Goal: Task Accomplishment & Management: Use online tool/utility

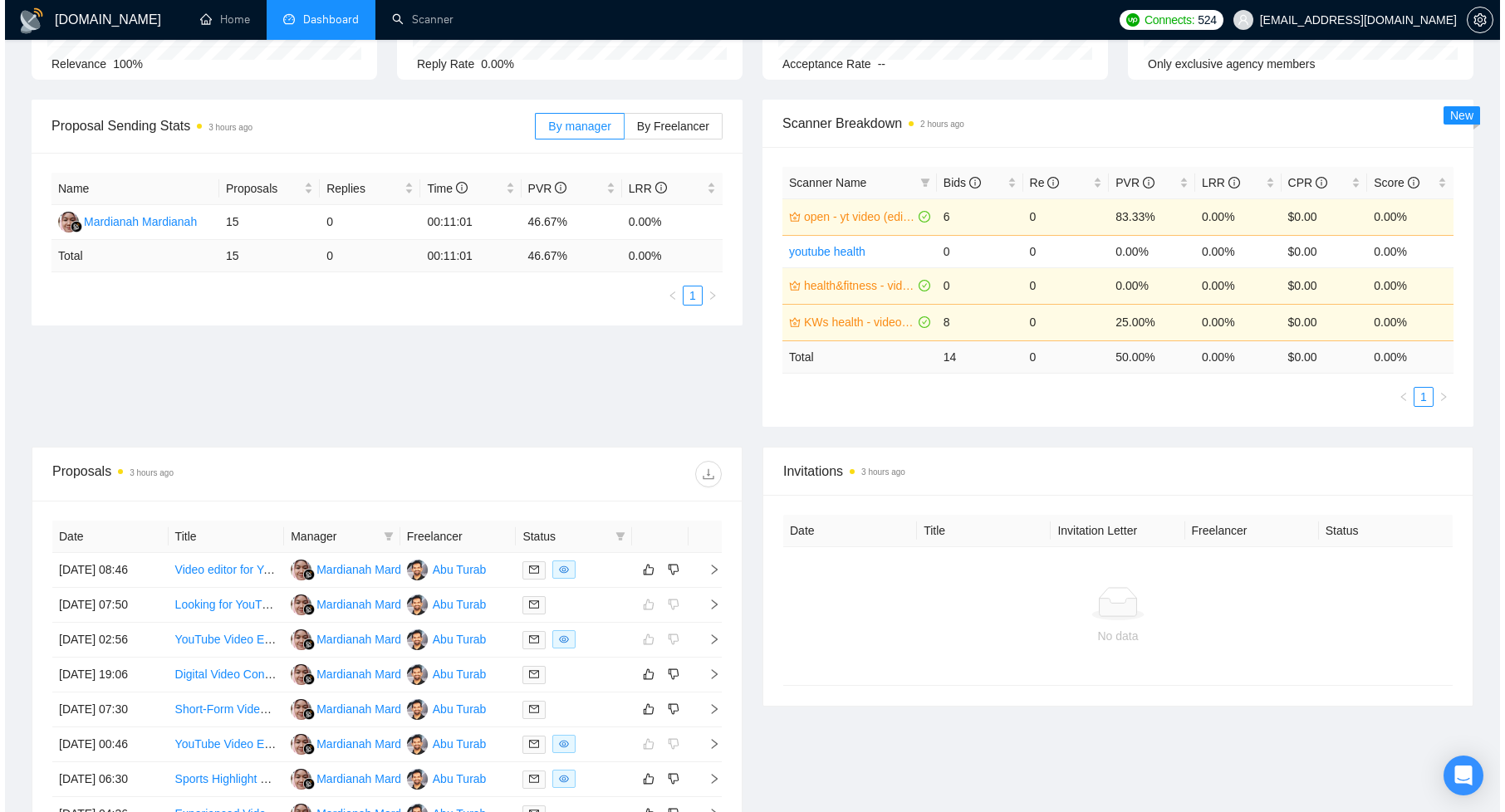
scroll to position [217, 0]
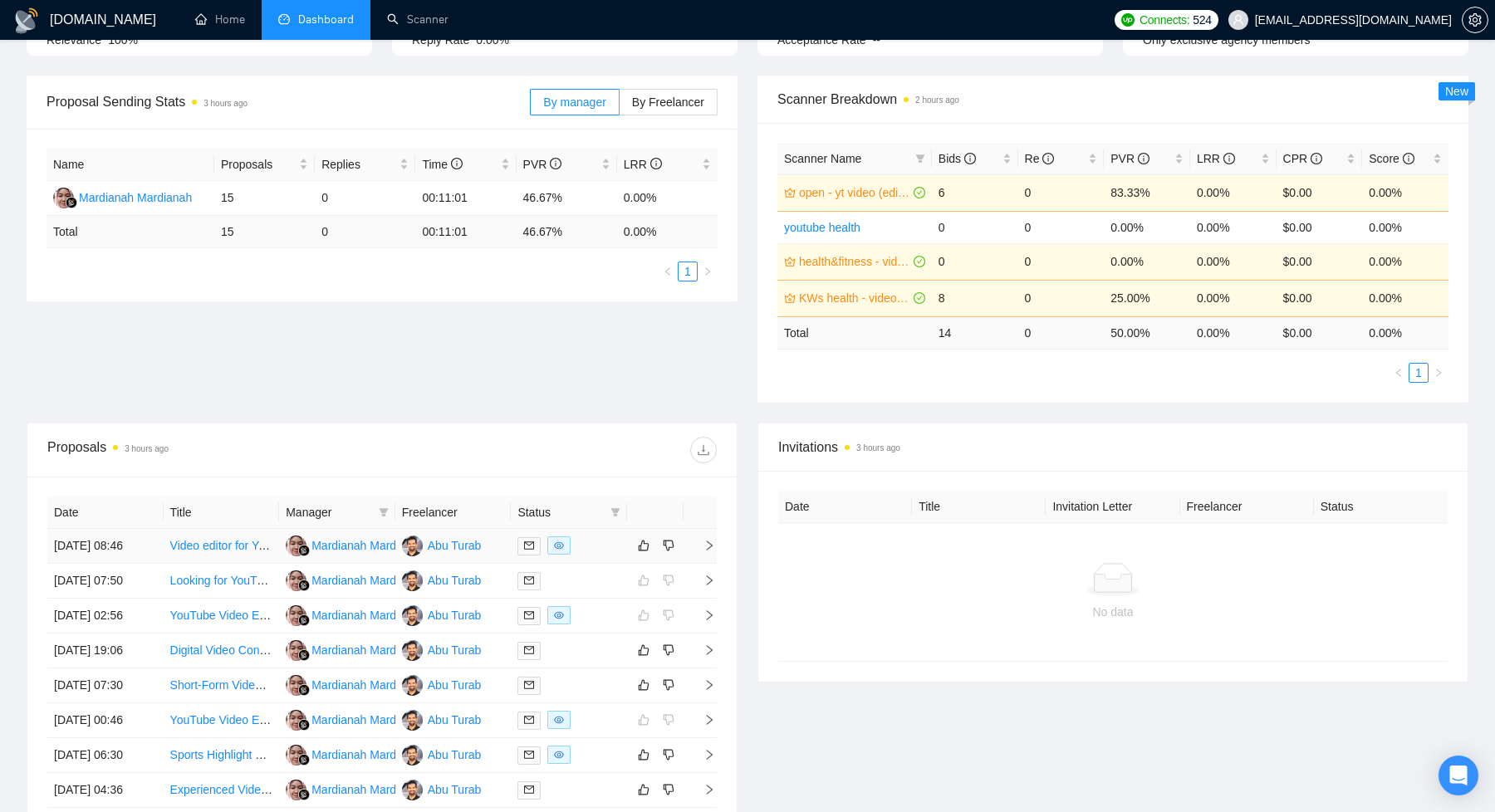
click at [598, 555] on div at bounding box center [569, 545] width 103 height 19
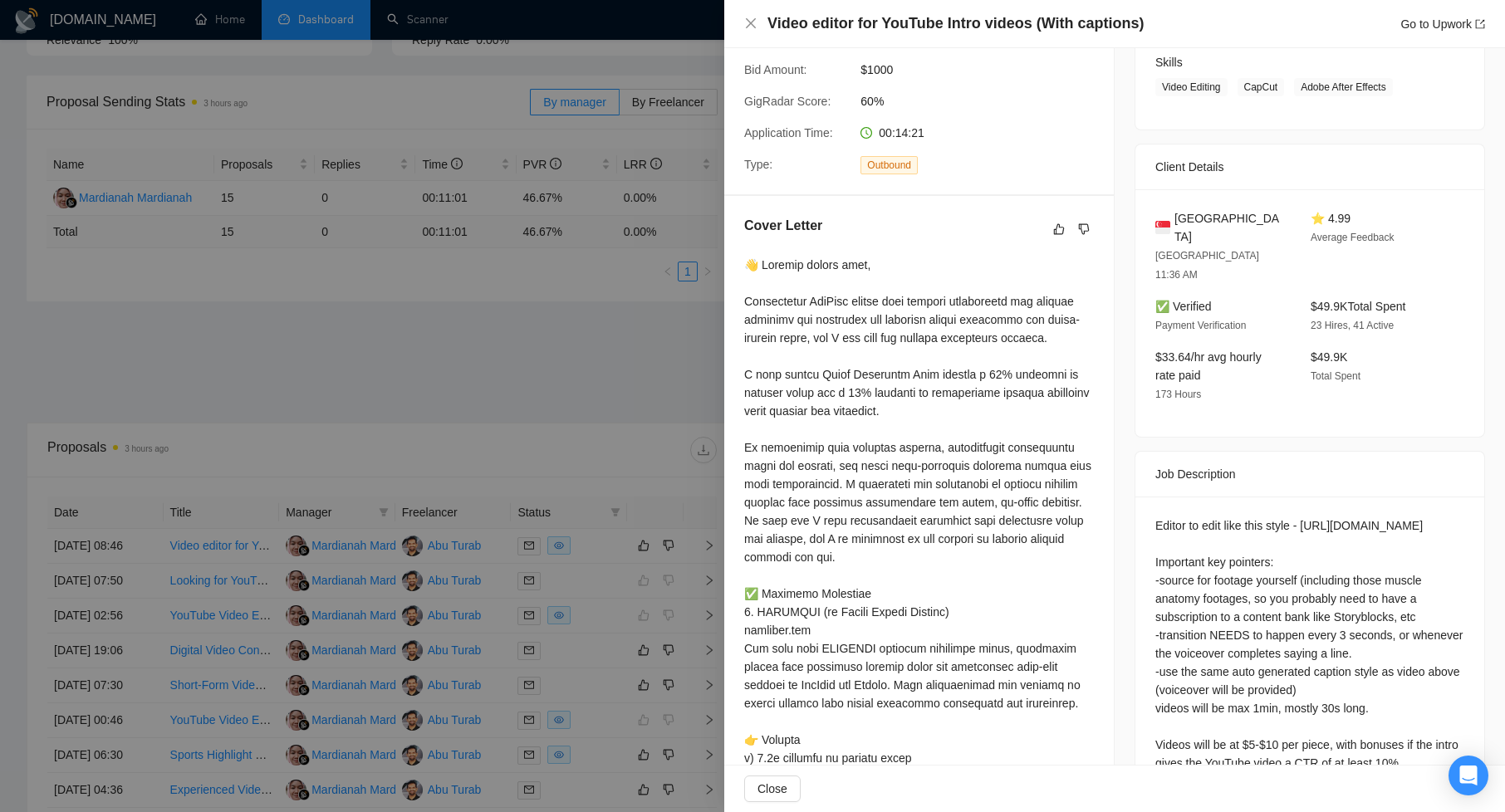
scroll to position [337, 0]
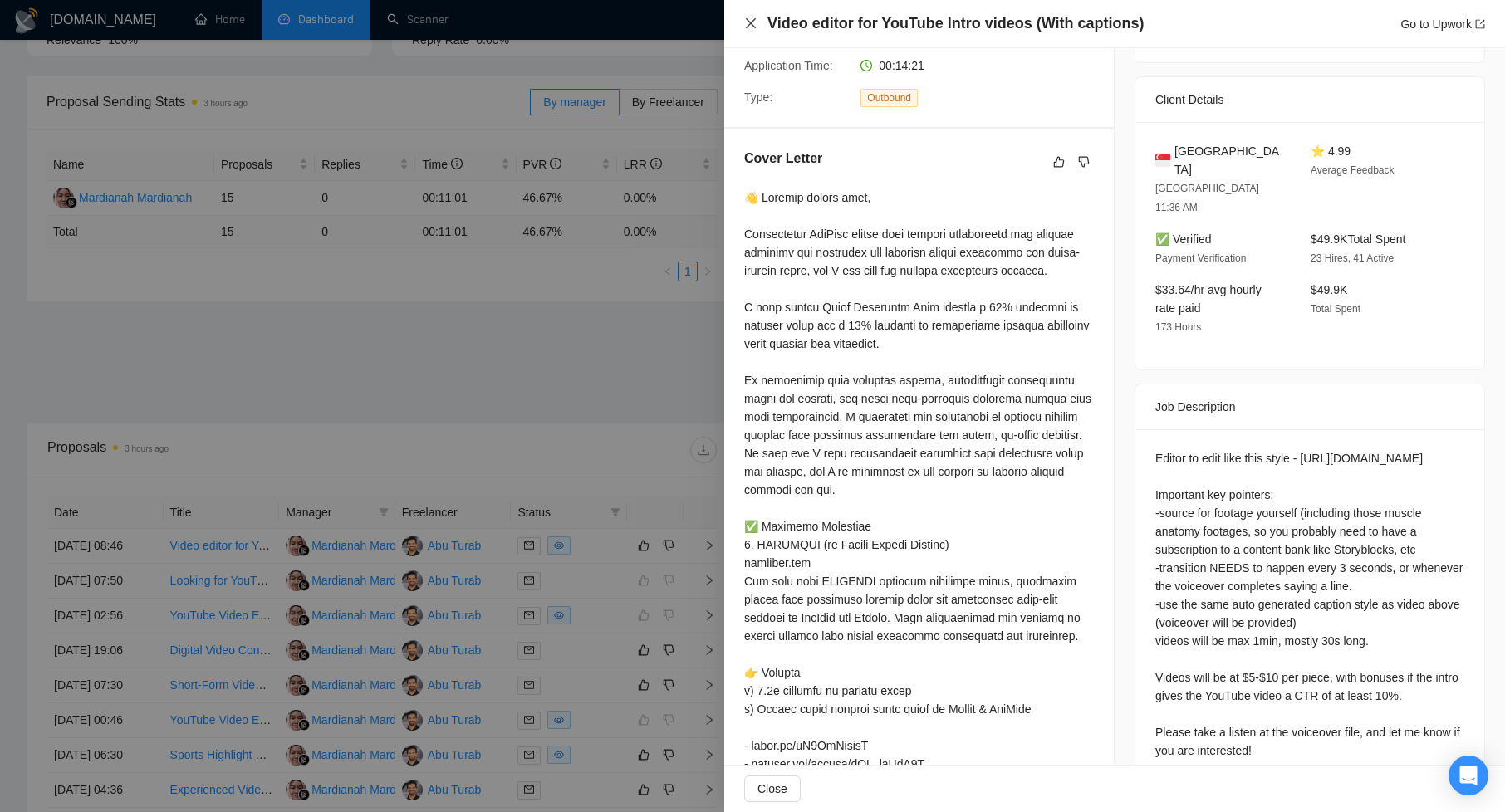
click at [751, 21] on icon "close" at bounding box center [751, 23] width 13 height 13
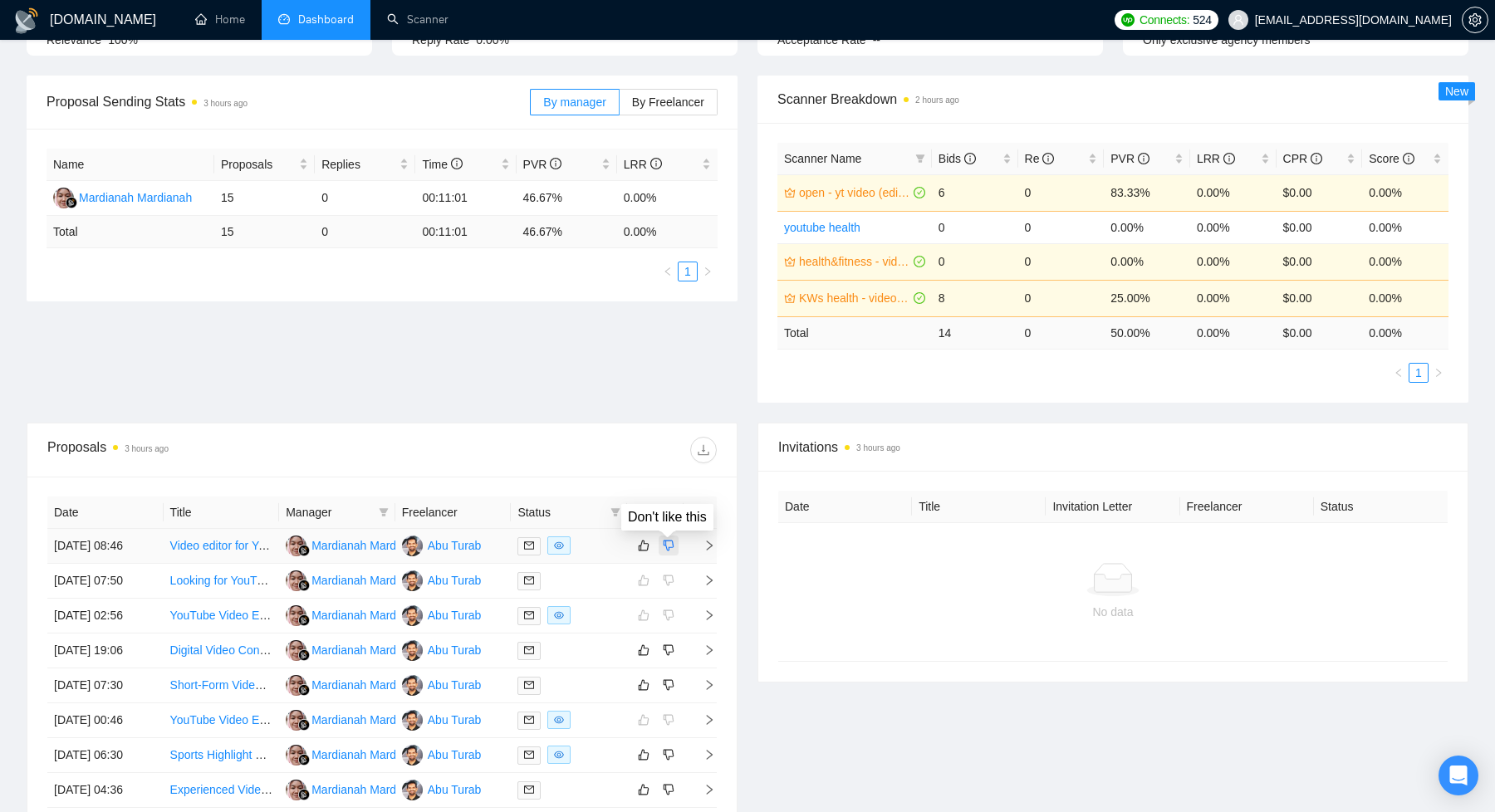
click at [670, 552] on icon "dislike" at bounding box center [668, 545] width 12 height 13
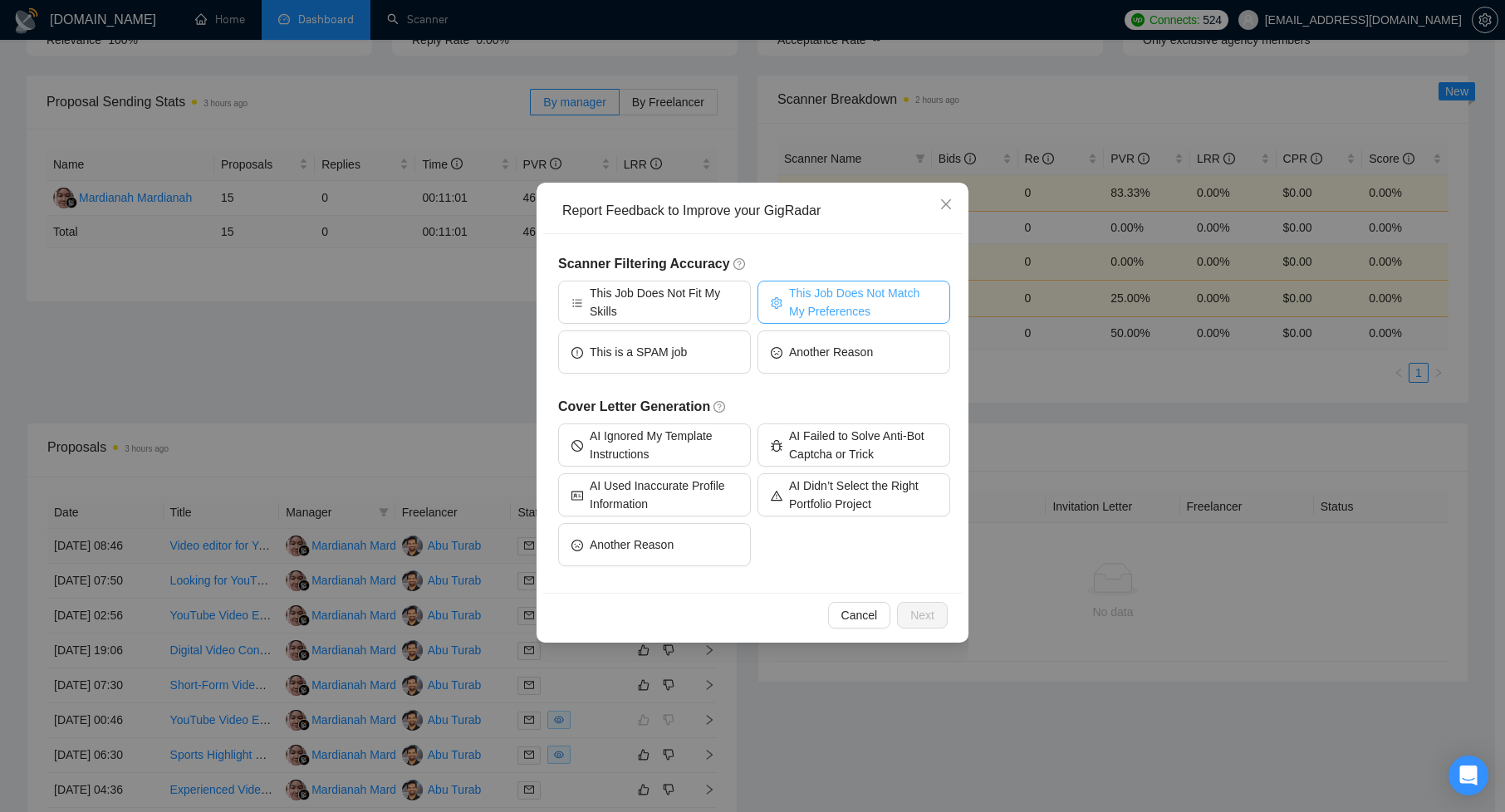
click at [851, 304] on span "This Job Does Not Match My Preferences" at bounding box center [863, 303] width 148 height 37
drag, startPoint x: 949, startPoint y: 196, endPoint x: 844, endPoint y: 283, distance: 136.4
click at [949, 197] on span "Close" at bounding box center [946, 205] width 45 height 45
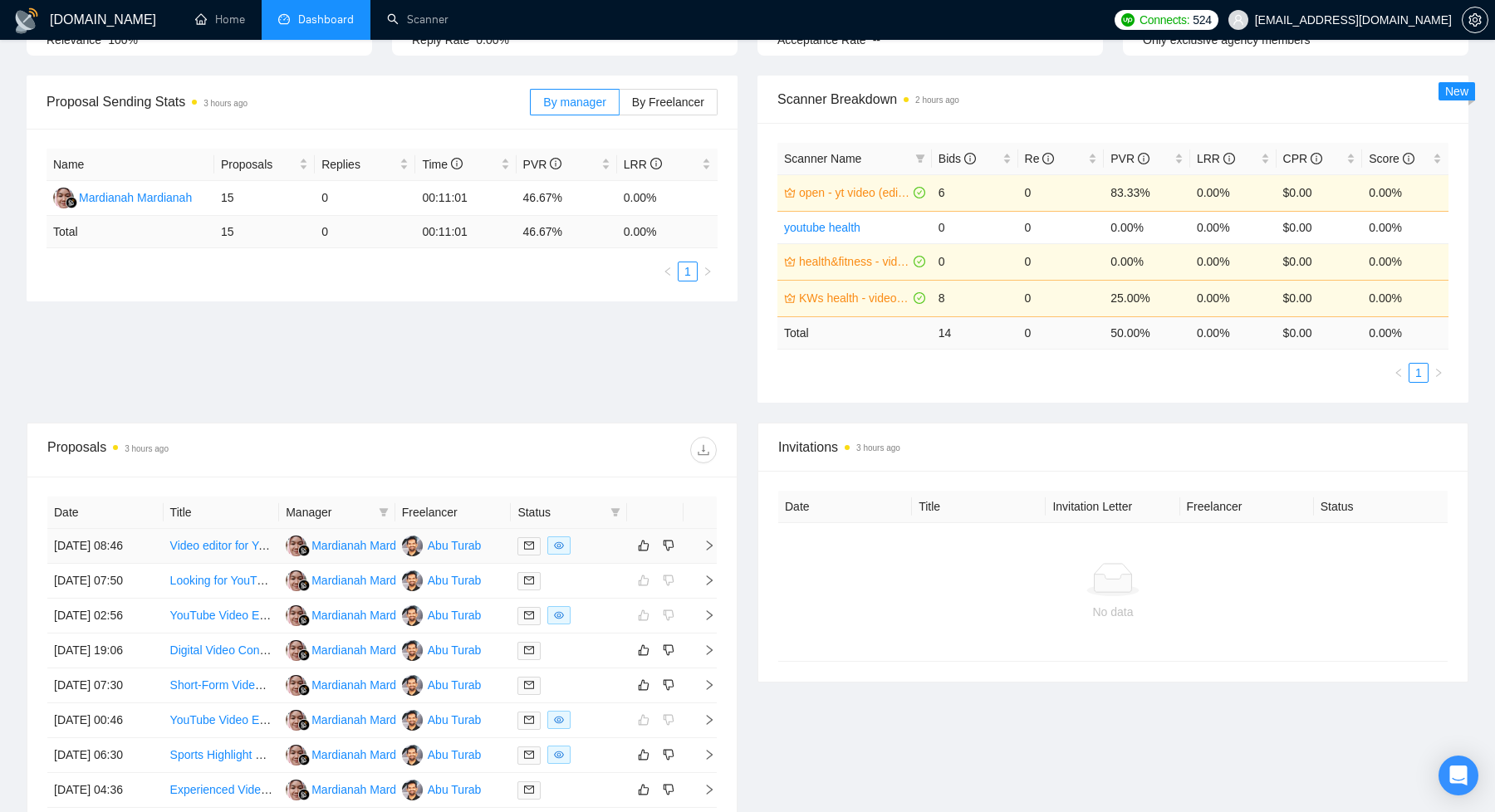
click at [602, 555] on div at bounding box center [569, 545] width 103 height 19
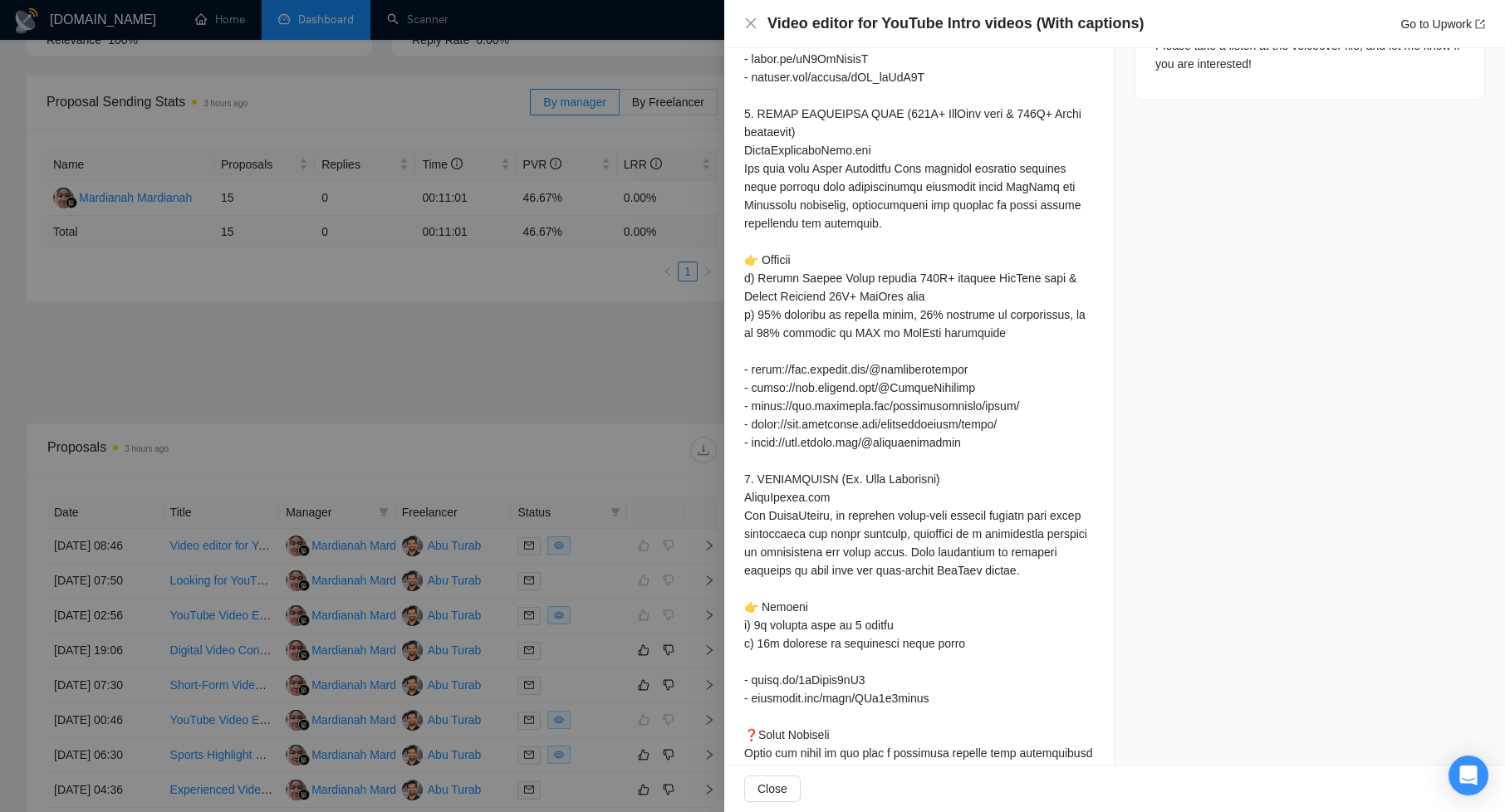
scroll to position [368, 0]
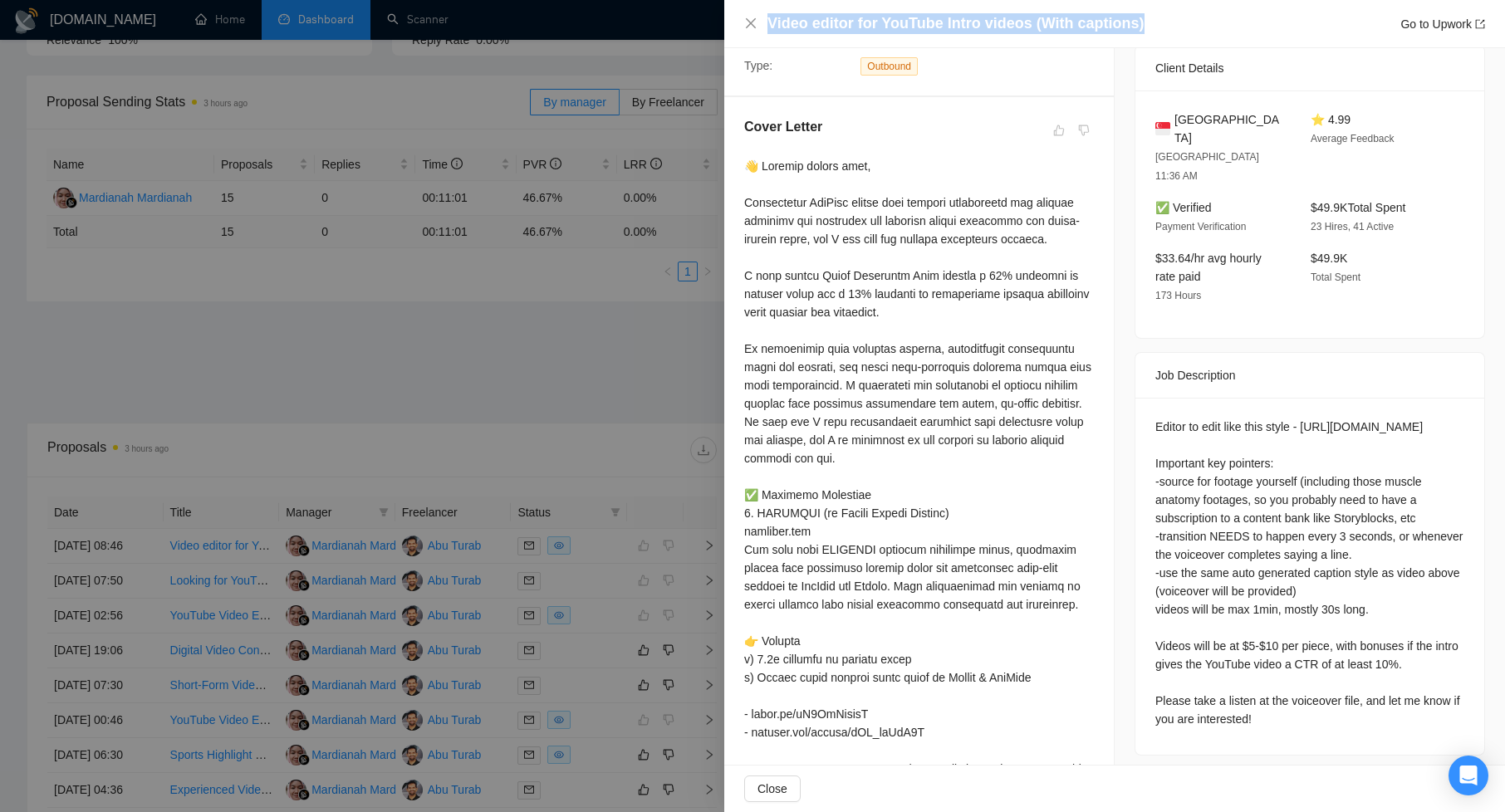
drag, startPoint x: 769, startPoint y: 21, endPoint x: 1136, endPoint y: 17, distance: 367.0
click at [1136, 17] on div "Video editor for YouTube Intro videos (With captions) Go to Upwork" at bounding box center [1127, 23] width 718 height 21
copy h4 "Video editor for YouTube Intro videos (With captions)"
click at [1451, 26] on link "Go to Upwork" at bounding box center [1443, 24] width 85 height 13
click at [756, 22] on icon "close" at bounding box center [751, 23] width 13 height 13
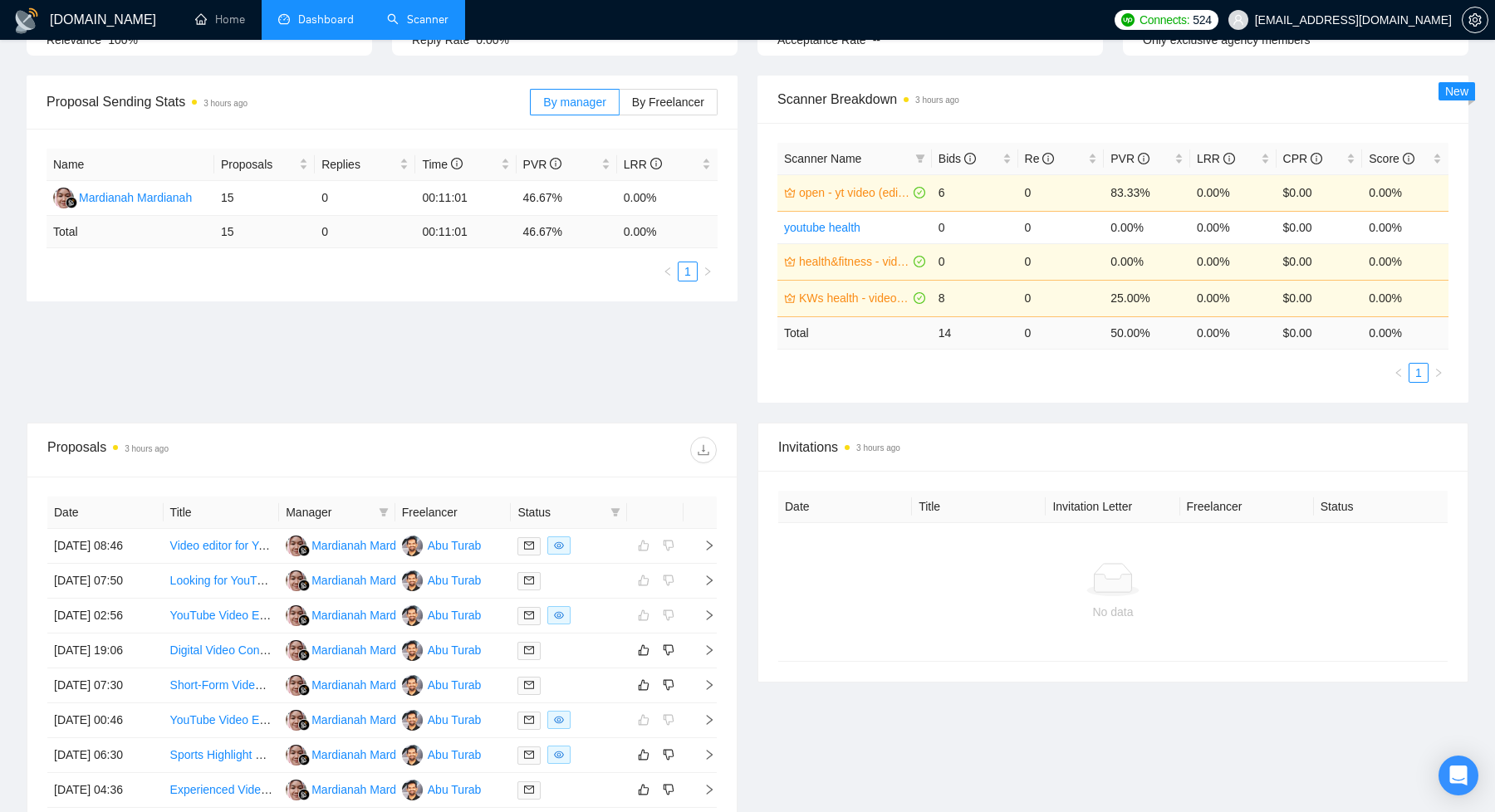
click at [418, 25] on link "Scanner" at bounding box center [417, 19] width 62 height 14
click at [604, 555] on div at bounding box center [569, 545] width 103 height 19
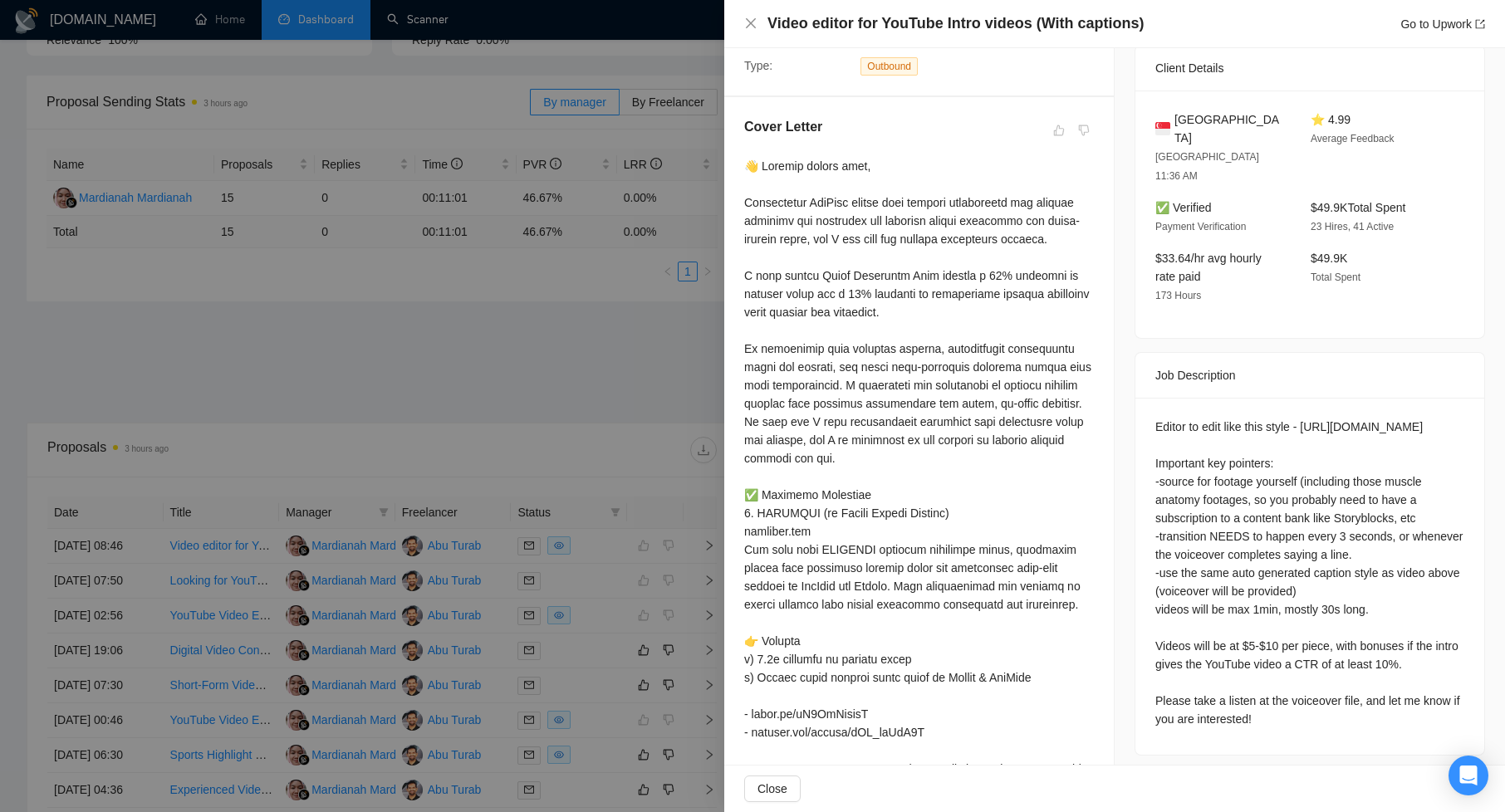
click at [577, 364] on div at bounding box center [752, 406] width 1505 height 812
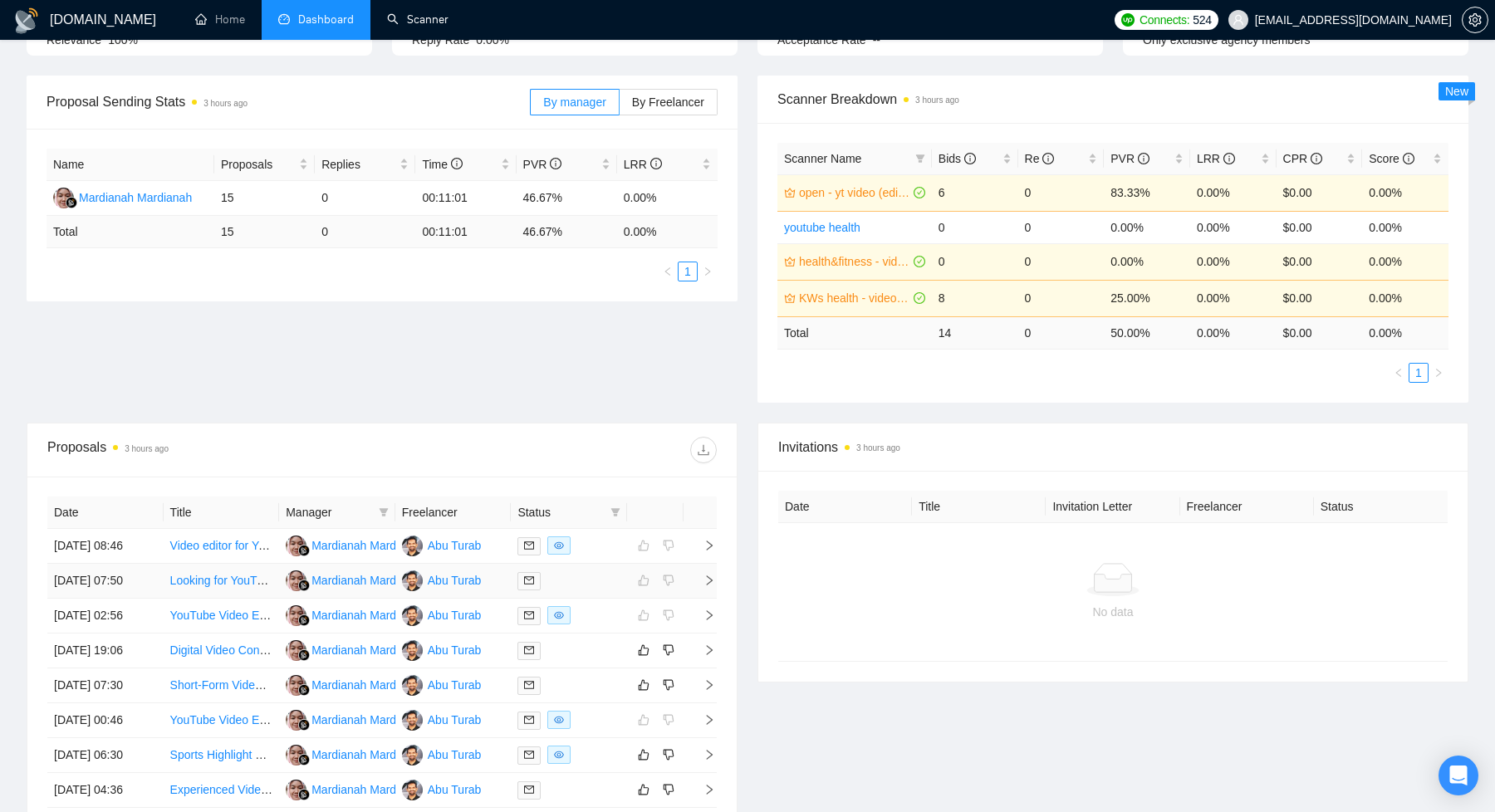
click at [610, 591] on div at bounding box center [569, 580] width 103 height 19
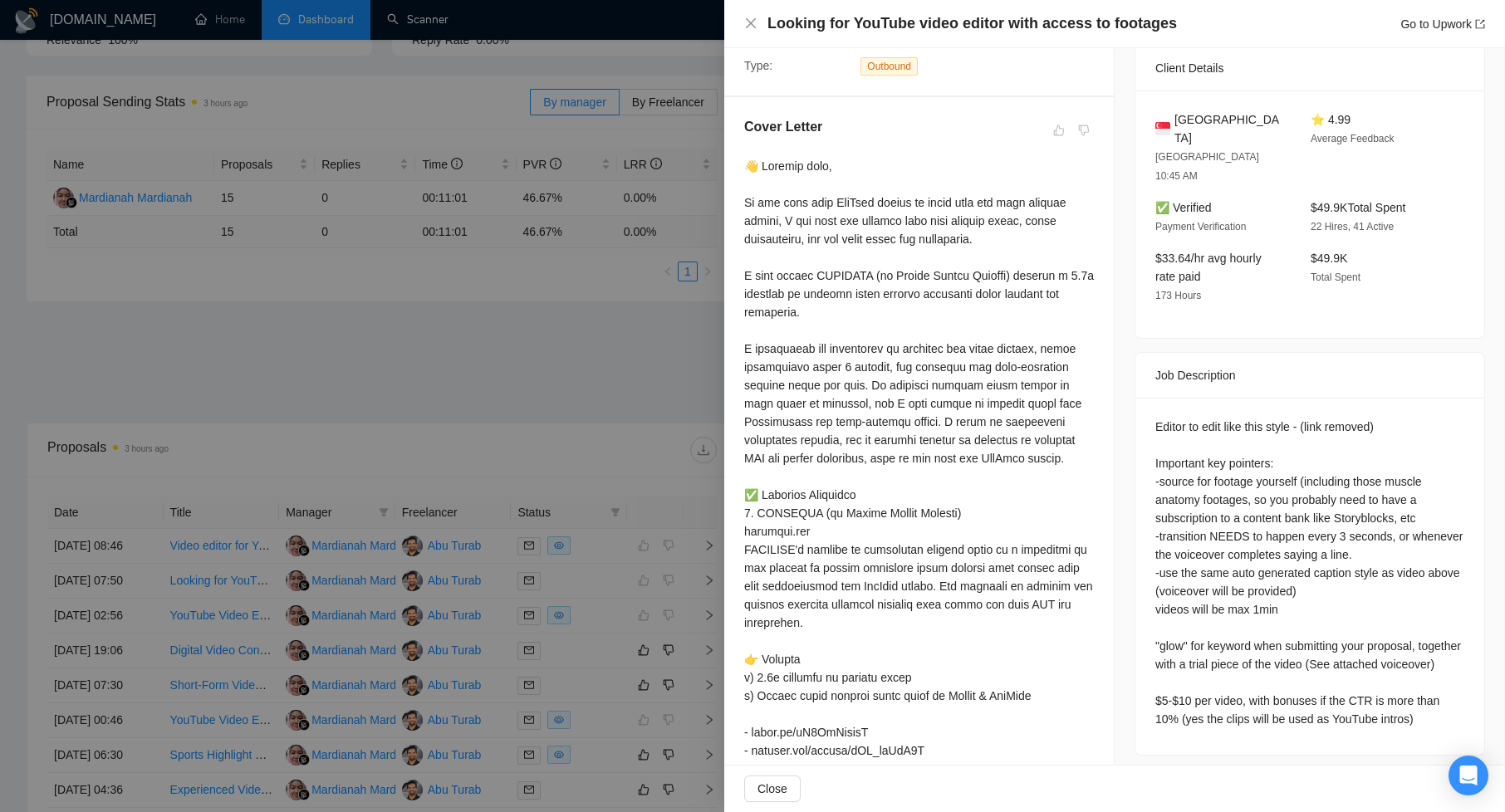
click at [483, 362] on div at bounding box center [752, 406] width 1505 height 812
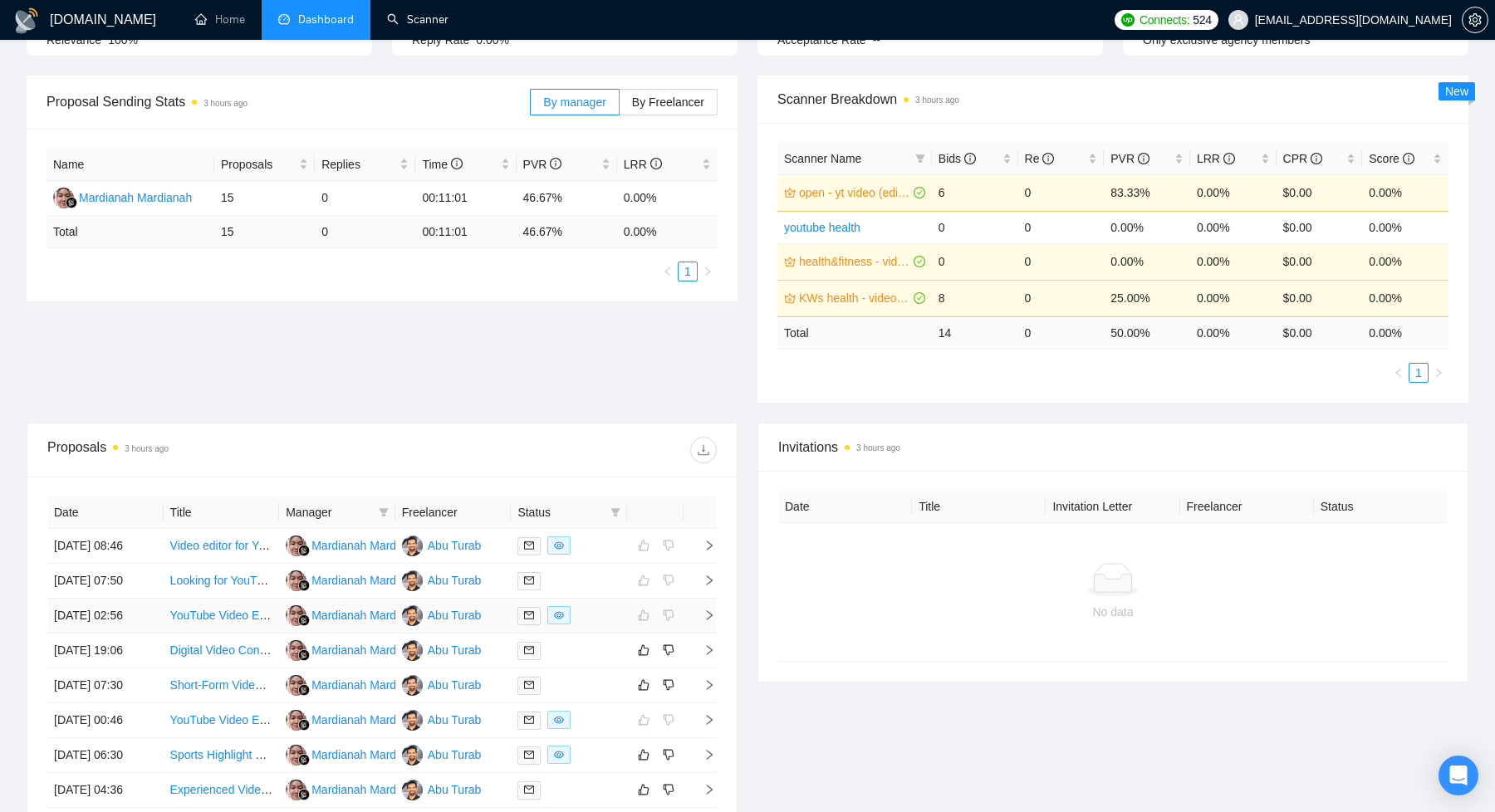
click at [605, 626] on div at bounding box center [569, 615] width 103 height 19
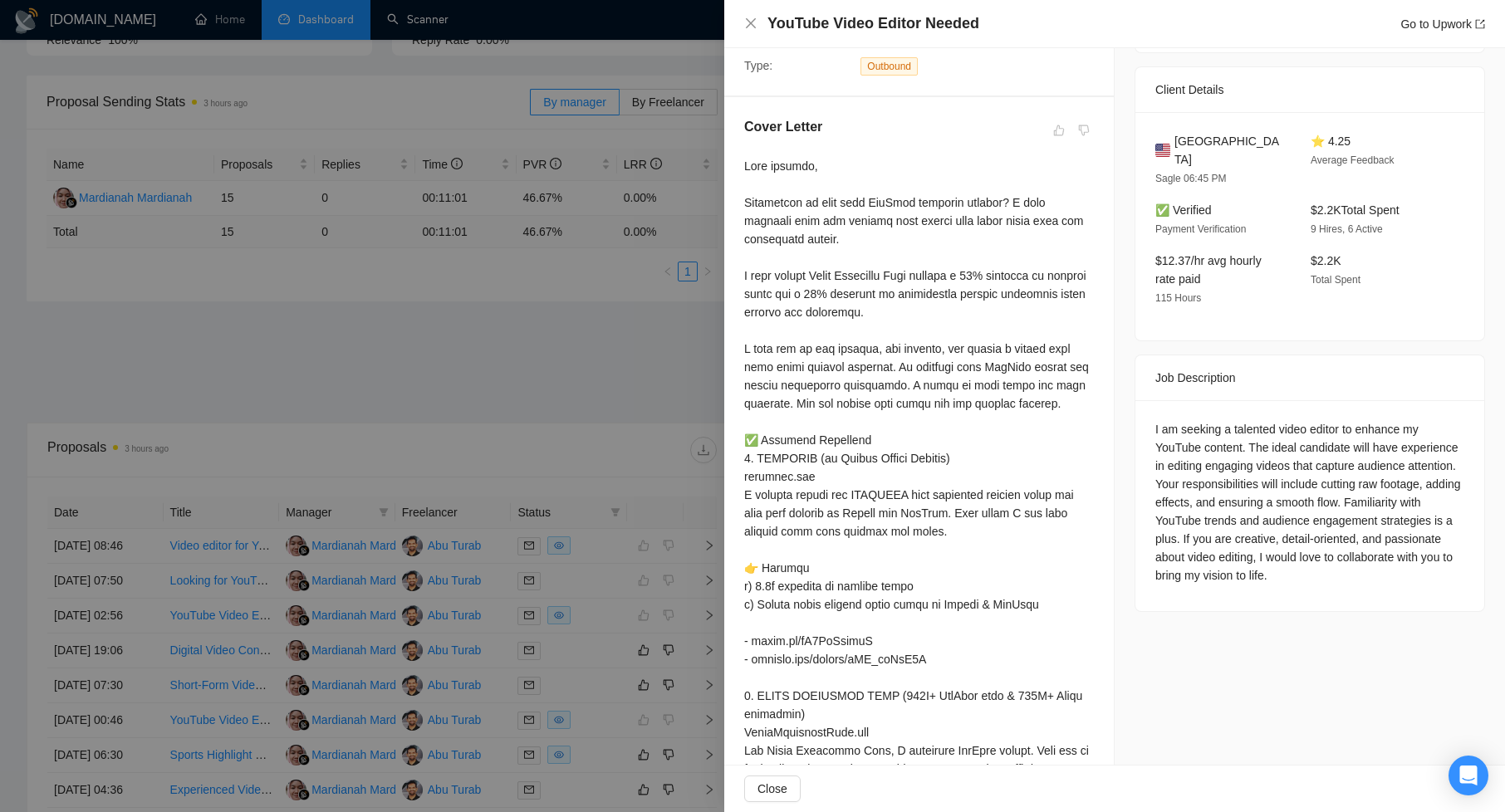
click at [782, 353] on div at bounding box center [919, 815] width 350 height 1316
drag, startPoint x: 744, startPoint y: 312, endPoint x: 816, endPoint y: 312, distance: 72.0
click at [816, 312] on div at bounding box center [919, 815] width 350 height 1316
drag, startPoint x: 819, startPoint y: 312, endPoint x: 1003, endPoint y: 337, distance: 185.7
click at [1003, 337] on div at bounding box center [919, 815] width 350 height 1316
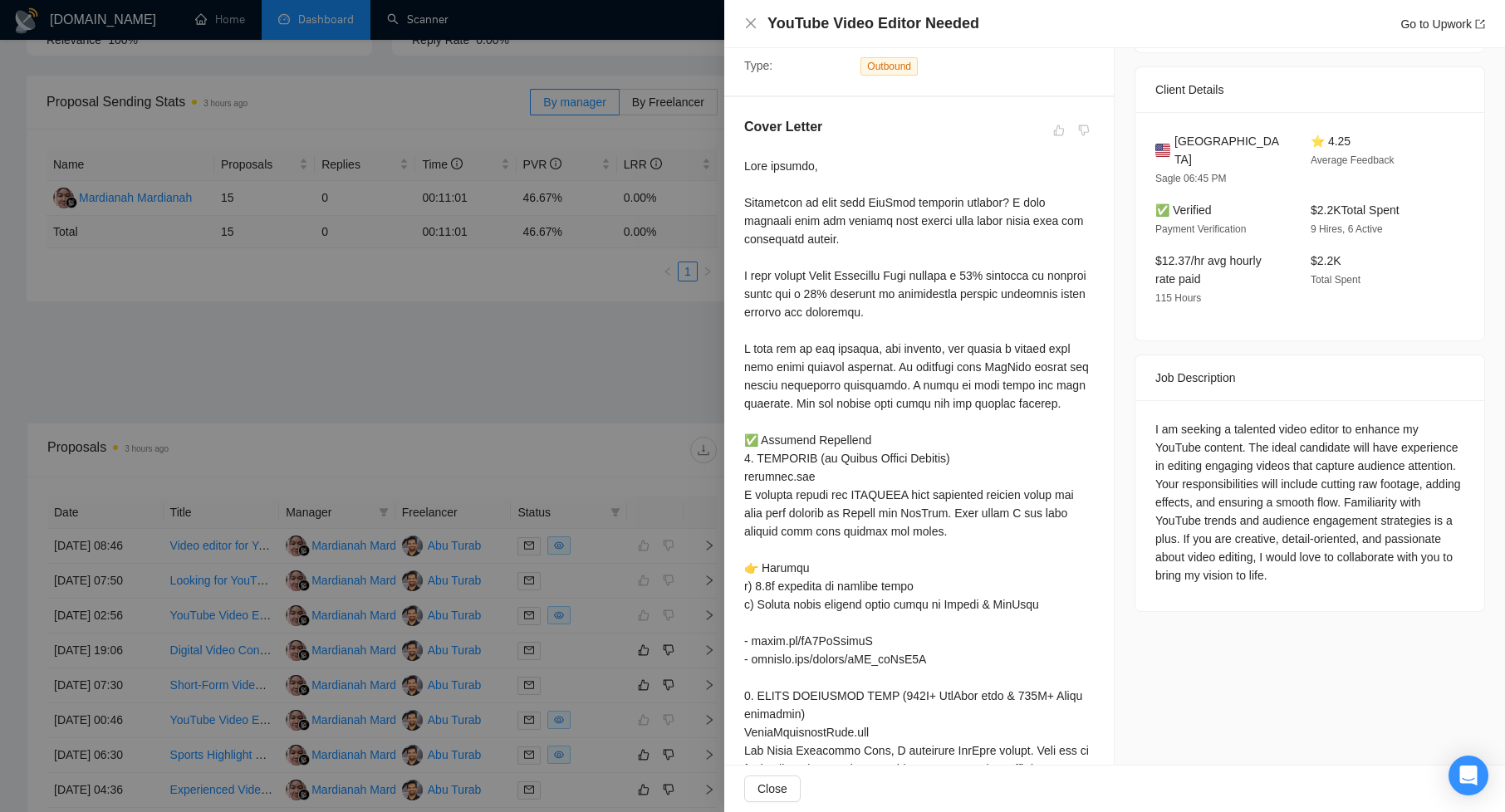
drag, startPoint x: 817, startPoint y: 311, endPoint x: 858, endPoint y: 322, distance: 42.4
click at [889, 328] on div at bounding box center [919, 815] width 350 height 1316
drag, startPoint x: 818, startPoint y: 310, endPoint x: 1009, endPoint y: 335, distance: 192.6
click at [1009, 335] on div at bounding box center [919, 815] width 350 height 1316
click at [604, 381] on div at bounding box center [752, 406] width 1505 height 812
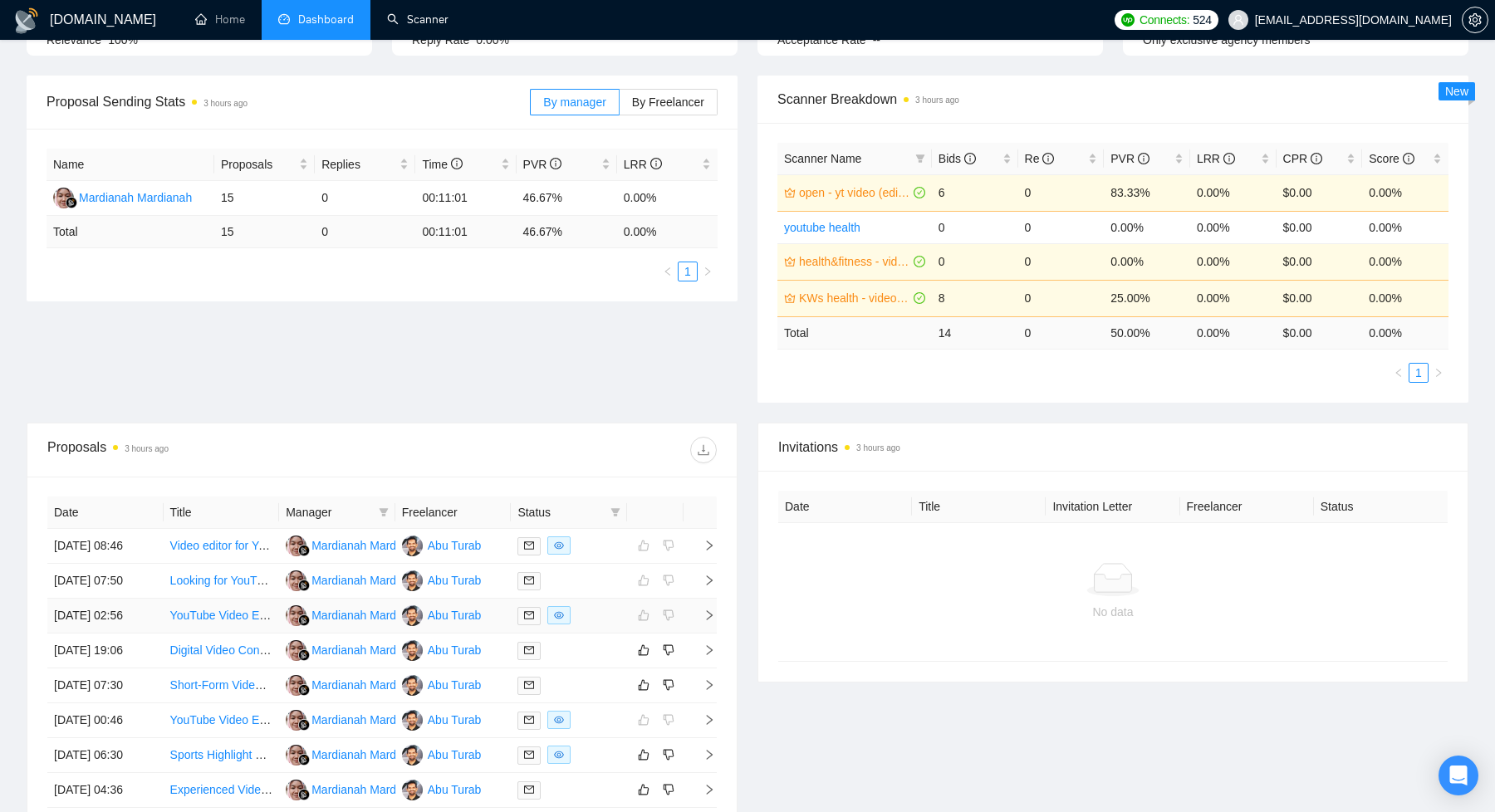
click at [715, 634] on td at bounding box center [700, 616] width 33 height 35
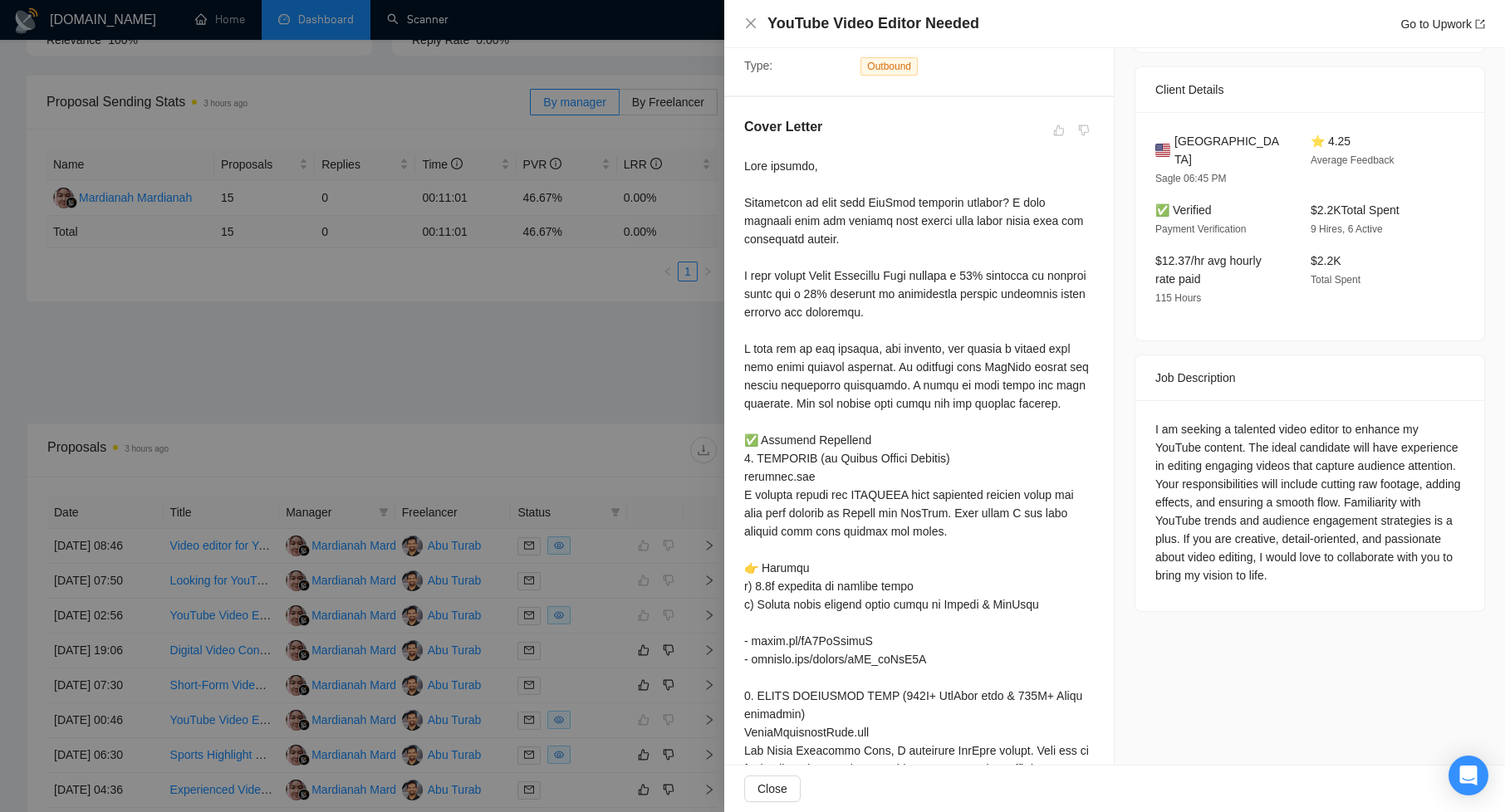
drag, startPoint x: 565, startPoint y: 412, endPoint x: 578, endPoint y: 439, distance: 30.0
click at [566, 412] on div at bounding box center [752, 406] width 1505 height 812
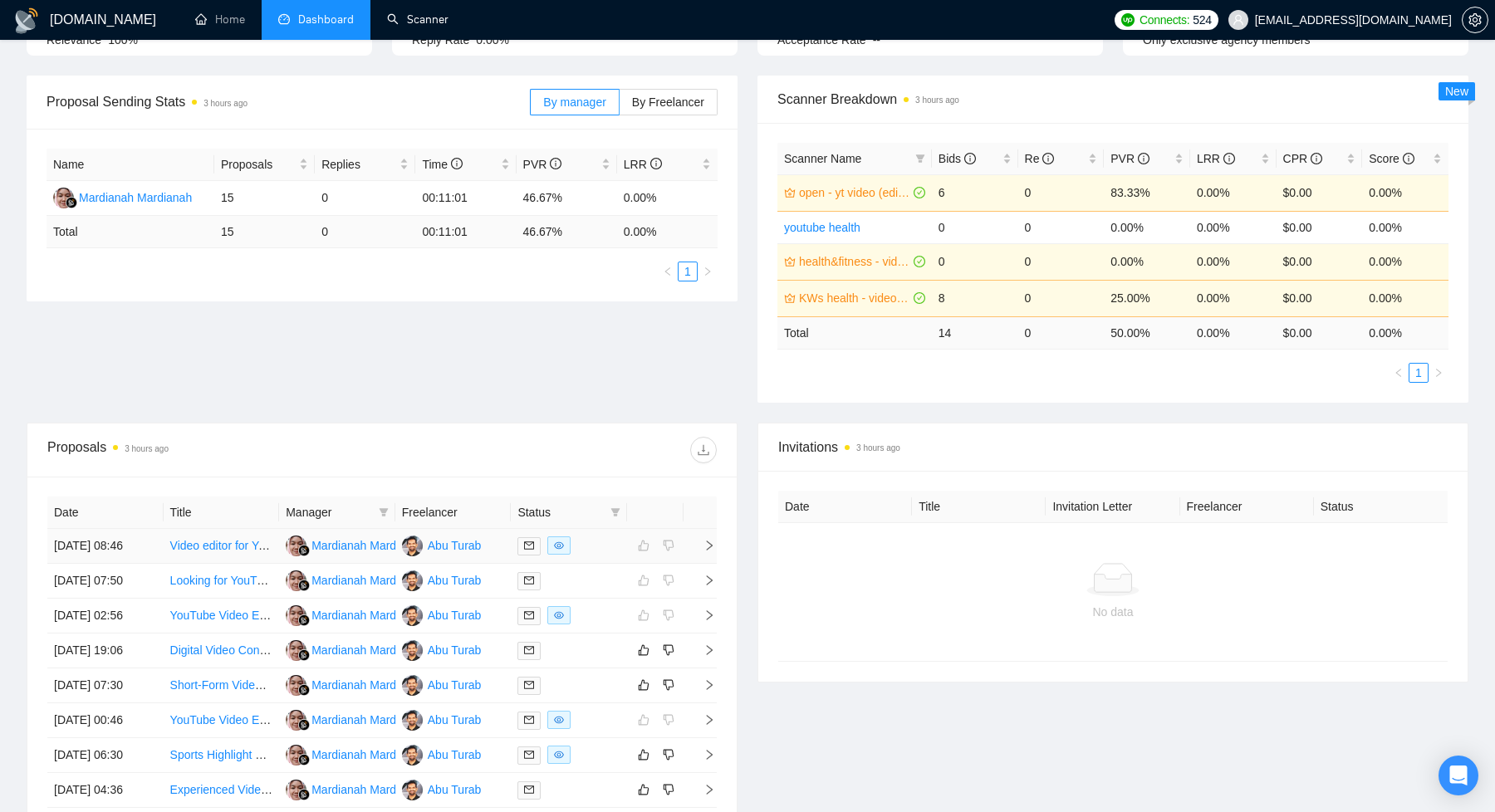
click at [712, 550] on icon "right" at bounding box center [709, 545] width 12 height 12
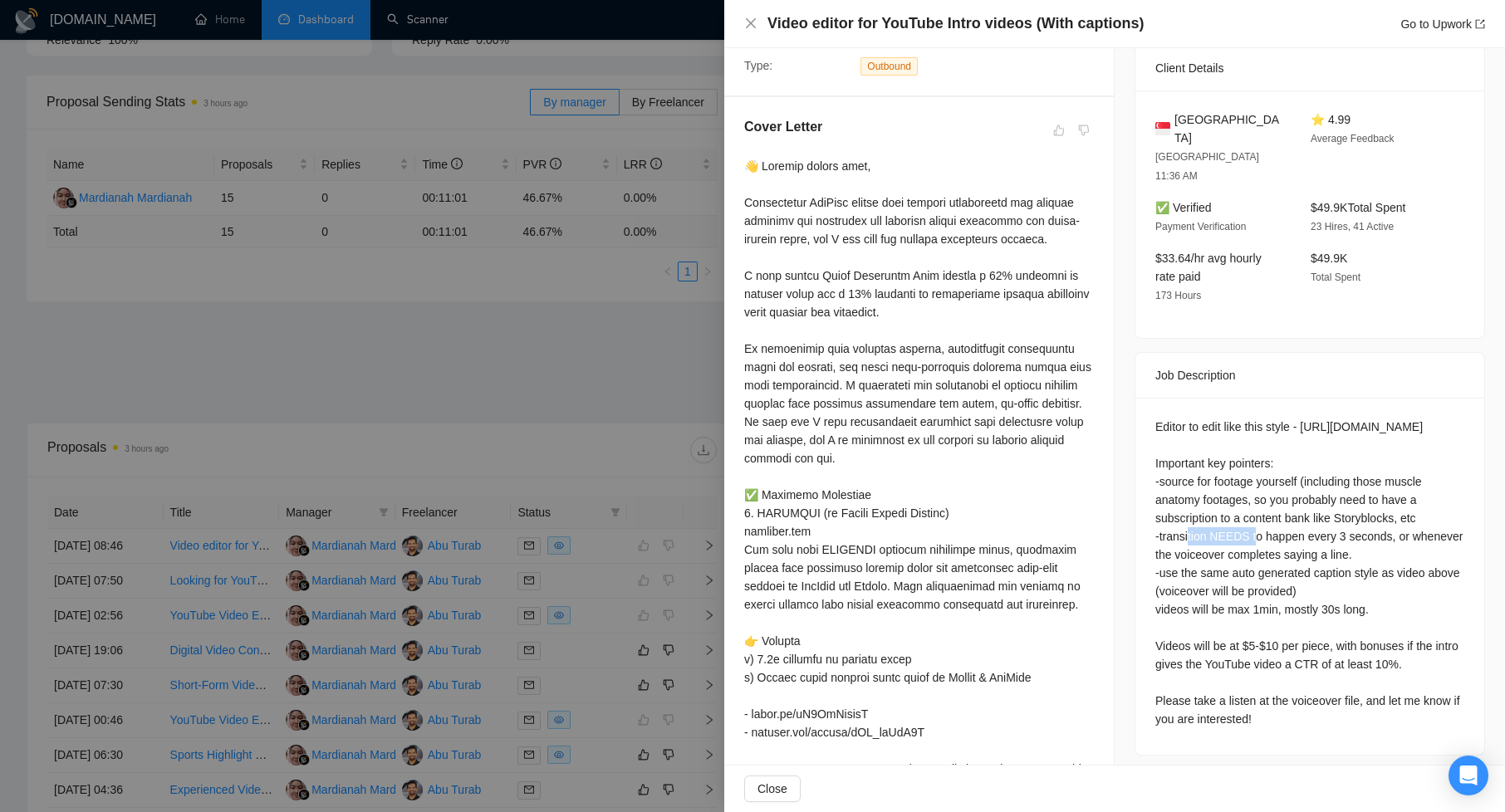
drag, startPoint x: 1335, startPoint y: 495, endPoint x: 1399, endPoint y: 496, distance: 64.0
click at [1399, 496] on div "Editor to edit like this style - https://www.youtube.com/watch?v=HsYixzyqTDQ Im…" at bounding box center [1309, 573] width 309 height 311
drag, startPoint x: 1199, startPoint y: 479, endPoint x: 1248, endPoint y: 478, distance: 49.0
click at [1248, 478] on div "Editor to edit like this style - https://www.youtube.com/watch?v=HsYixzyqTDQ Im…" at bounding box center [1309, 573] width 309 height 311
drag, startPoint x: 1153, startPoint y: 517, endPoint x: 1415, endPoint y: 537, distance: 262.8
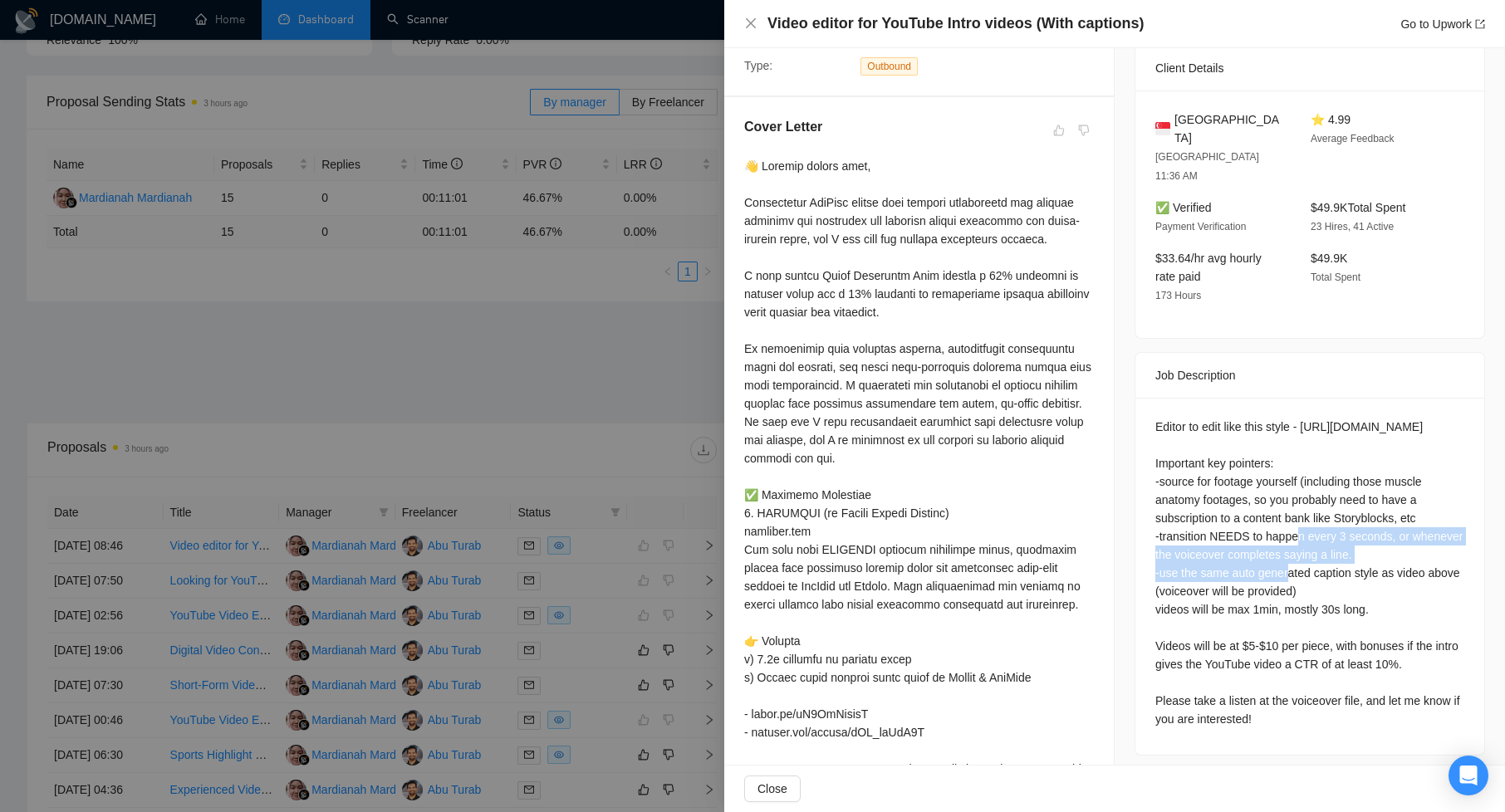
click at [1415, 537] on div "Editor to edit like this style - https://www.youtube.com/watch?v=HsYixzyqTDQ Im…" at bounding box center [1309, 573] width 309 height 311
click at [1344, 537] on div "Editor to edit like this style - https://www.youtube.com/watch?v=HsYixzyqTDQ Im…" at bounding box center [1309, 573] width 309 height 311
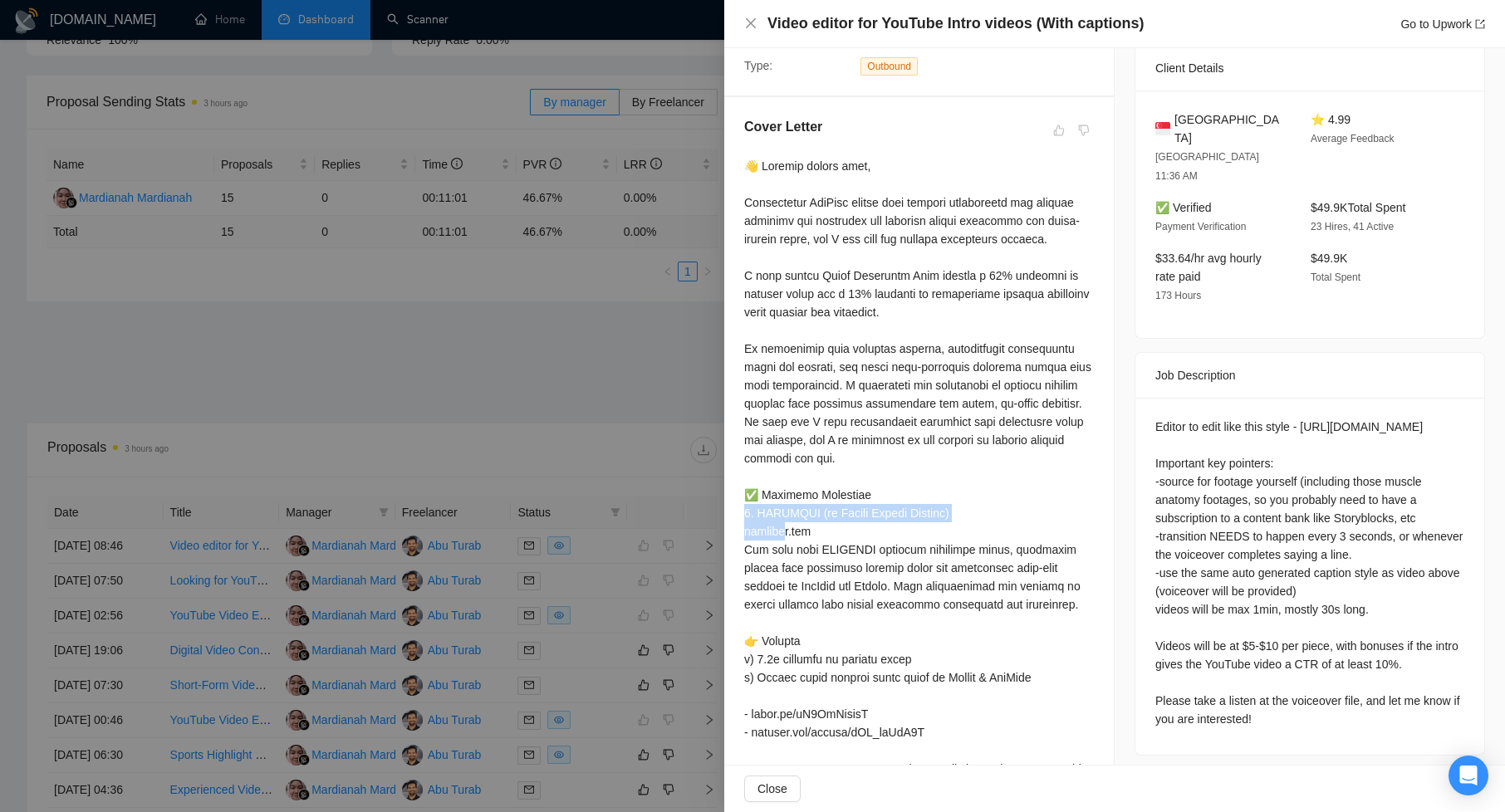
drag, startPoint x: 745, startPoint y: 552, endPoint x: 962, endPoint y: 547, distance: 217.1
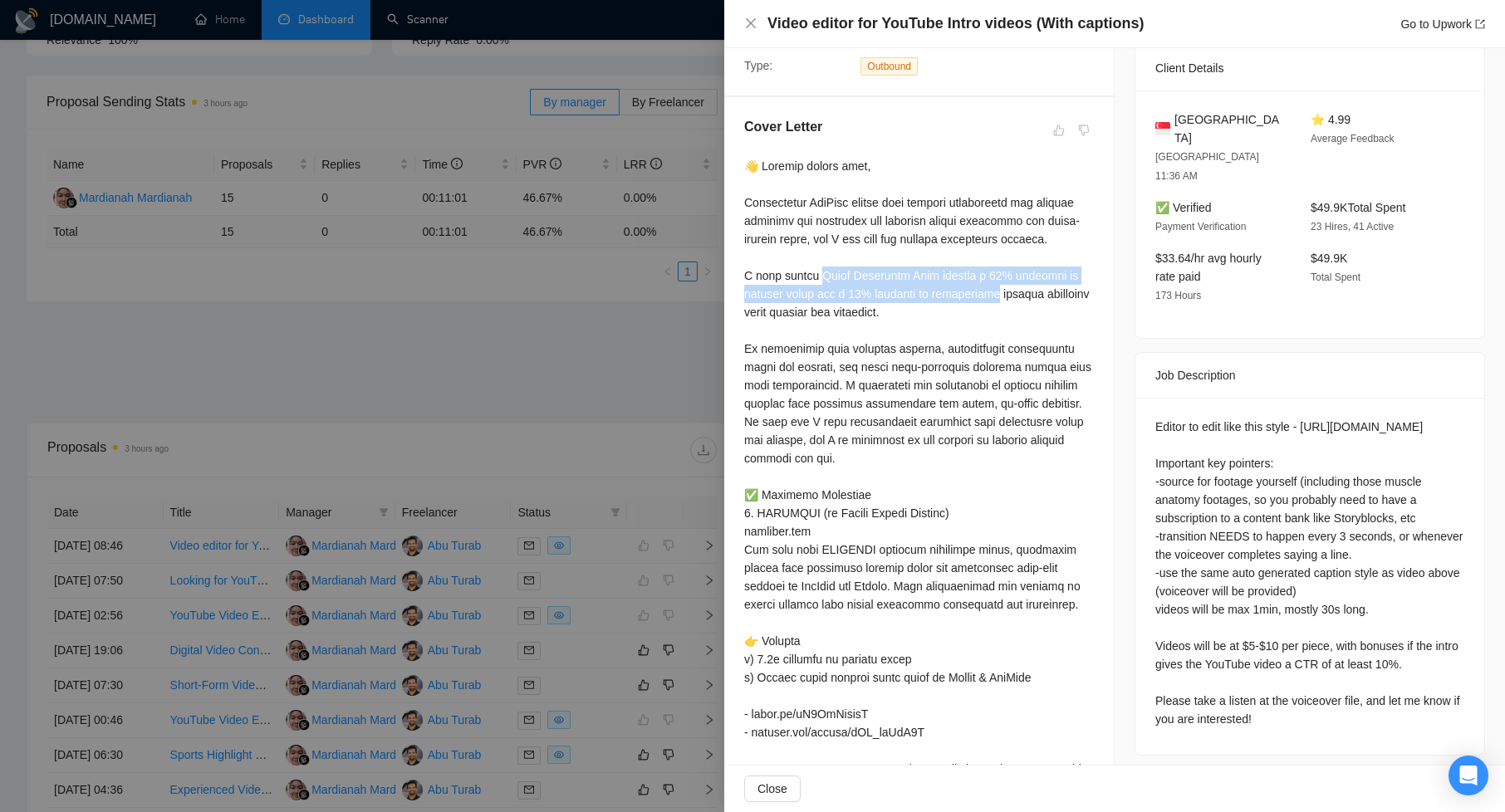
drag, startPoint x: 818, startPoint y: 310, endPoint x: 1004, endPoint y: 333, distance: 187.4
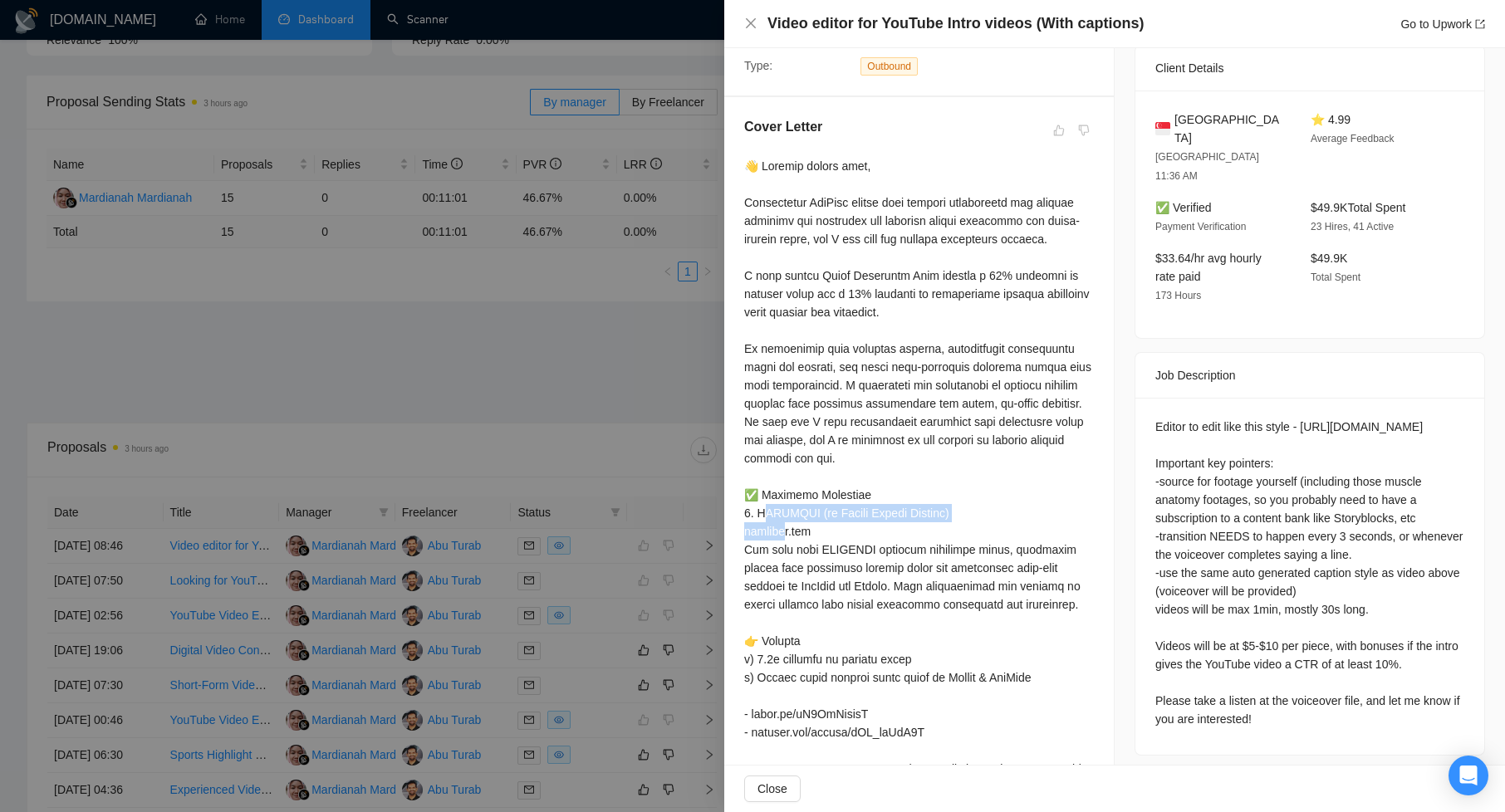
drag, startPoint x: 758, startPoint y: 547, endPoint x: 957, endPoint y: 554, distance: 199.1
drag, startPoint x: 758, startPoint y: 552, endPoint x: 957, endPoint y: 548, distance: 199.0
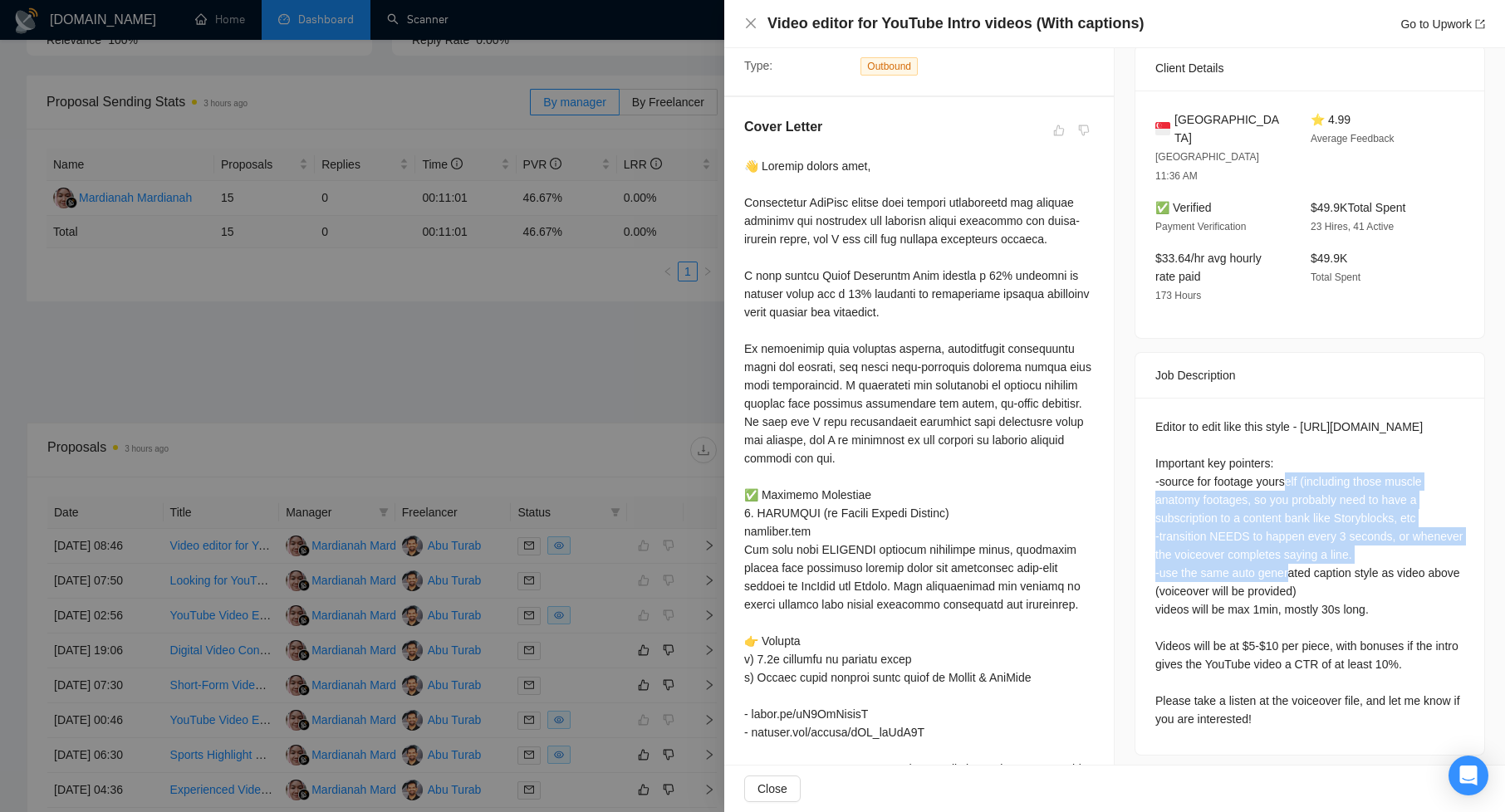
drag, startPoint x: 1151, startPoint y: 460, endPoint x: 1417, endPoint y: 537, distance: 276.9
click at [1417, 537] on div "Editor to edit like this style - https://www.youtube.com/watch?v=HsYixzyqTDQ Im…" at bounding box center [1309, 573] width 309 height 311
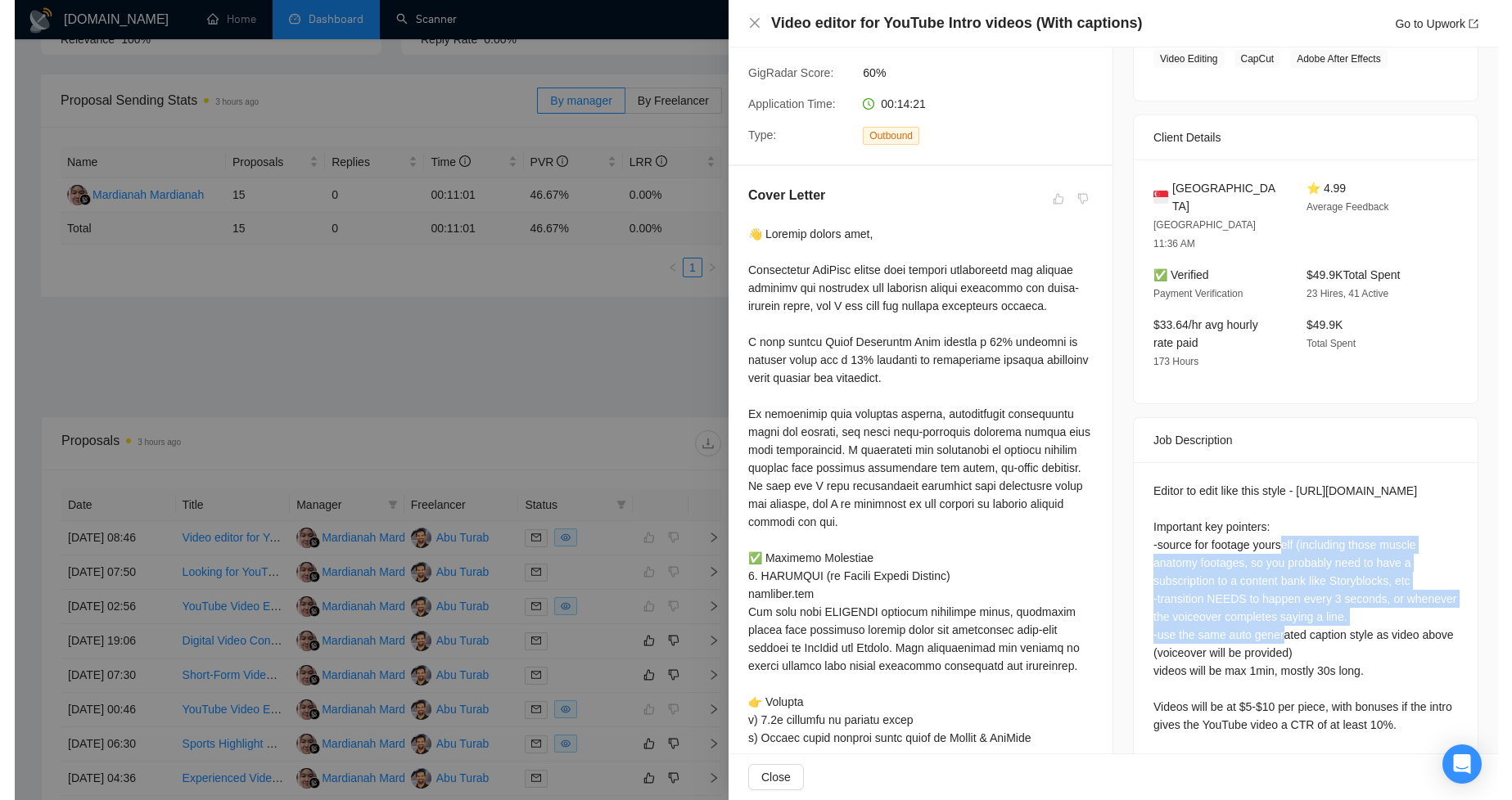
scroll to position [295, 0]
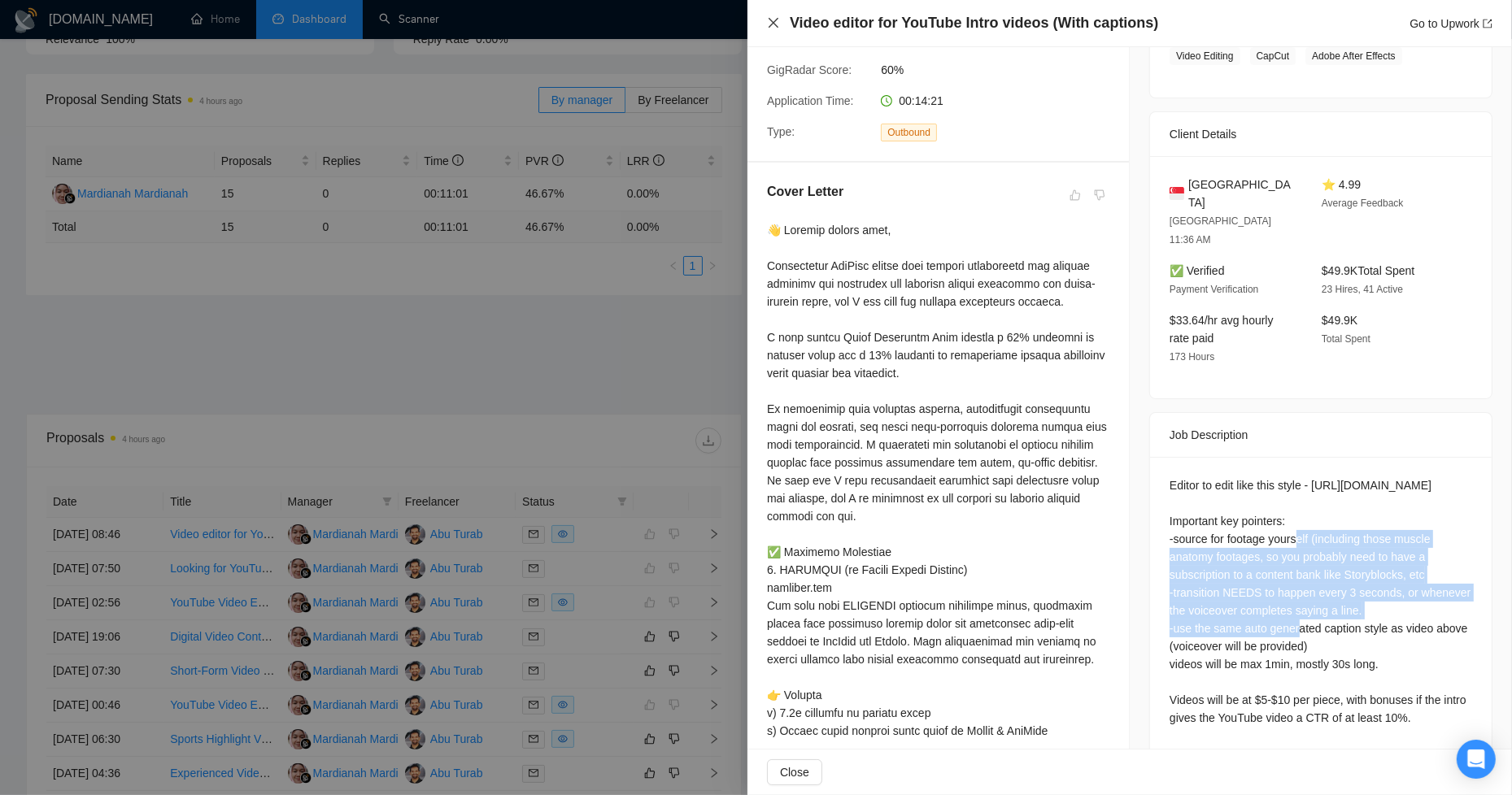
click at [776, 26] on icon "close" at bounding box center [774, 23] width 10 height 10
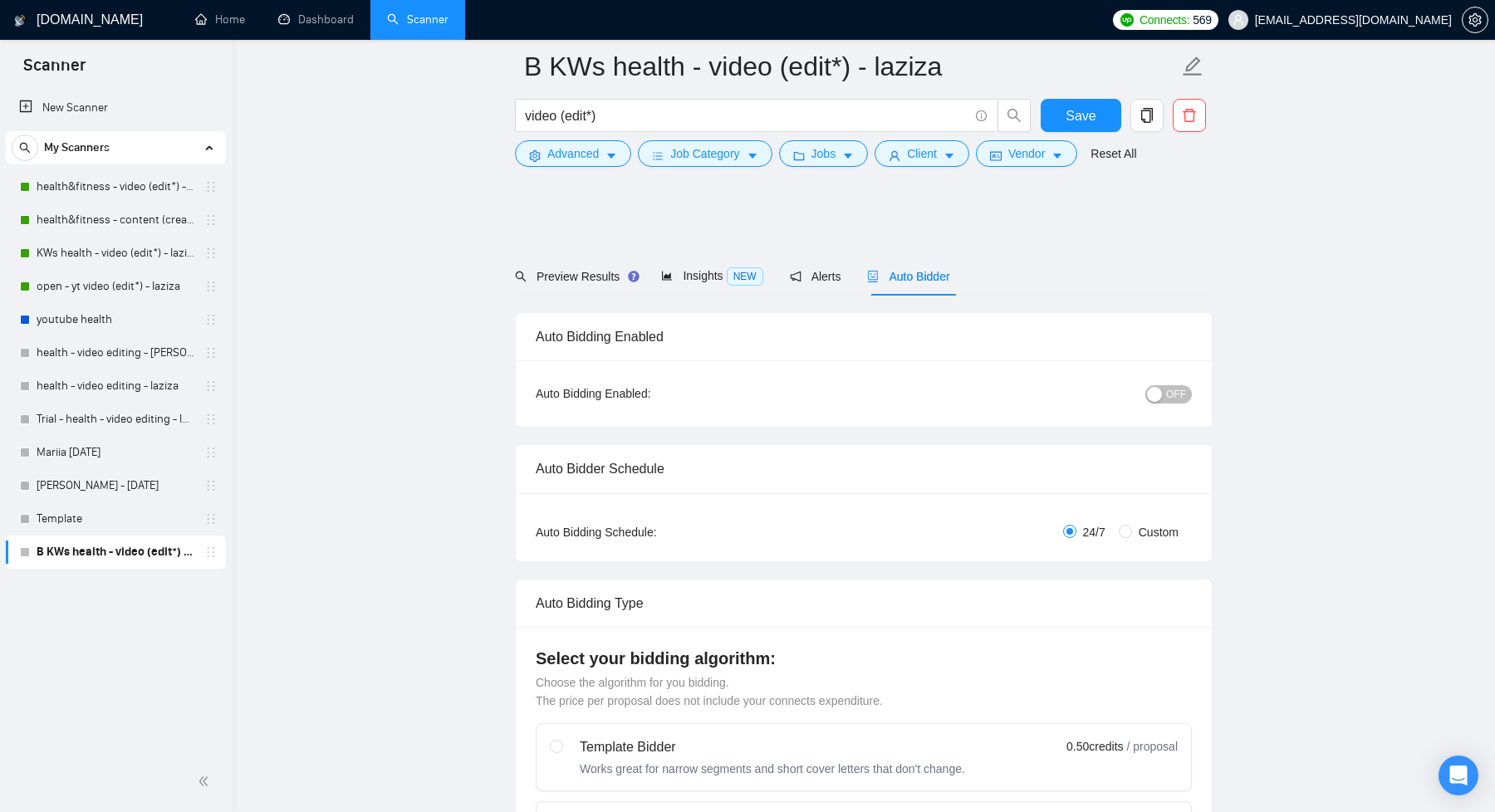
scroll to position [495, 0]
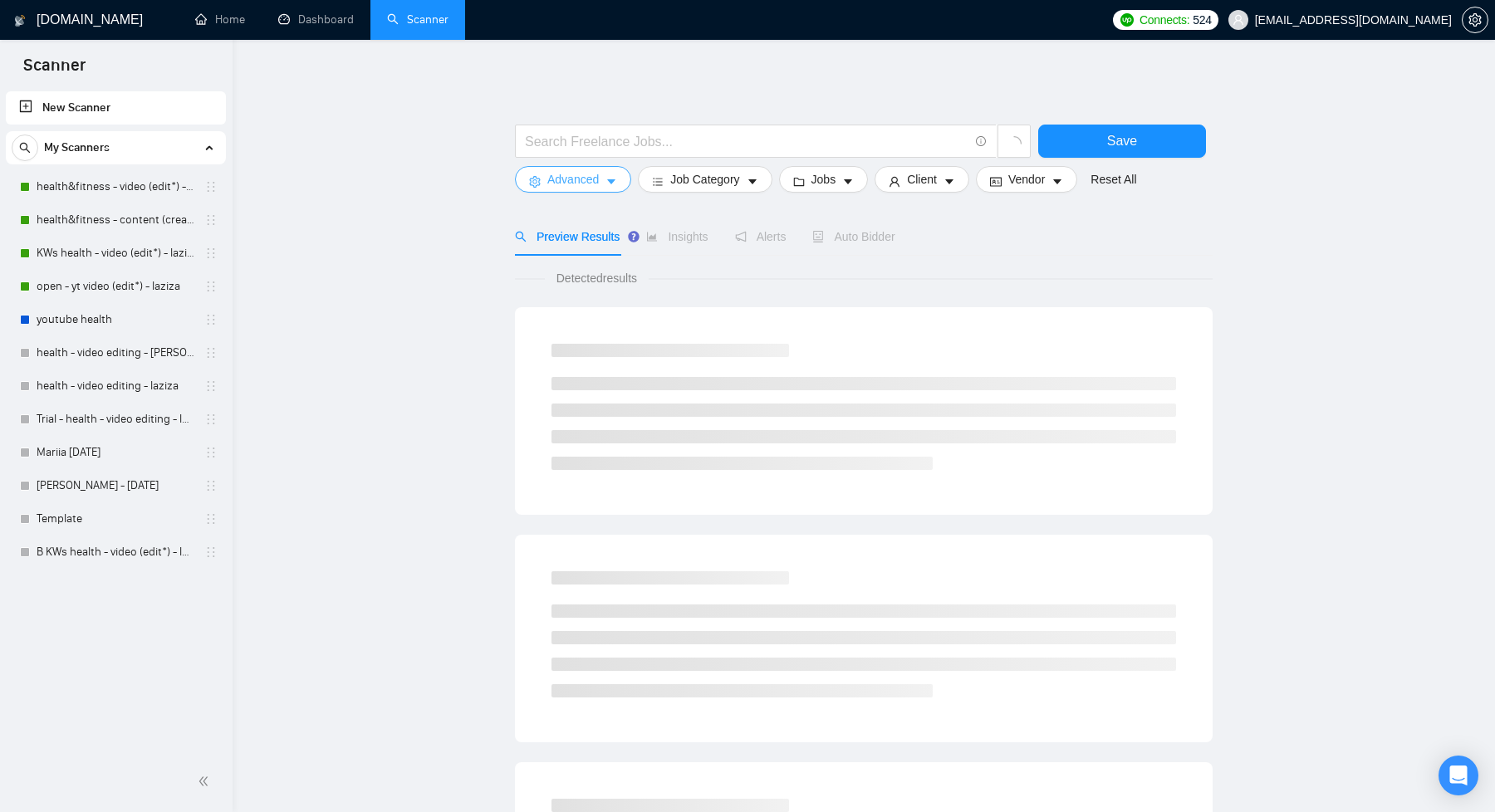
click at [607, 188] on button "Advanced" at bounding box center [573, 179] width 116 height 27
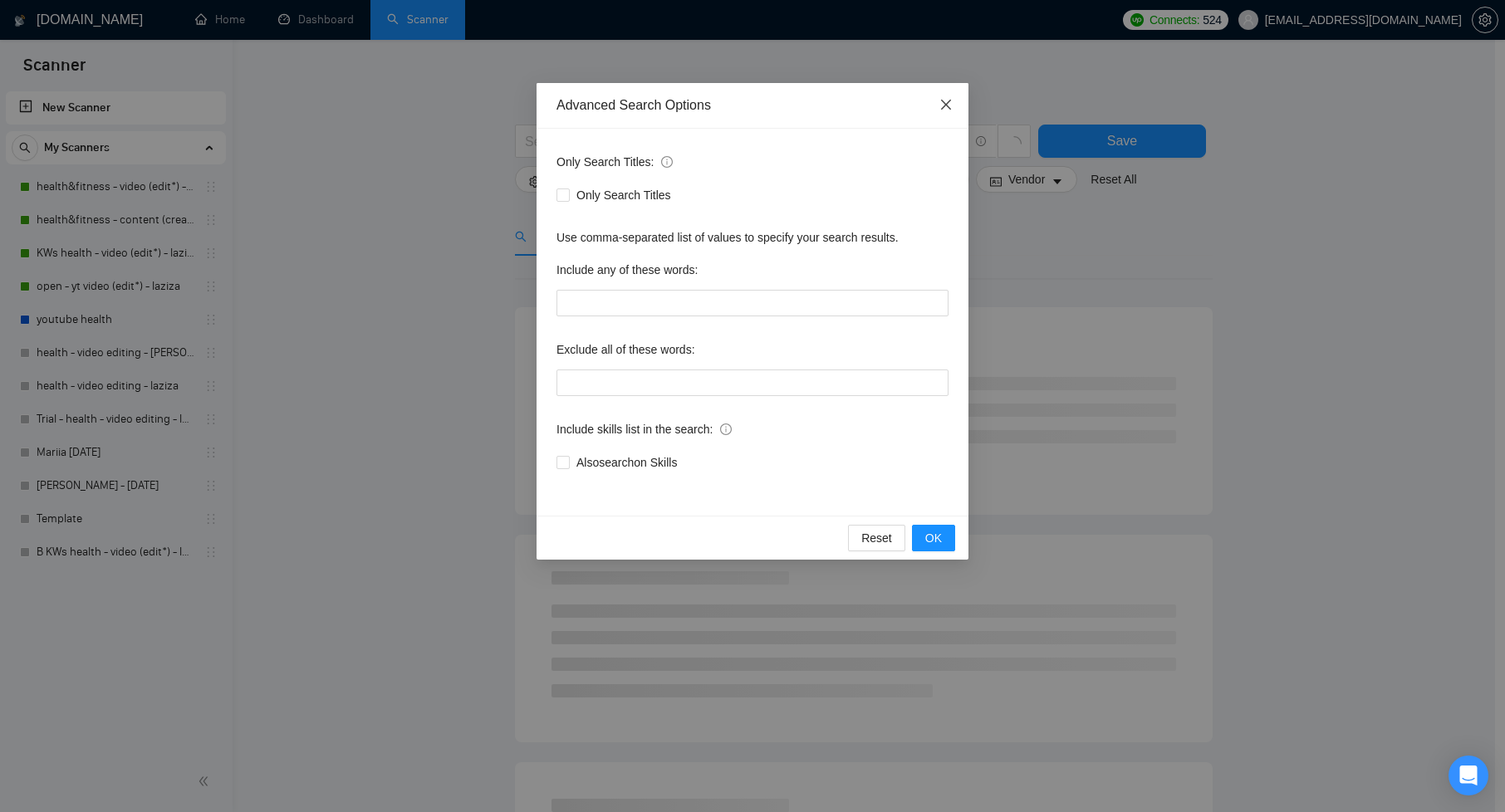
click at [951, 105] on icon "close" at bounding box center [946, 104] width 13 height 13
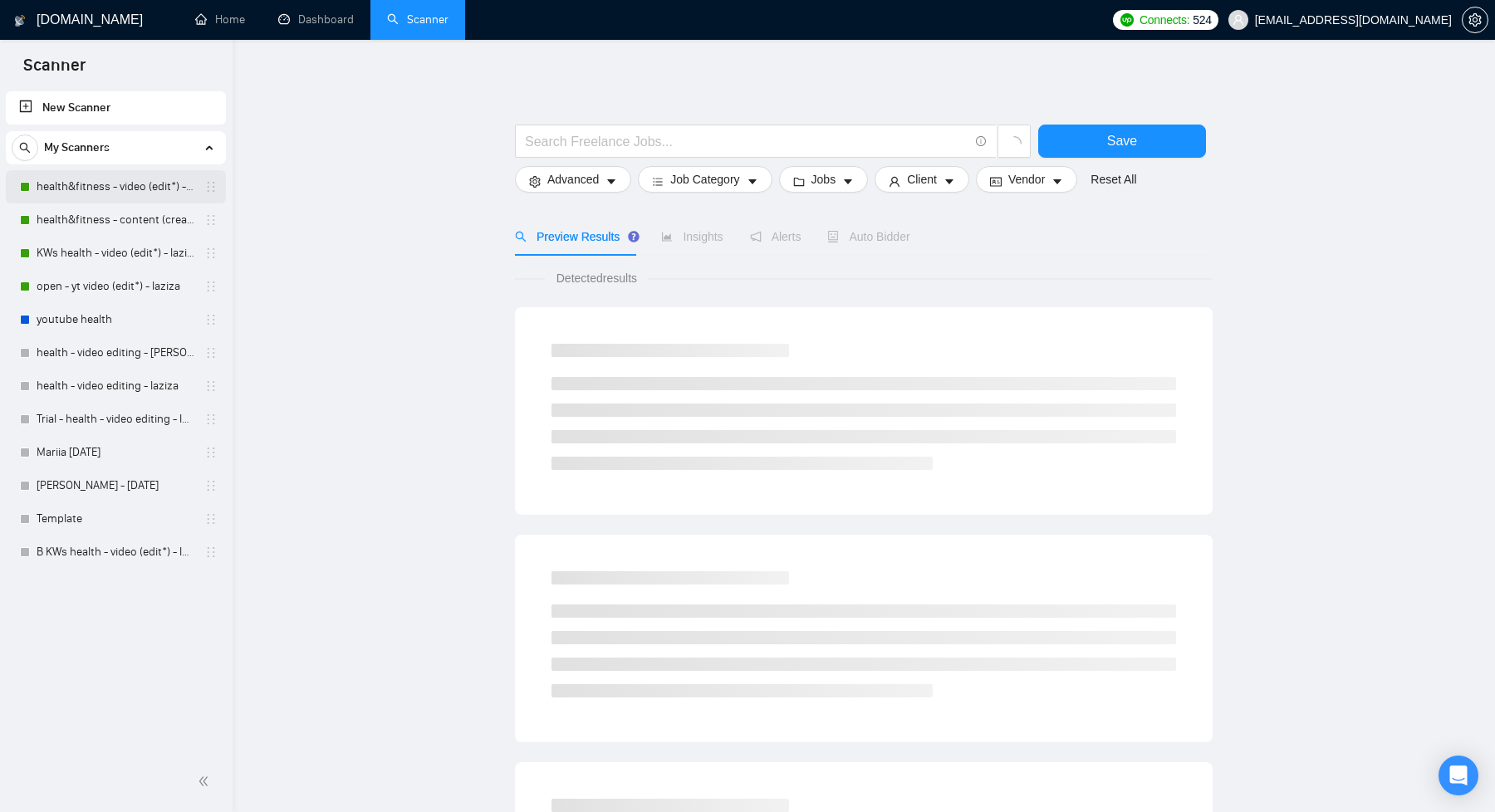
click at [90, 193] on link "health&fitness - video (edit*) - laziza" at bounding box center [115, 187] width 158 height 33
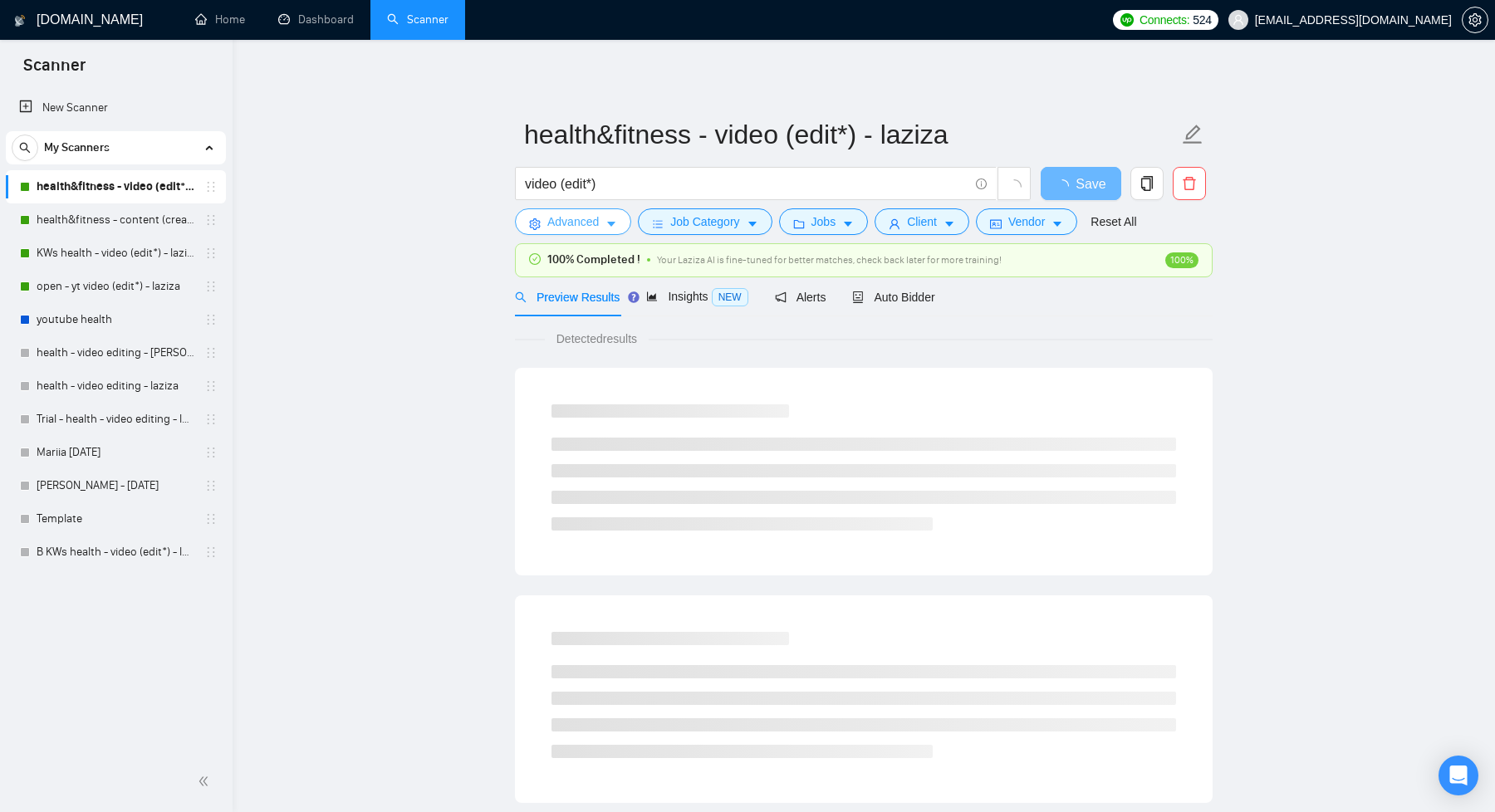
click at [612, 226] on icon "caret-down" at bounding box center [611, 224] width 8 height 5
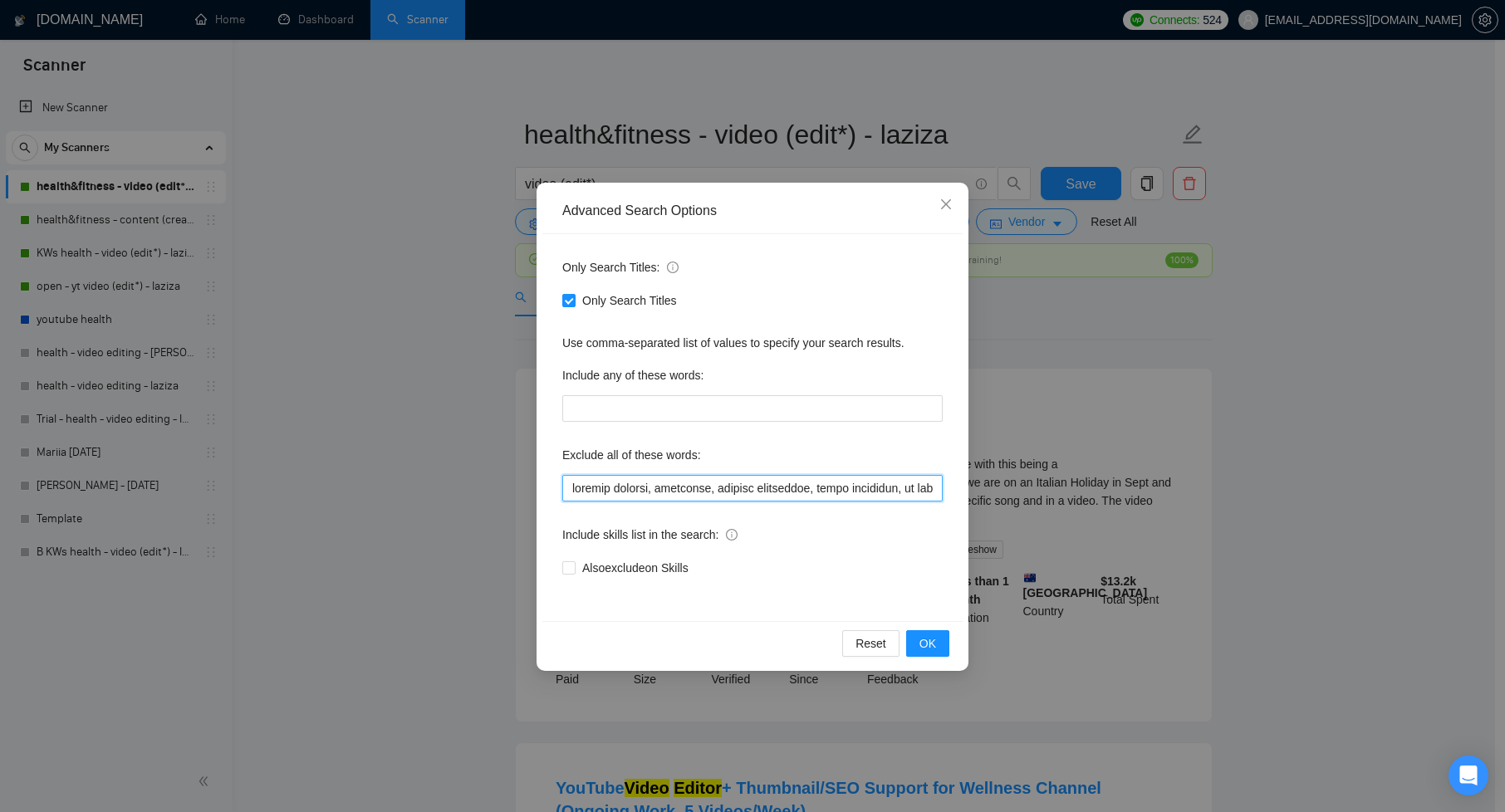
click at [898, 486] on input "text" at bounding box center [752, 488] width 380 height 27
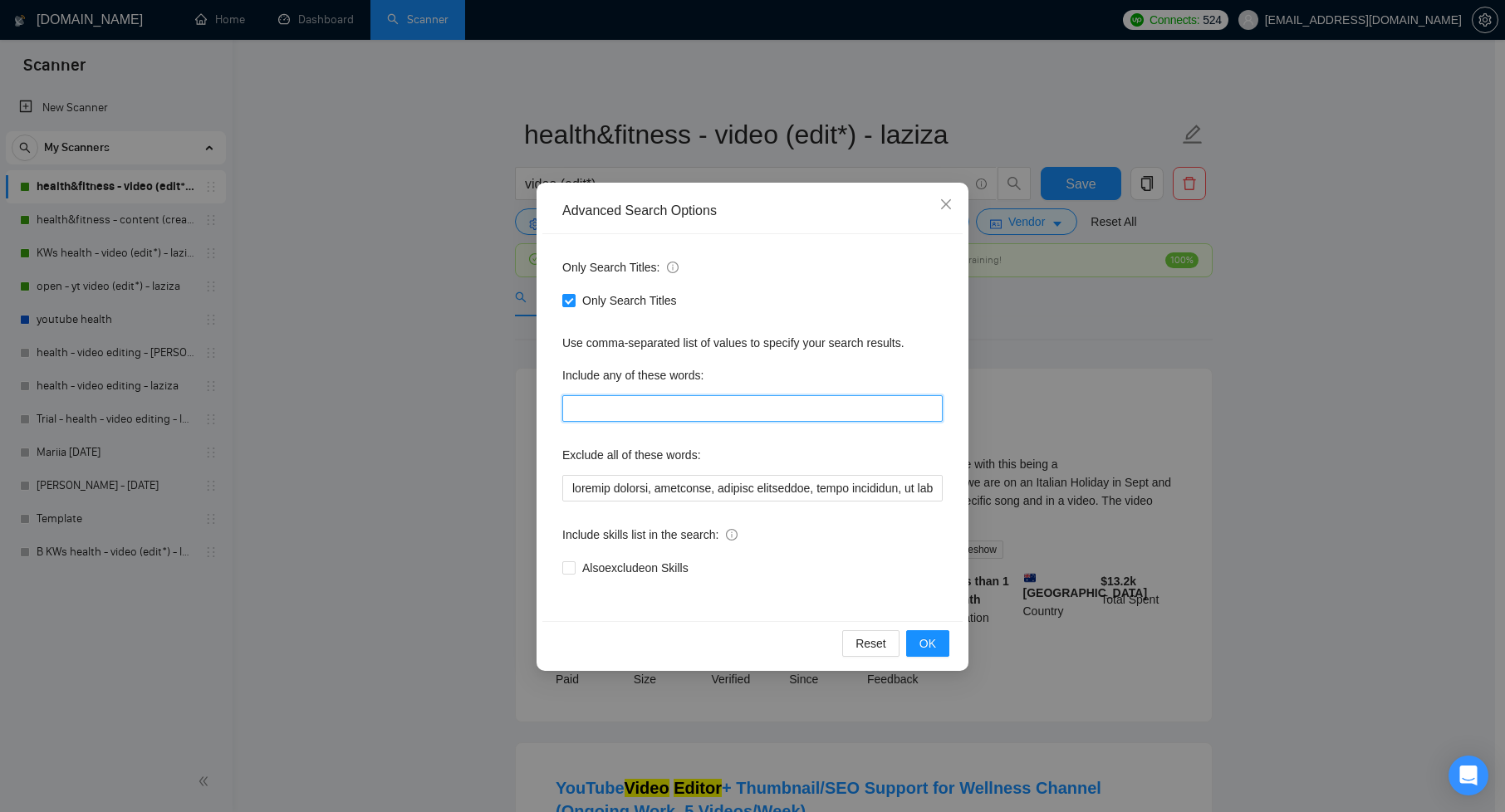
click at [641, 408] on input "text" at bounding box center [752, 408] width 380 height 27
click at [548, 421] on div "Only Search Titles: Only Search Titles Use comma-separated list of values to sp…" at bounding box center [752, 427] width 420 height 387
click at [950, 209] on icon "close" at bounding box center [946, 204] width 10 height 10
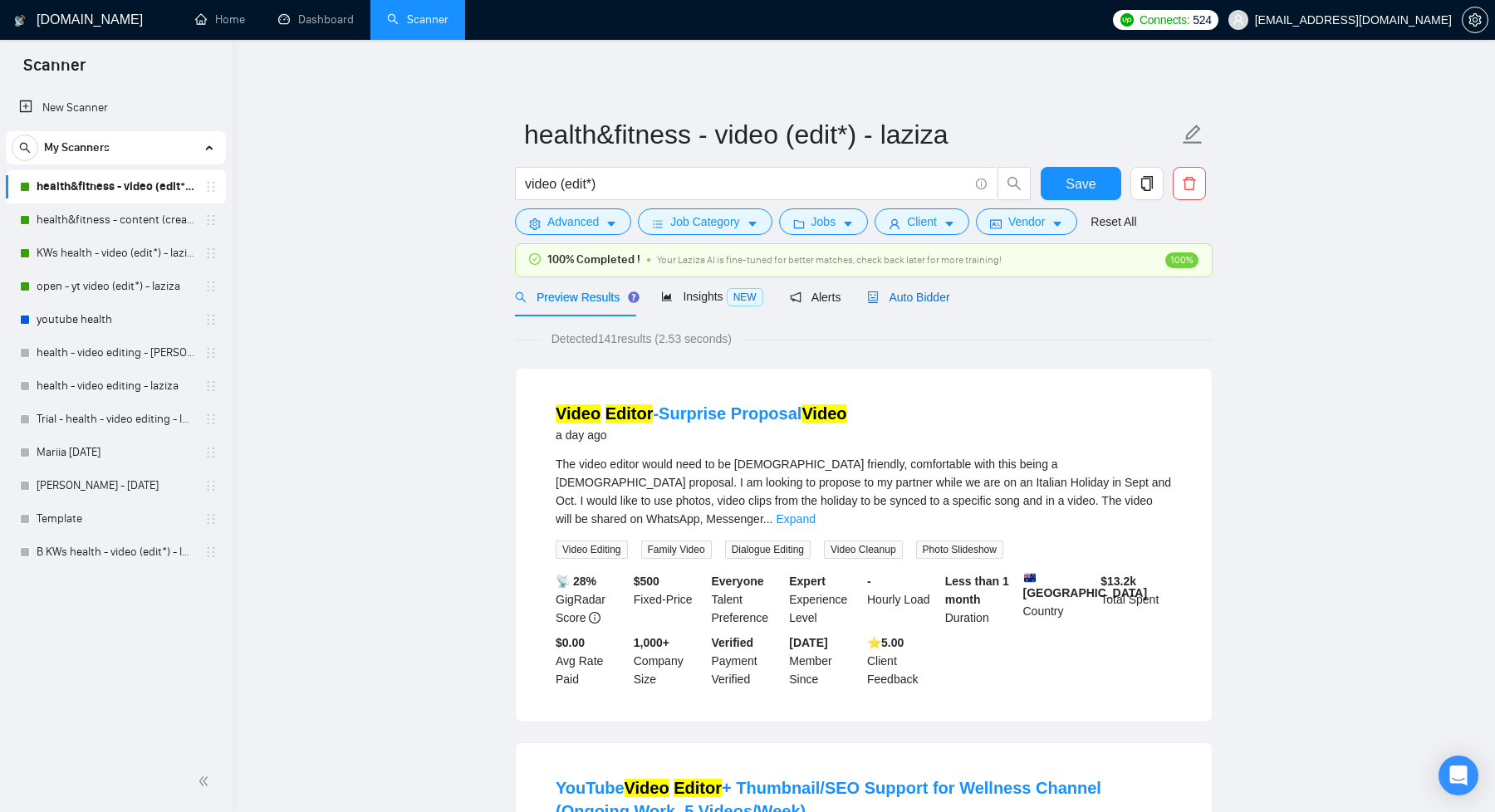
drag, startPoint x: 932, startPoint y: 294, endPoint x: 1216, endPoint y: 359, distance: 291.3
click at [932, 294] on span "Auto Bidder" at bounding box center [908, 297] width 82 height 13
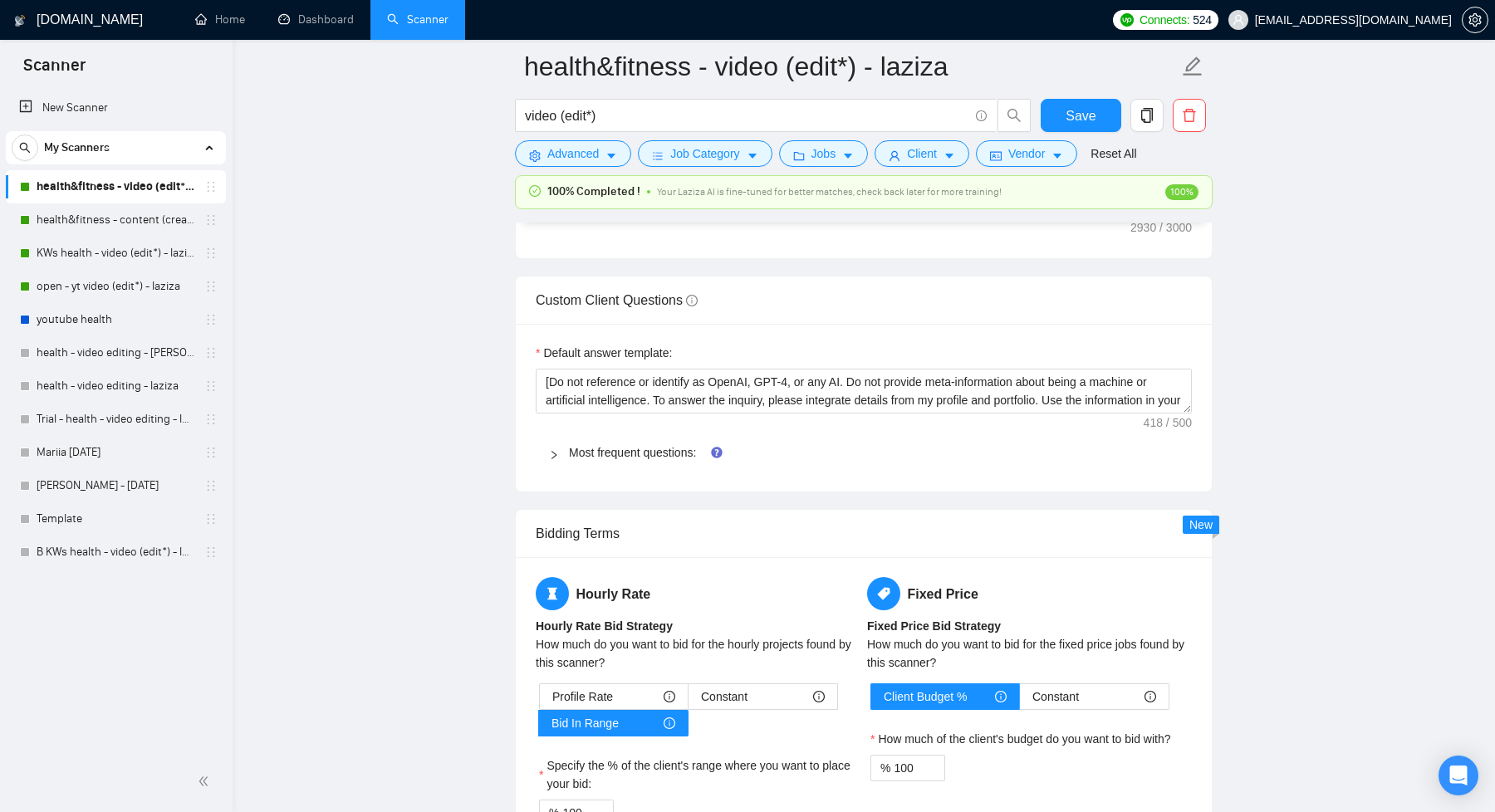
scroll to position [2323, 0]
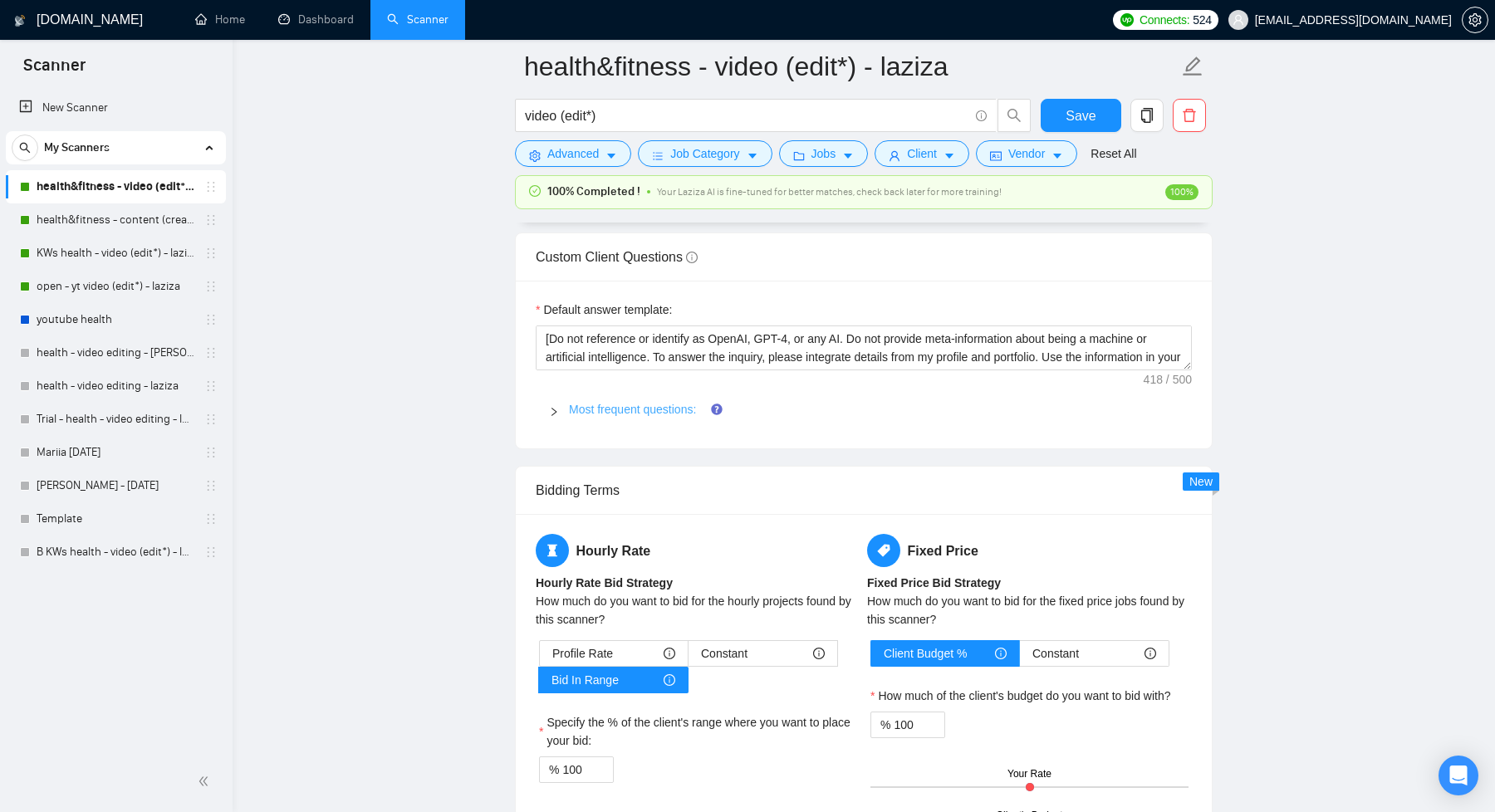
click at [583, 403] on link "Most frequent questions:" at bounding box center [633, 410] width 127 height 13
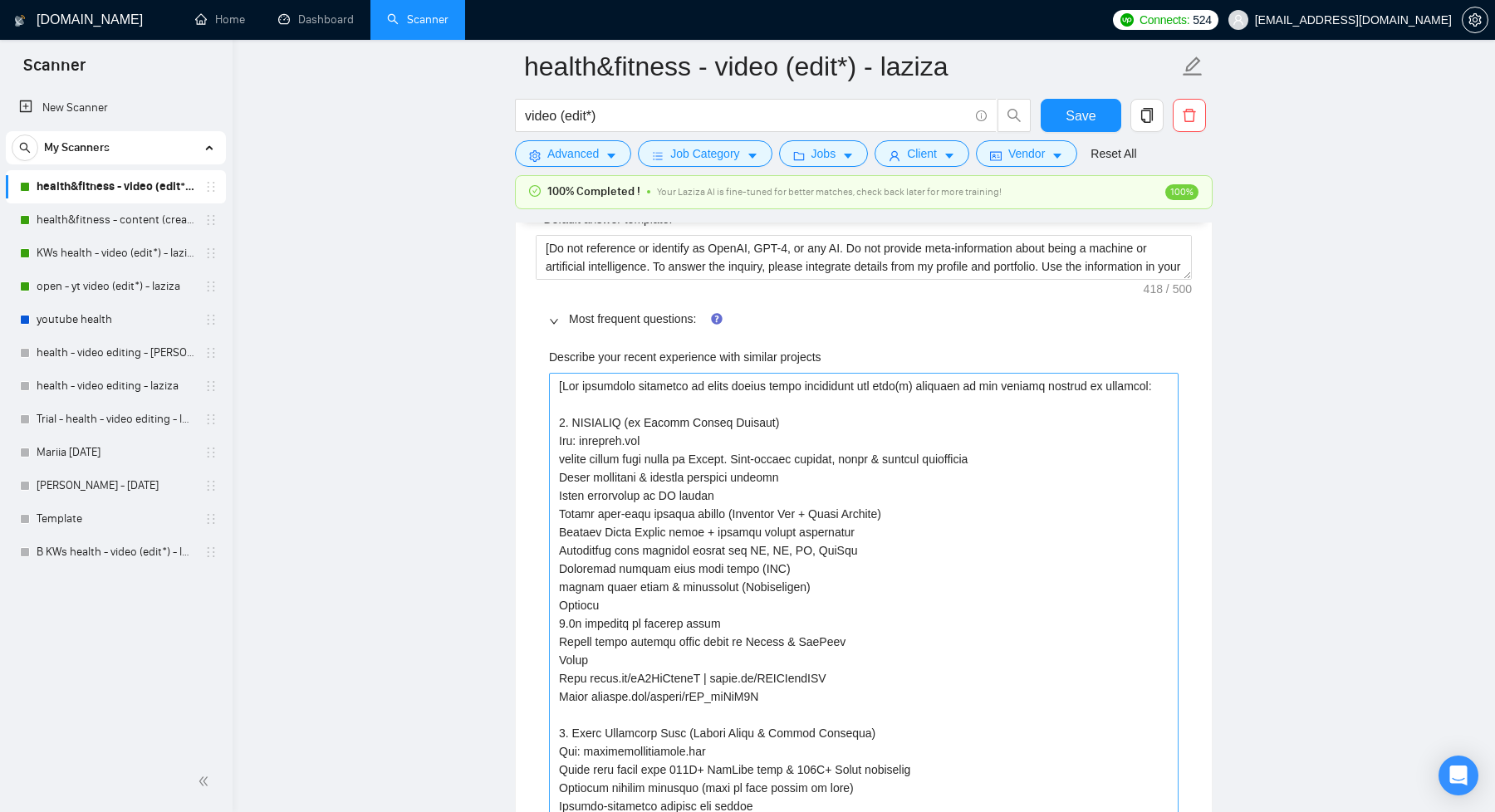
scroll to position [2417, 0]
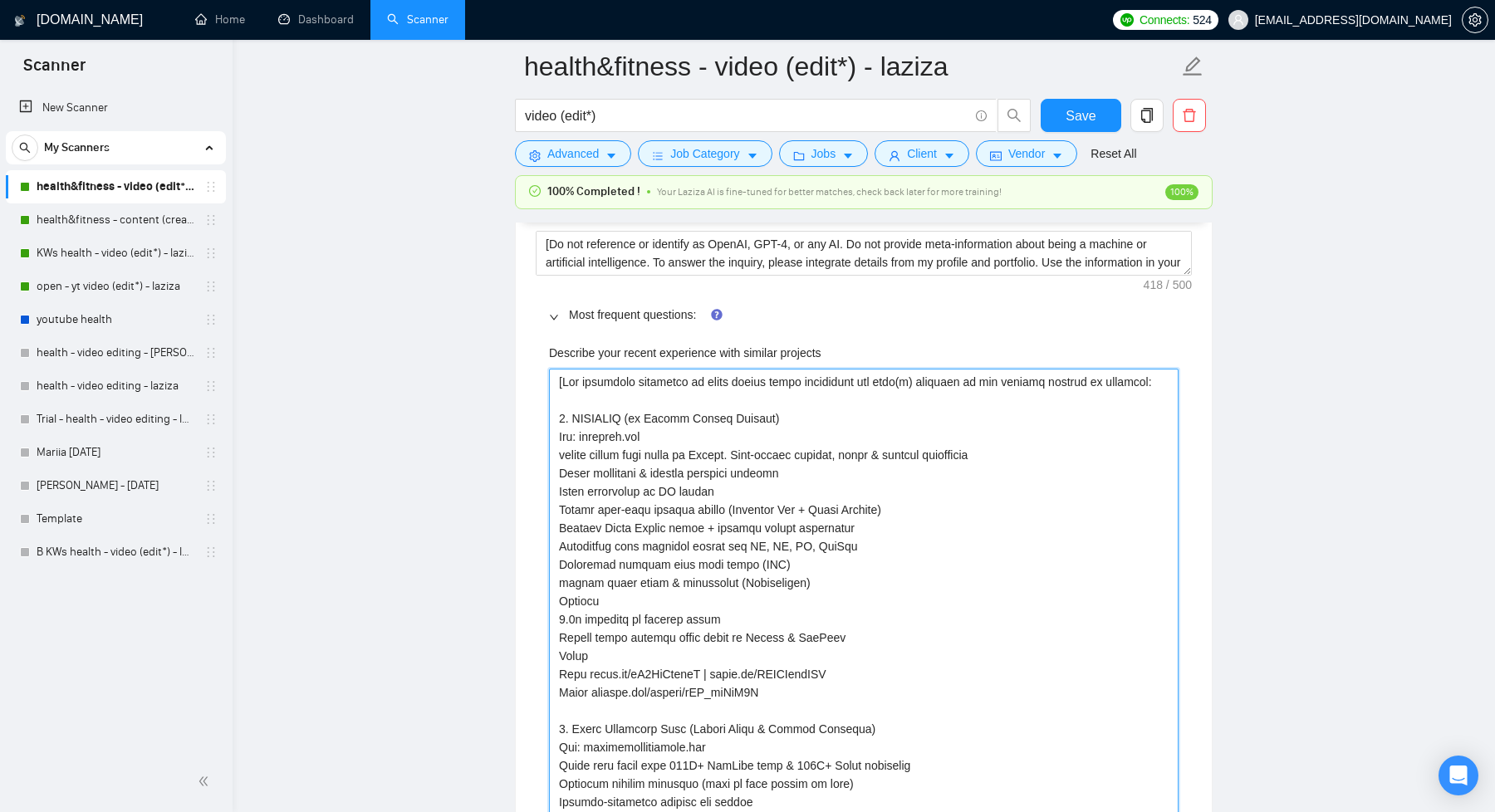
drag, startPoint x: 876, startPoint y: 524, endPoint x: 556, endPoint y: 521, distance: 320.0
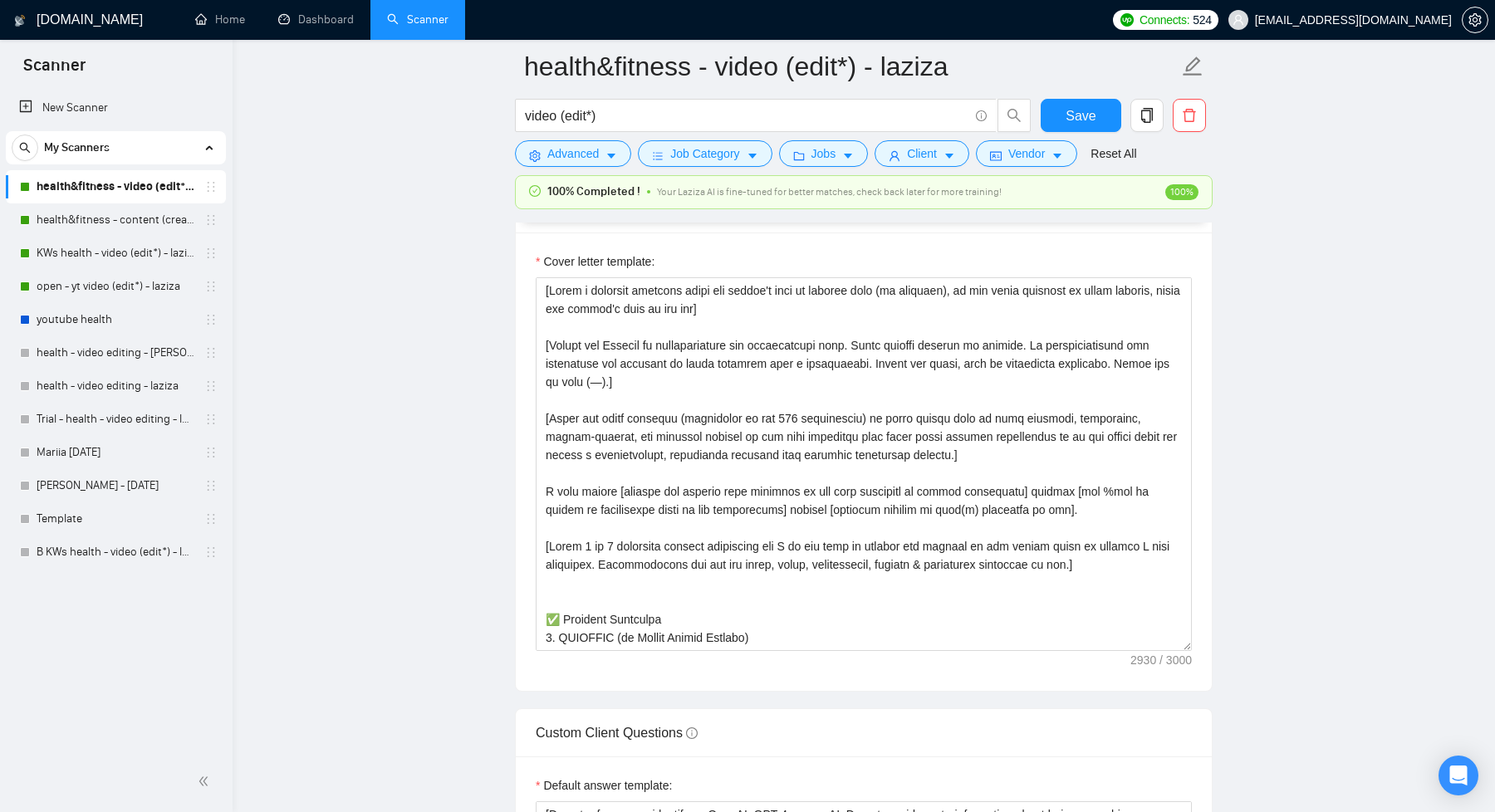
scroll to position [1847, 0]
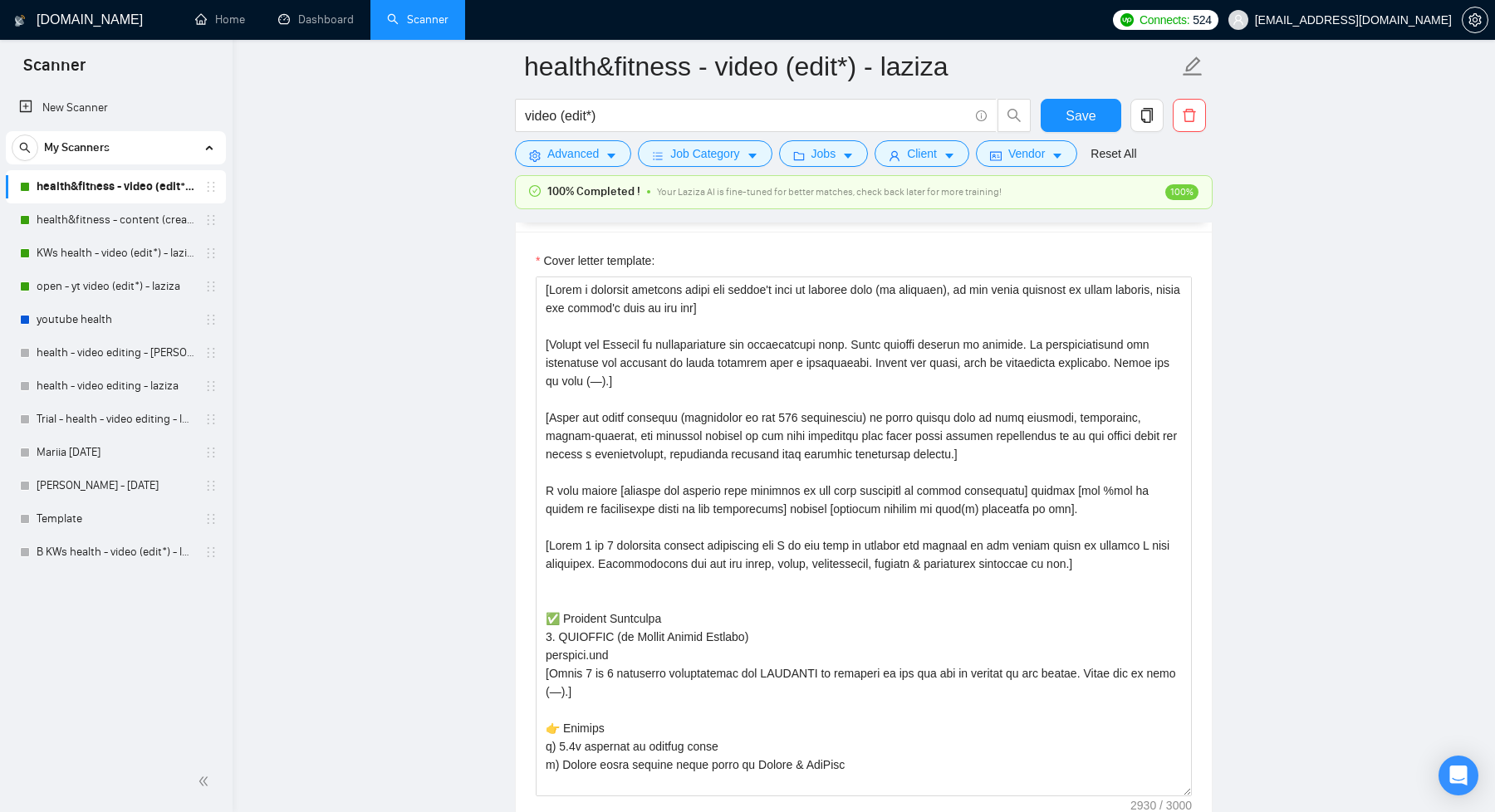
drag, startPoint x: 1189, startPoint y: 646, endPoint x: 1200, endPoint y: 776, distance: 130.5
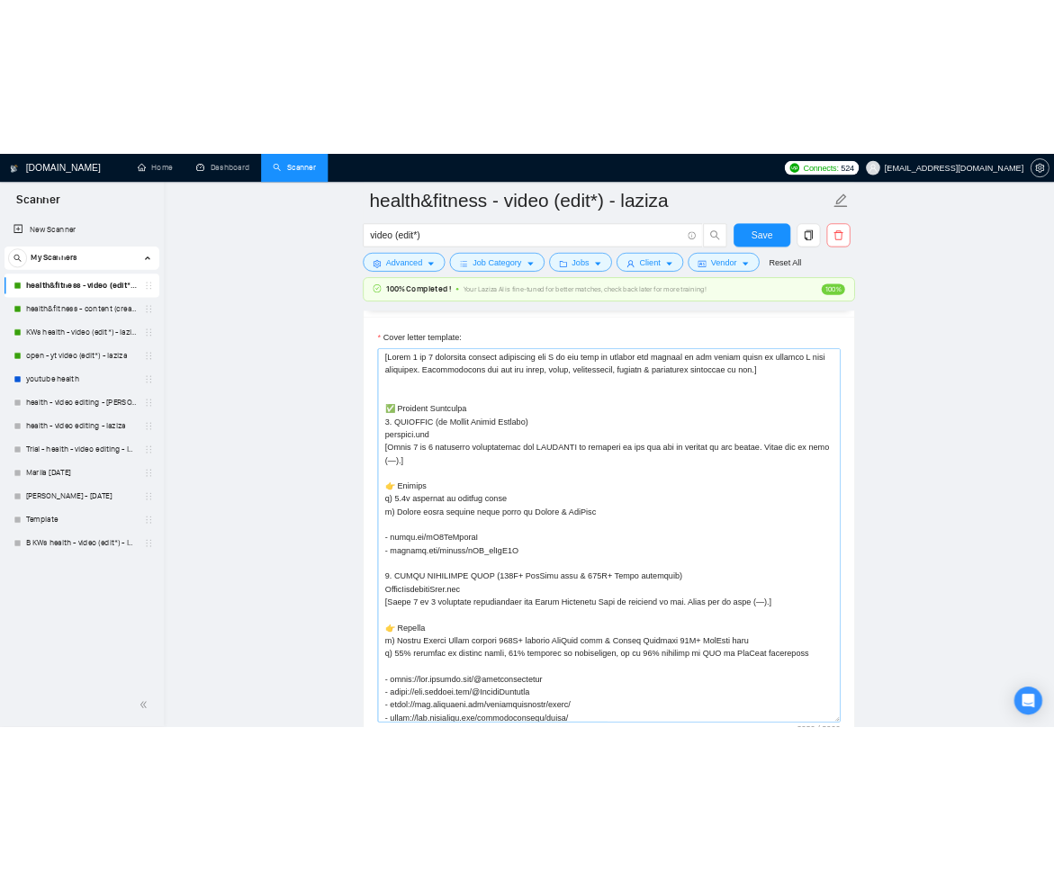
scroll to position [302, 0]
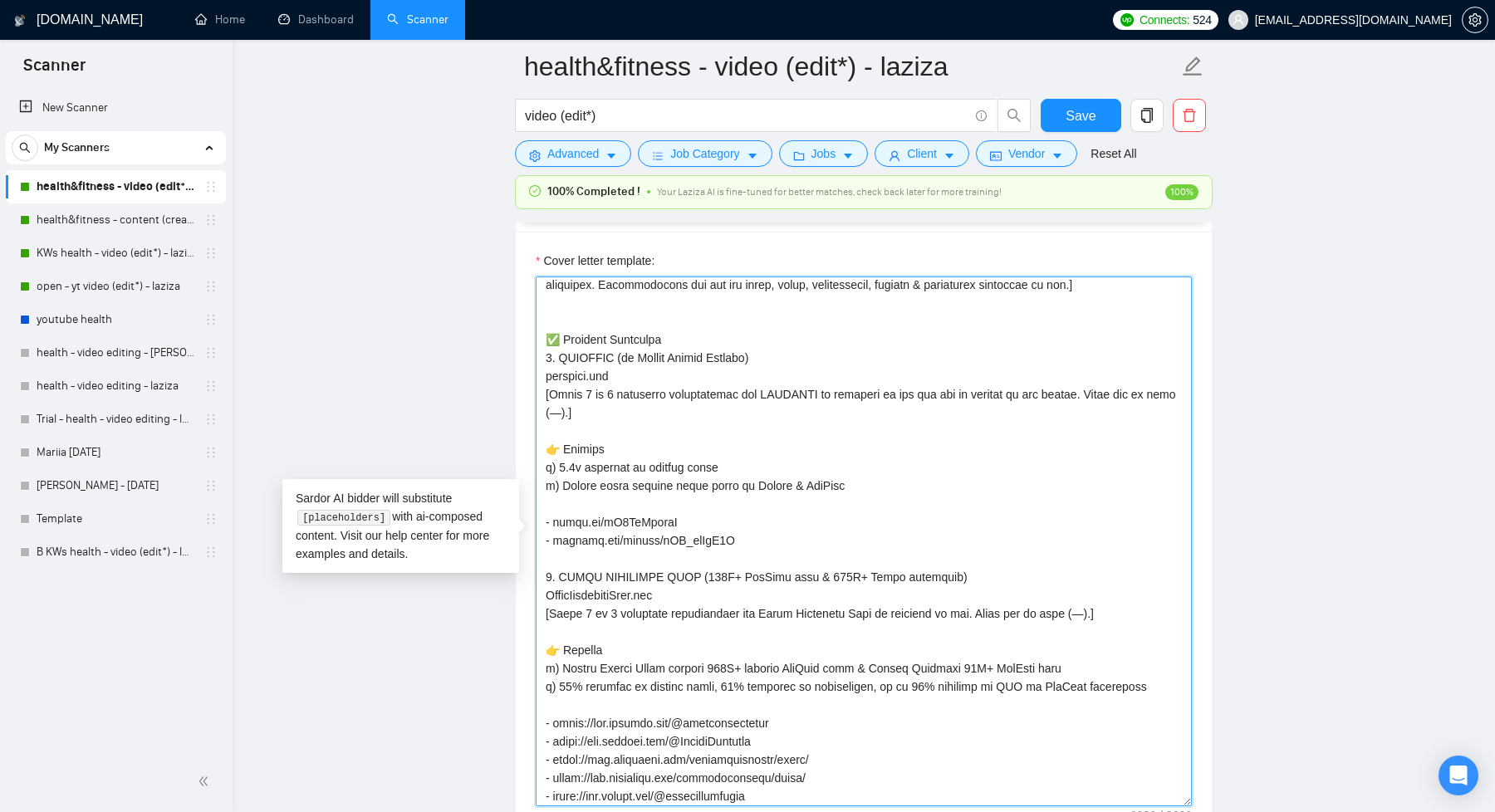
drag, startPoint x: 544, startPoint y: 335, endPoint x: 790, endPoint y: 721, distance: 457.7
click at [787, 732] on textarea "Cover letter template:" at bounding box center [864, 542] width 656 height 530
click at [665, 373] on textarea "Cover letter template:" at bounding box center [864, 542] width 656 height 530
drag, startPoint x: 546, startPoint y: 340, endPoint x: 895, endPoint y: 788, distance: 567.9
click at [895, 788] on textarea "Cover letter template:" at bounding box center [864, 542] width 656 height 530
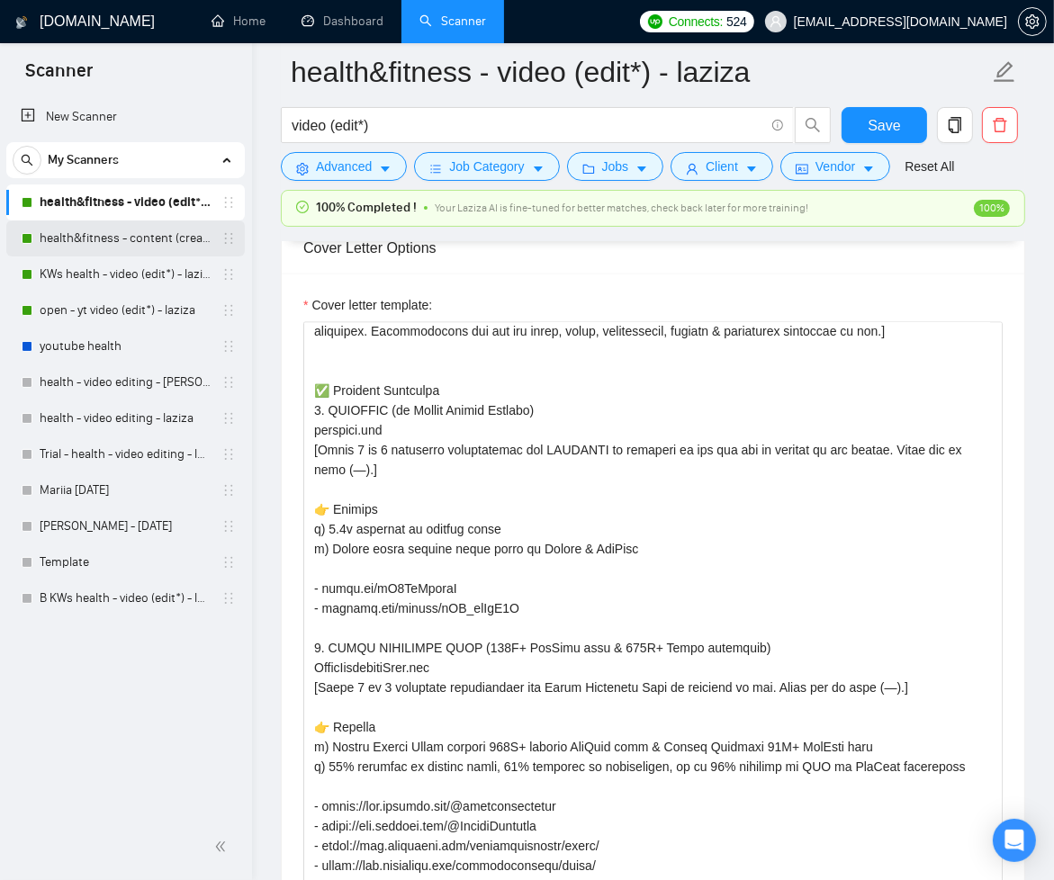
click at [149, 236] on link "health&fitness - content (creat*) - laziza" at bounding box center [125, 239] width 171 height 36
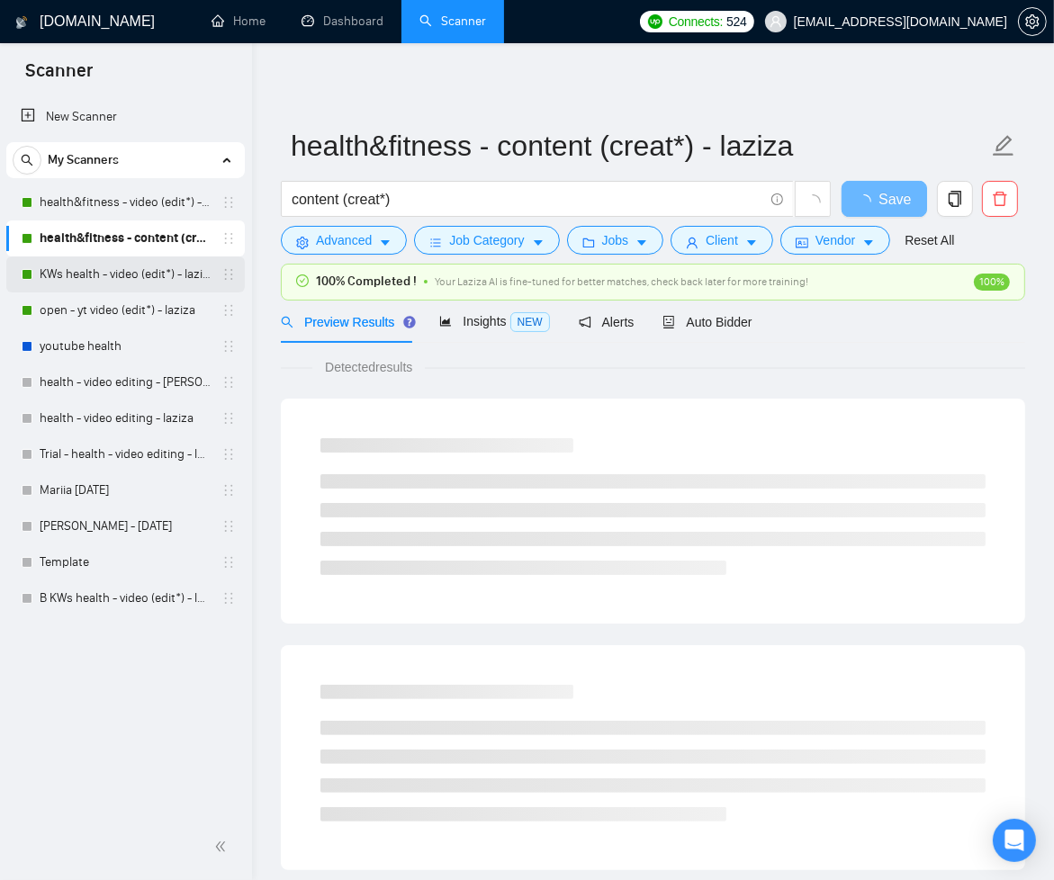
click at [49, 273] on link "KWs health - video (edit*) - laziza" at bounding box center [125, 275] width 171 height 36
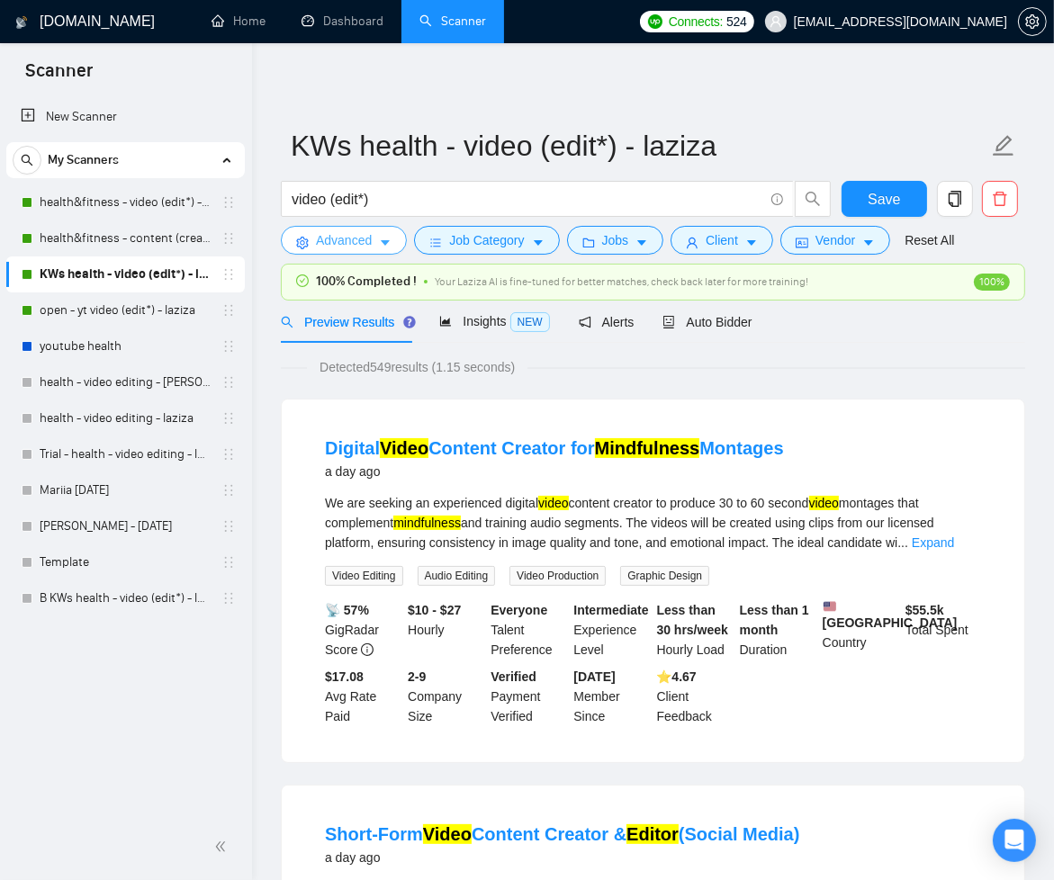
click at [384, 237] on icon "caret-down" at bounding box center [385, 243] width 13 height 13
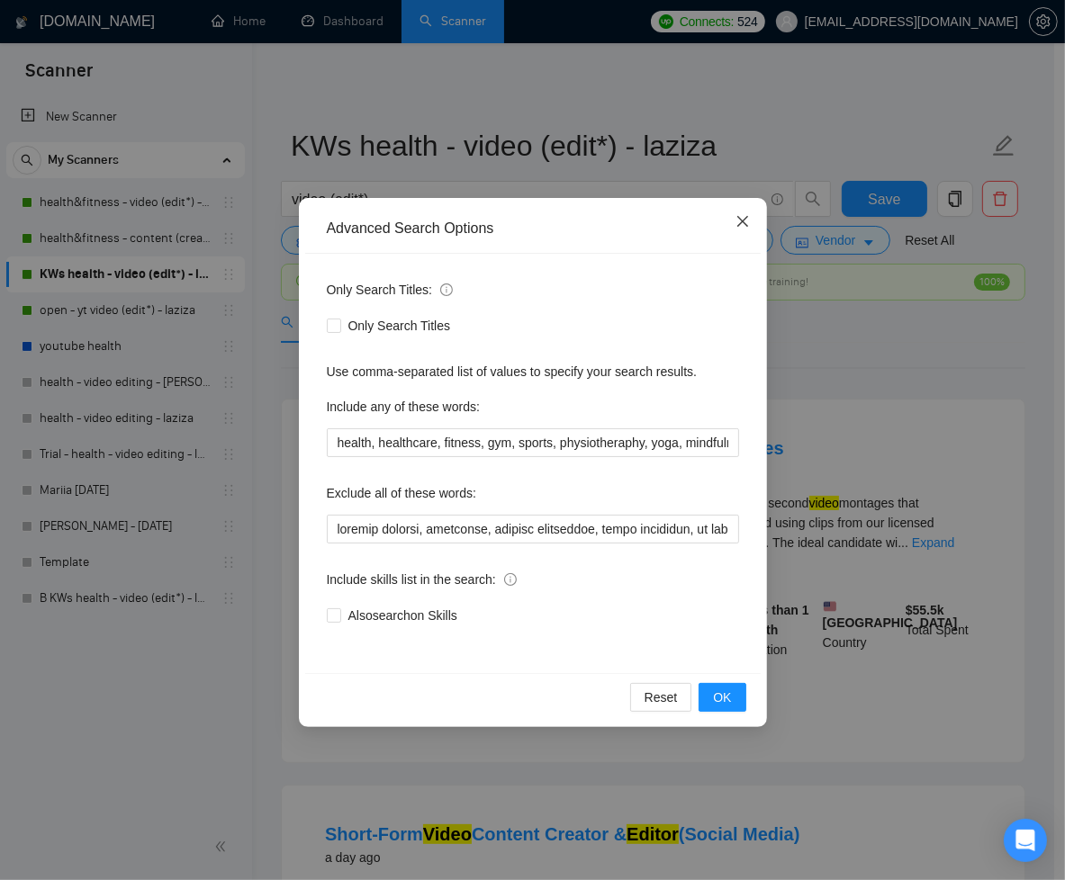
click at [736, 227] on icon "close" at bounding box center [742, 221] width 14 height 14
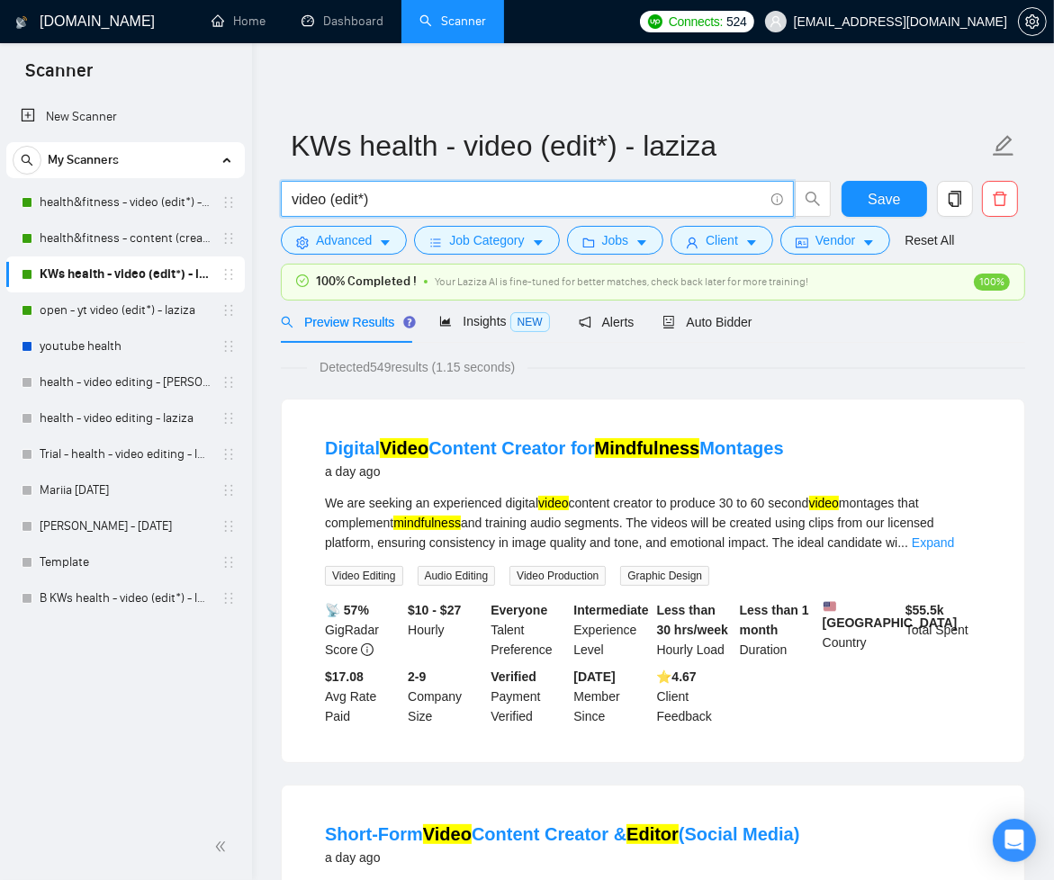
drag, startPoint x: 392, startPoint y: 202, endPoint x: 271, endPoint y: 203, distance: 120.6
click at [279, 198] on div "video (edit*)" at bounding box center [556, 203] width 558 height 45
drag, startPoint x: 117, startPoint y: 308, endPoint x: 171, endPoint y: 521, distance: 220.1
click at [117, 308] on link "open - yt video (edit*) - laziza" at bounding box center [125, 311] width 171 height 36
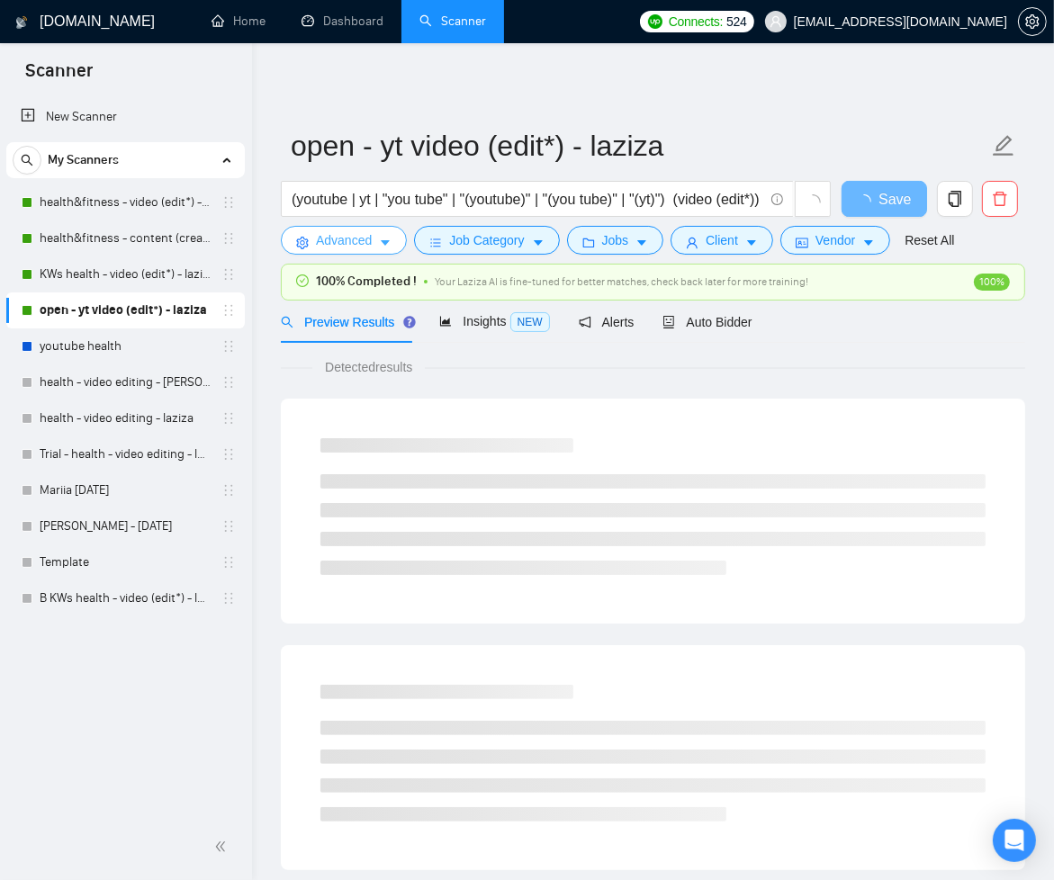
click at [380, 240] on icon "caret-down" at bounding box center [385, 243] width 13 height 13
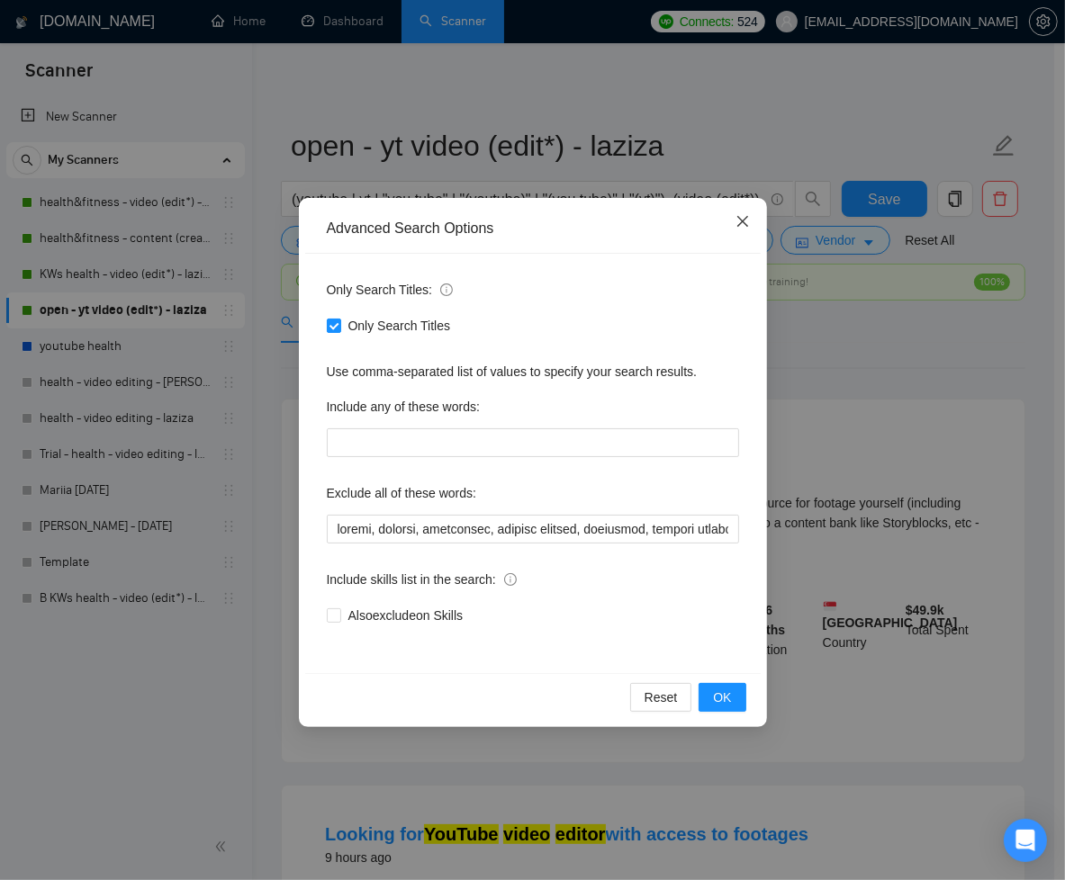
drag, startPoint x: 751, startPoint y: 222, endPoint x: 640, endPoint y: 247, distance: 113.4
click at [751, 223] on span "Close" at bounding box center [742, 222] width 49 height 49
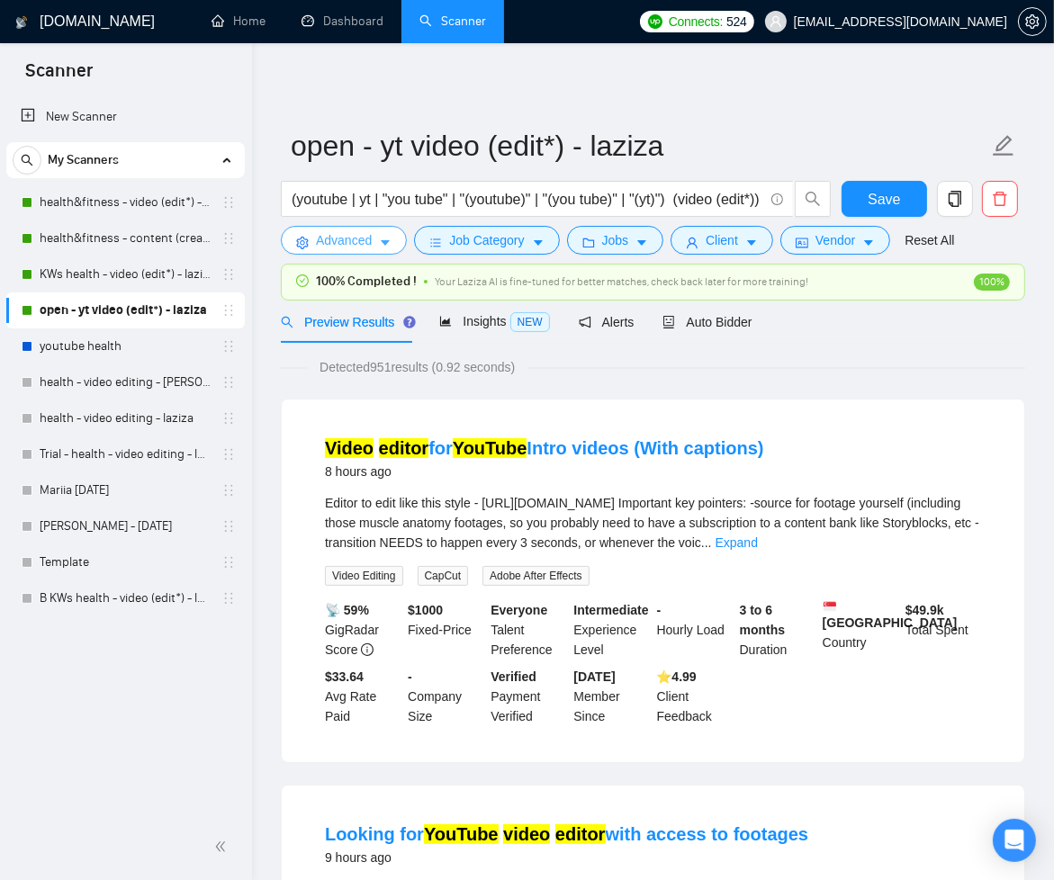
click at [386, 244] on icon "caret-down" at bounding box center [385, 243] width 9 height 5
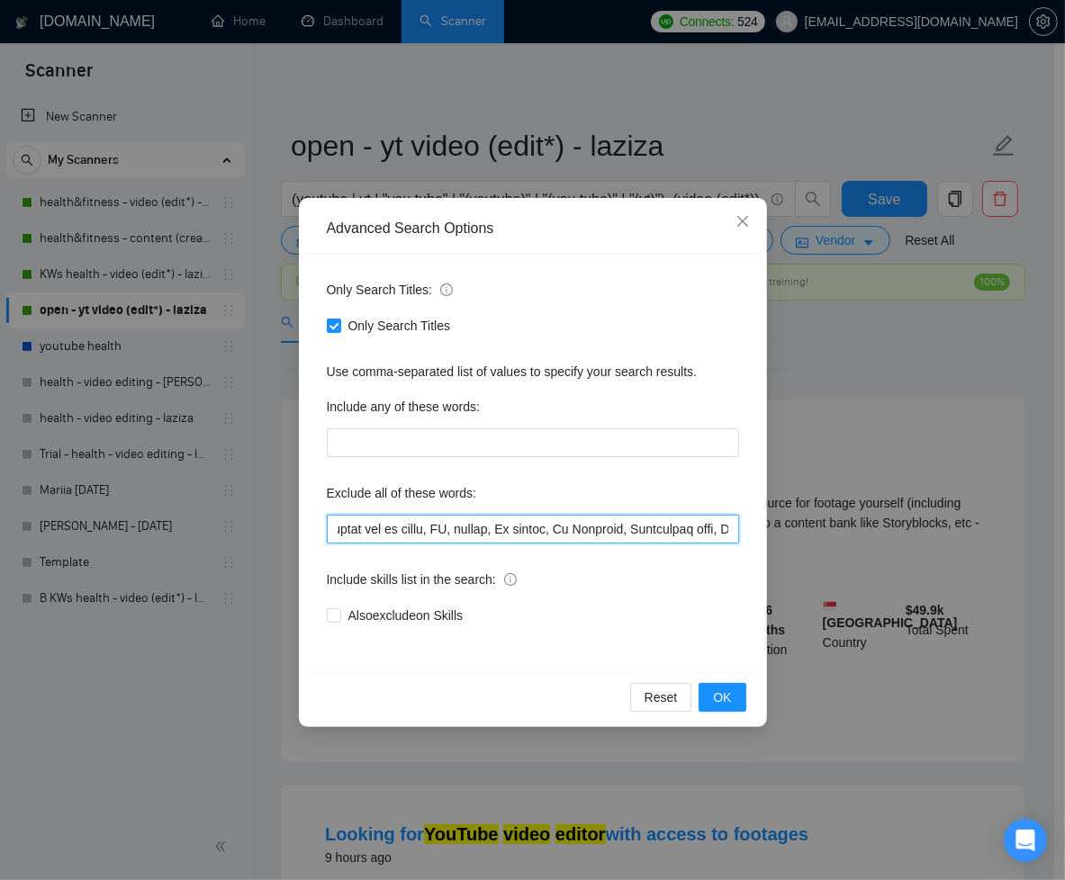
scroll to position [0, 1311]
drag, startPoint x: 334, startPoint y: 528, endPoint x: 526, endPoint y: 517, distance: 192.1
click at [526, 517] on input "text" at bounding box center [533, 529] width 412 height 29
click at [376, 527] on input "text" at bounding box center [533, 529] width 412 height 29
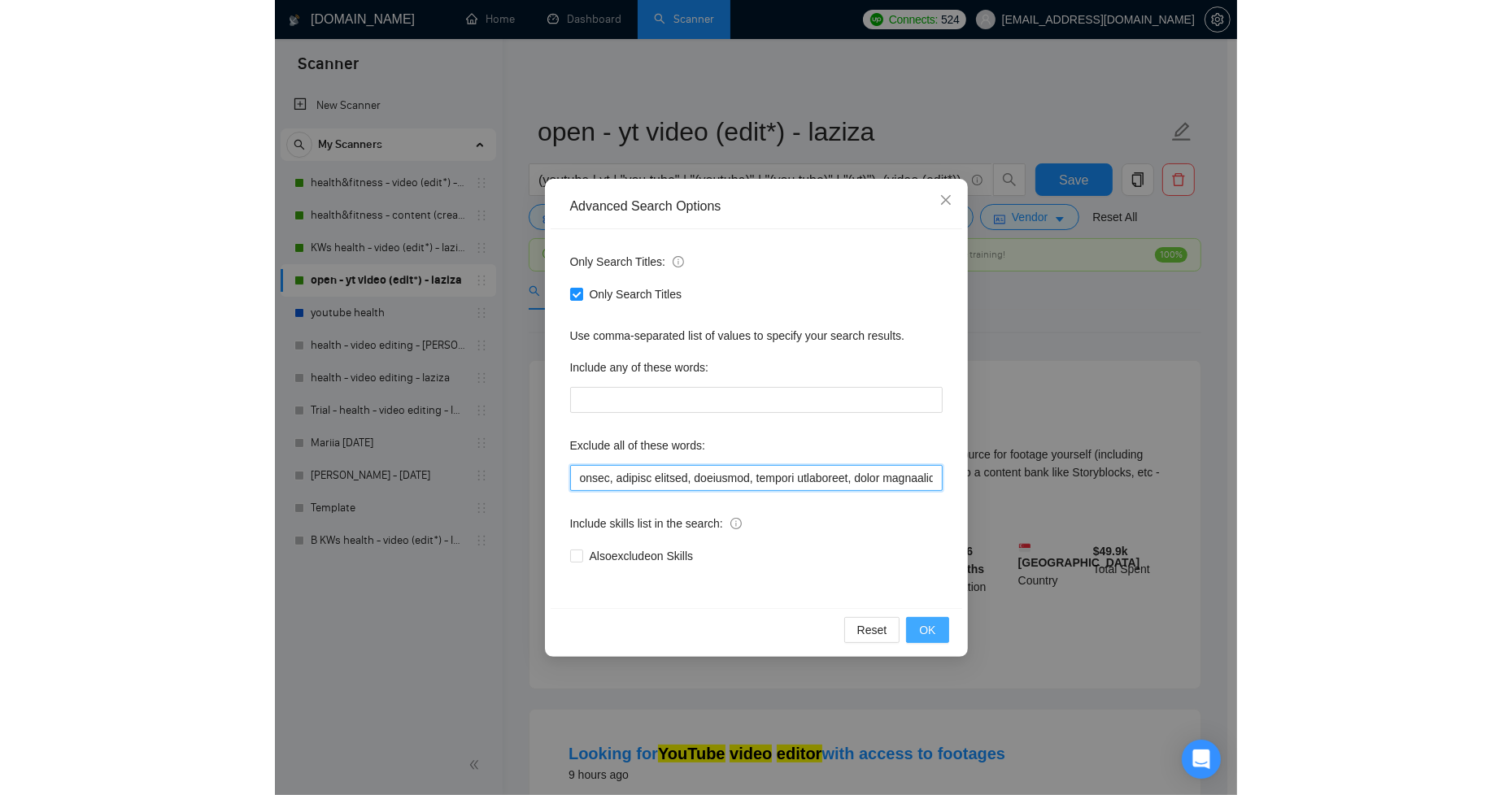
scroll to position [0, 0]
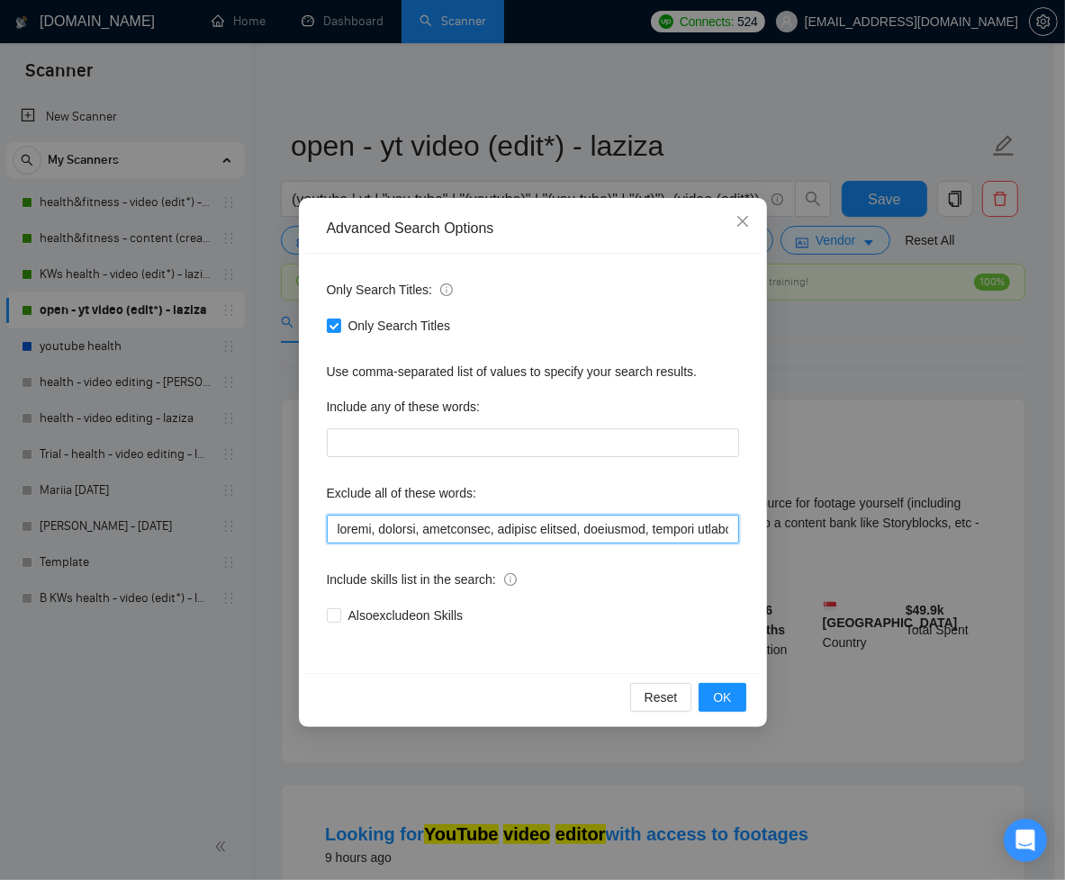
drag, startPoint x: 334, startPoint y: 528, endPoint x: 372, endPoint y: 528, distance: 37.8
click at [372, 528] on input "text" at bounding box center [533, 529] width 412 height 29
click at [733, 697] on button "OK" at bounding box center [721, 697] width 47 height 29
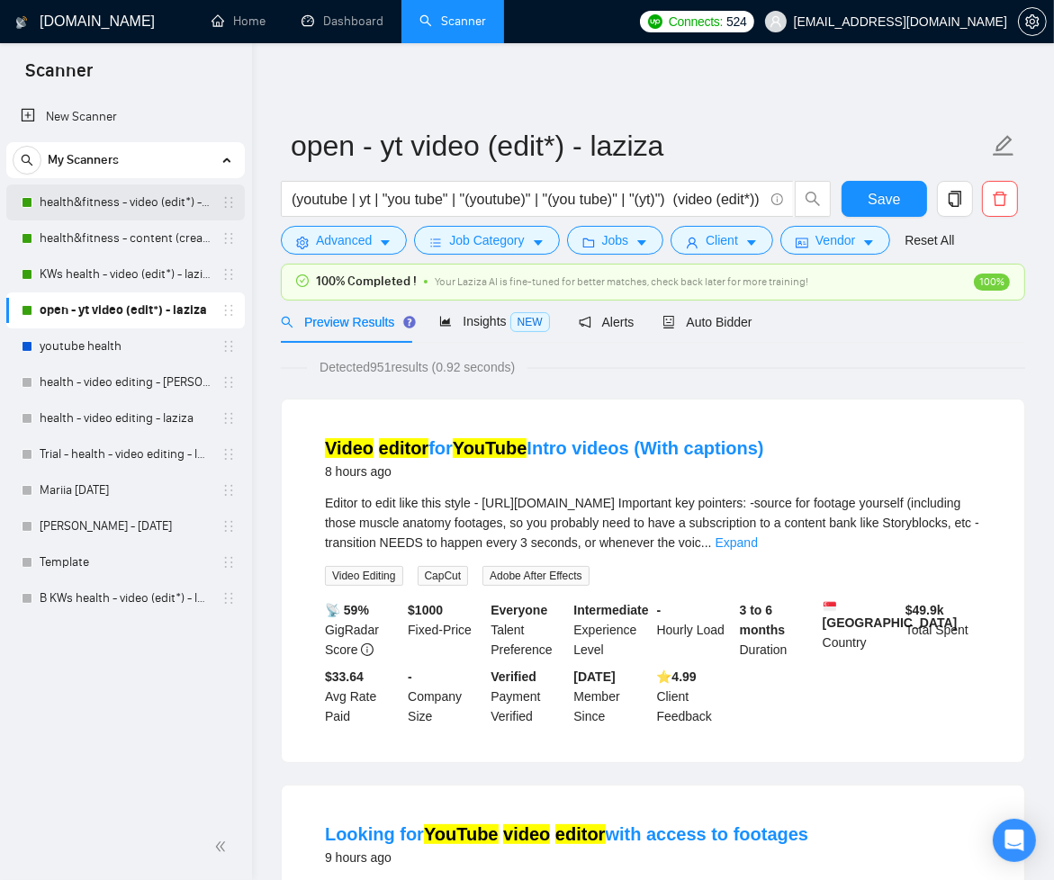
drag, startPoint x: 132, startPoint y: 203, endPoint x: 147, endPoint y: 210, distance: 15.7
click at [132, 203] on link "health&fitness - video (edit*) - laziza" at bounding box center [125, 203] width 171 height 36
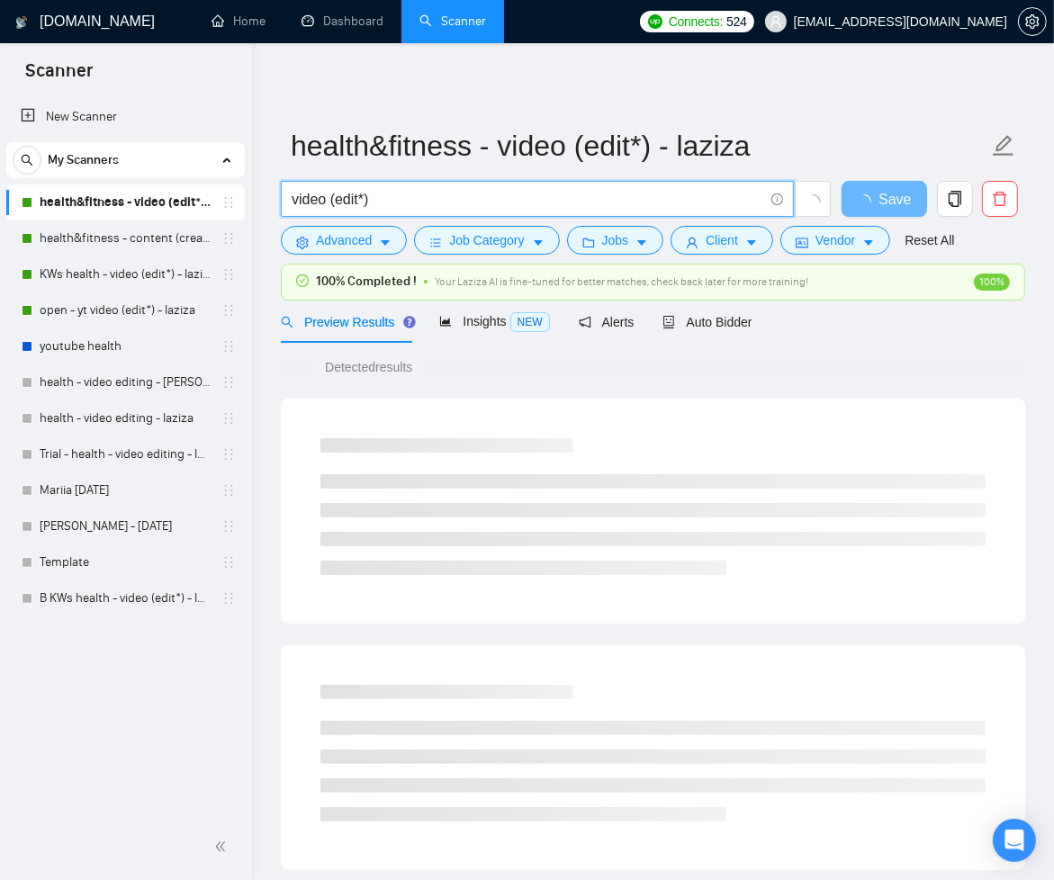
drag, startPoint x: 392, startPoint y: 201, endPoint x: 275, endPoint y: 198, distance: 116.1
click at [278, 198] on div "video (edit*)" at bounding box center [556, 203] width 558 height 45
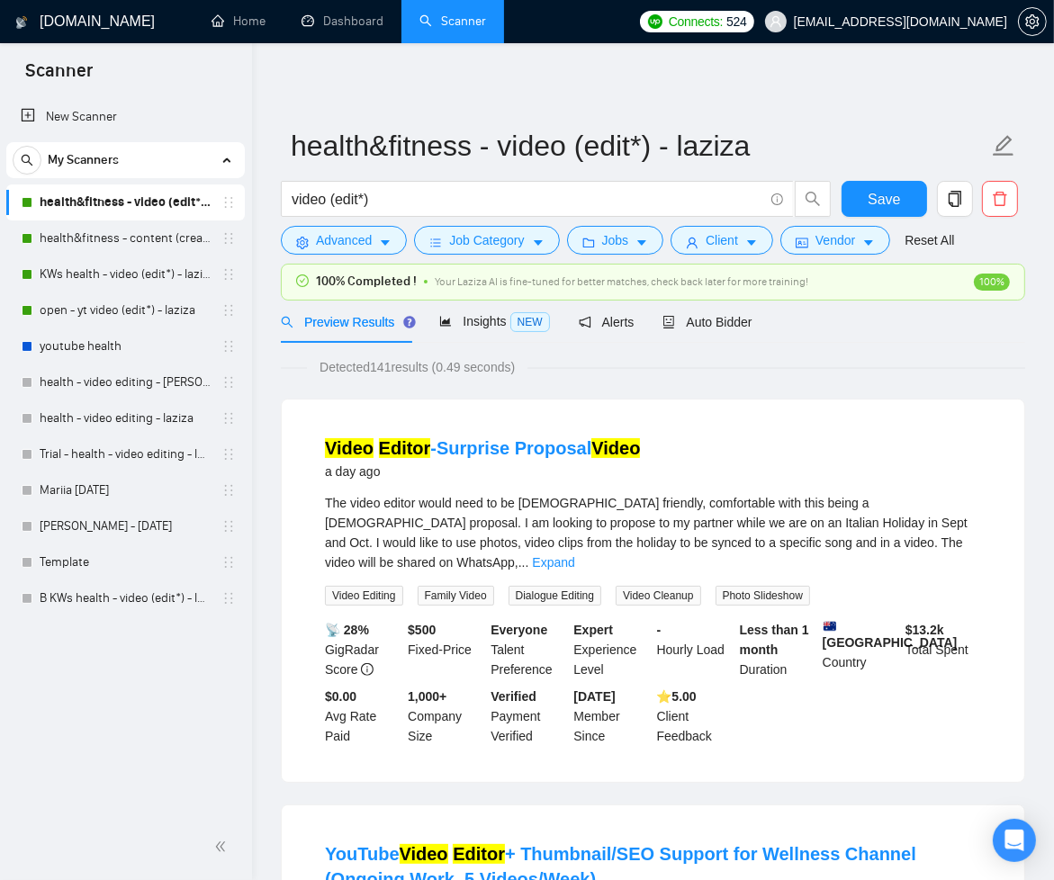
click at [390, 203] on input "video (edit*)" at bounding box center [528, 199] width 472 height 23
drag, startPoint x: 386, startPoint y: 202, endPoint x: 271, endPoint y: 195, distance: 115.4
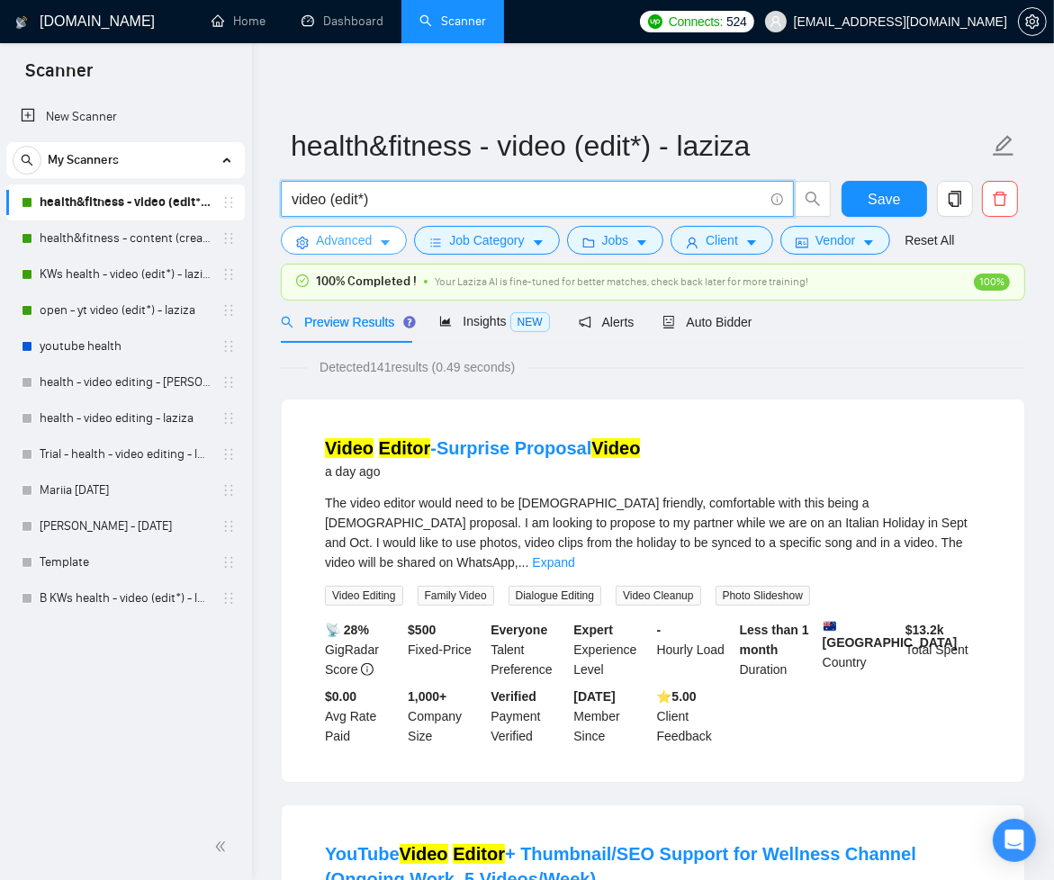
click at [391, 238] on icon "caret-down" at bounding box center [385, 243] width 13 height 13
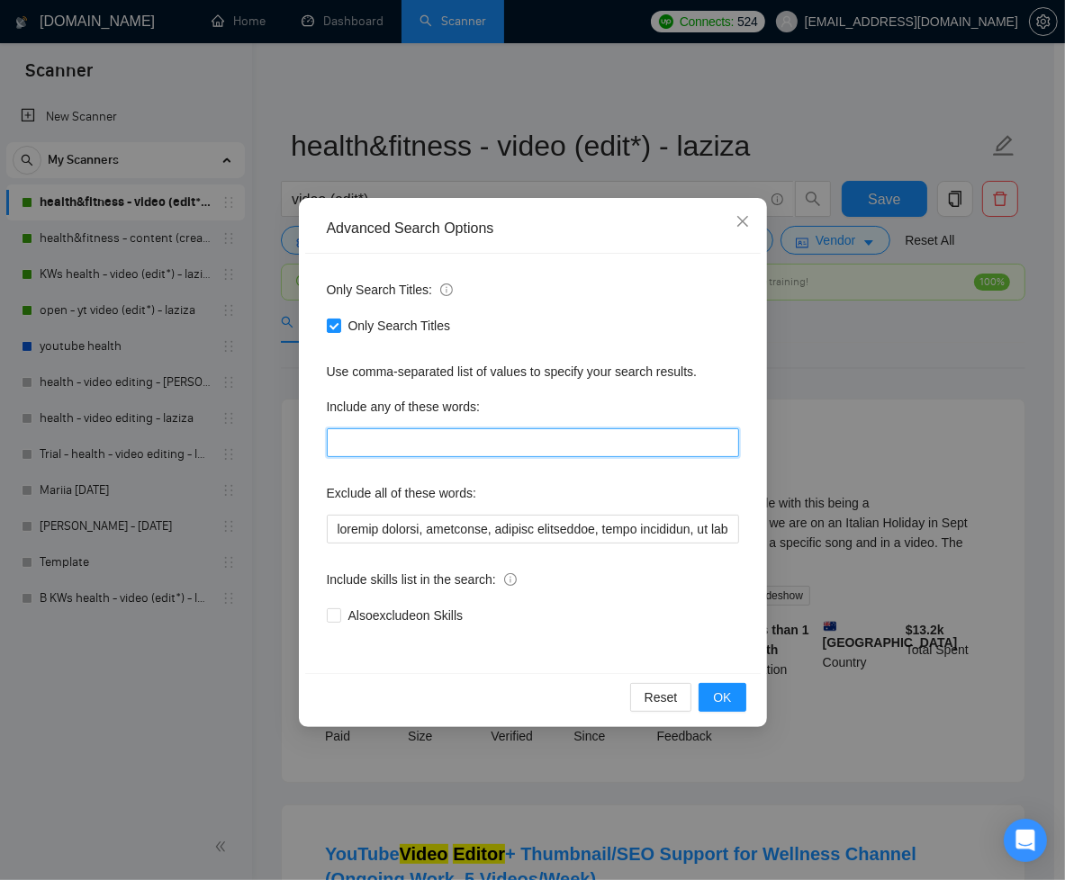
click at [479, 440] on input "text" at bounding box center [533, 442] width 412 height 29
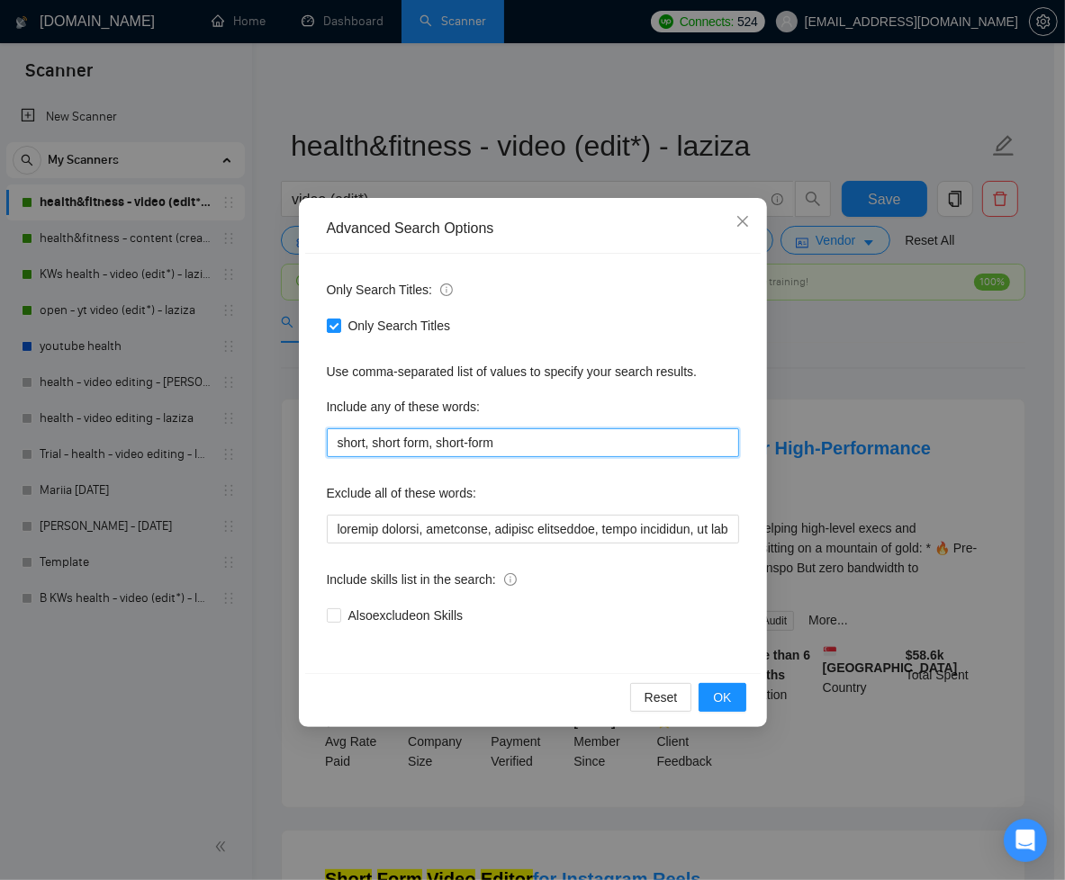
type input "short, short form, short-form"
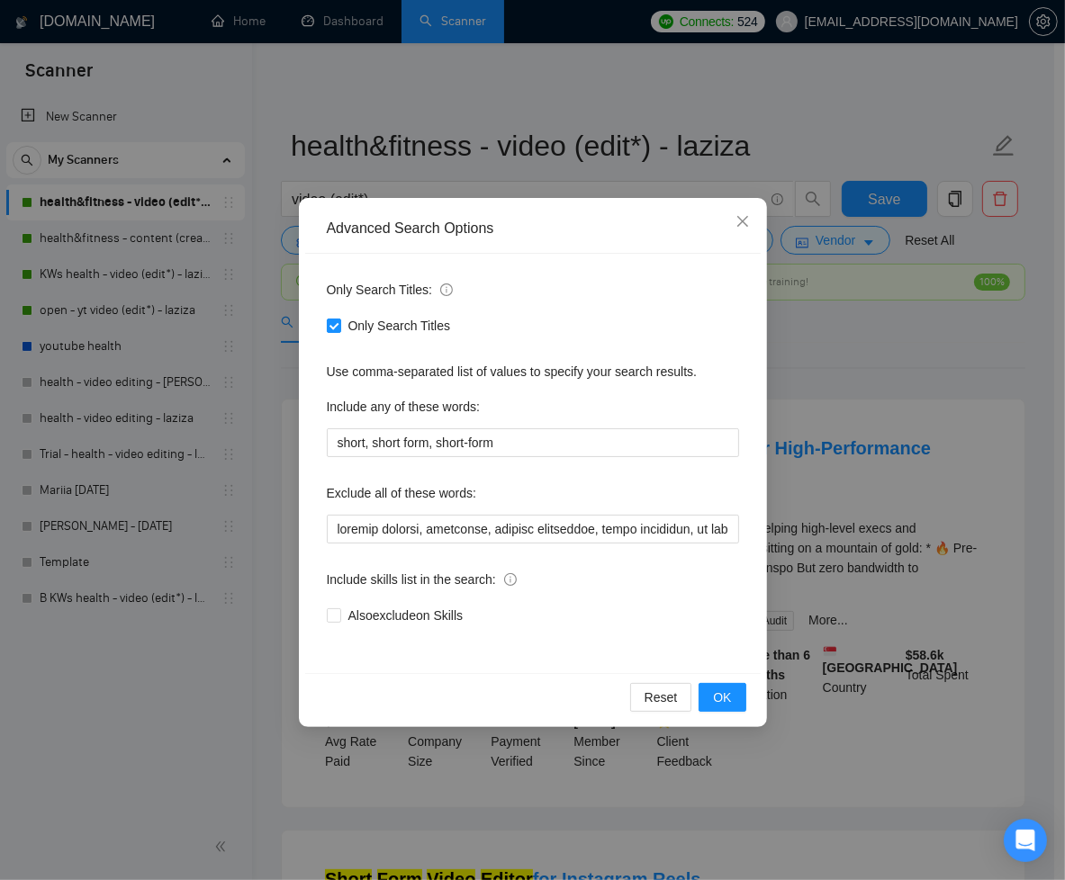
click at [323, 143] on div "Advanced Search Options Only Search Titles: Only Search Titles Use comma-separa…" at bounding box center [532, 440] width 1065 height 880
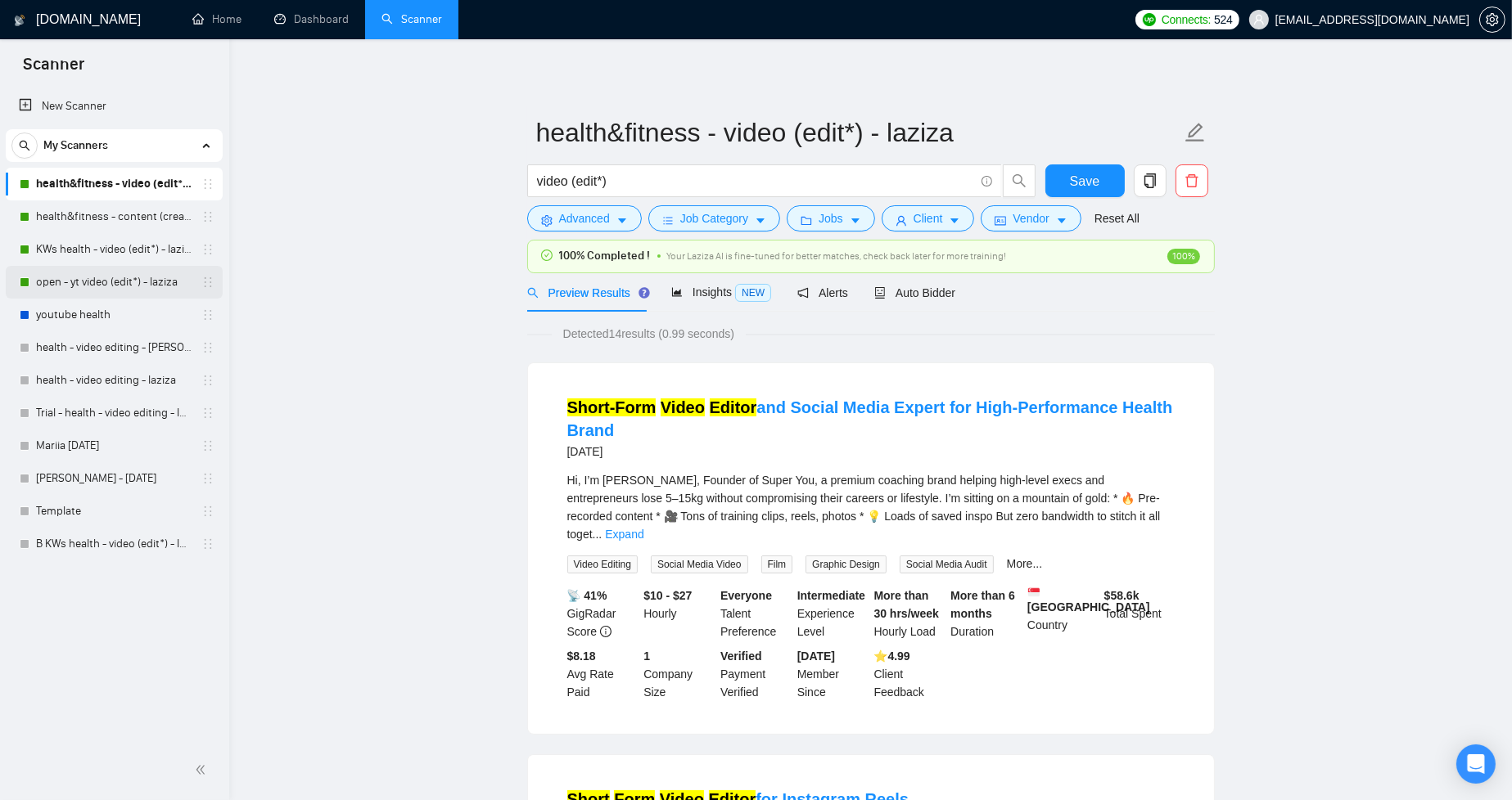
click at [95, 281] on link "open - yt video (edit*) - laziza" at bounding box center [114, 283] width 155 height 33
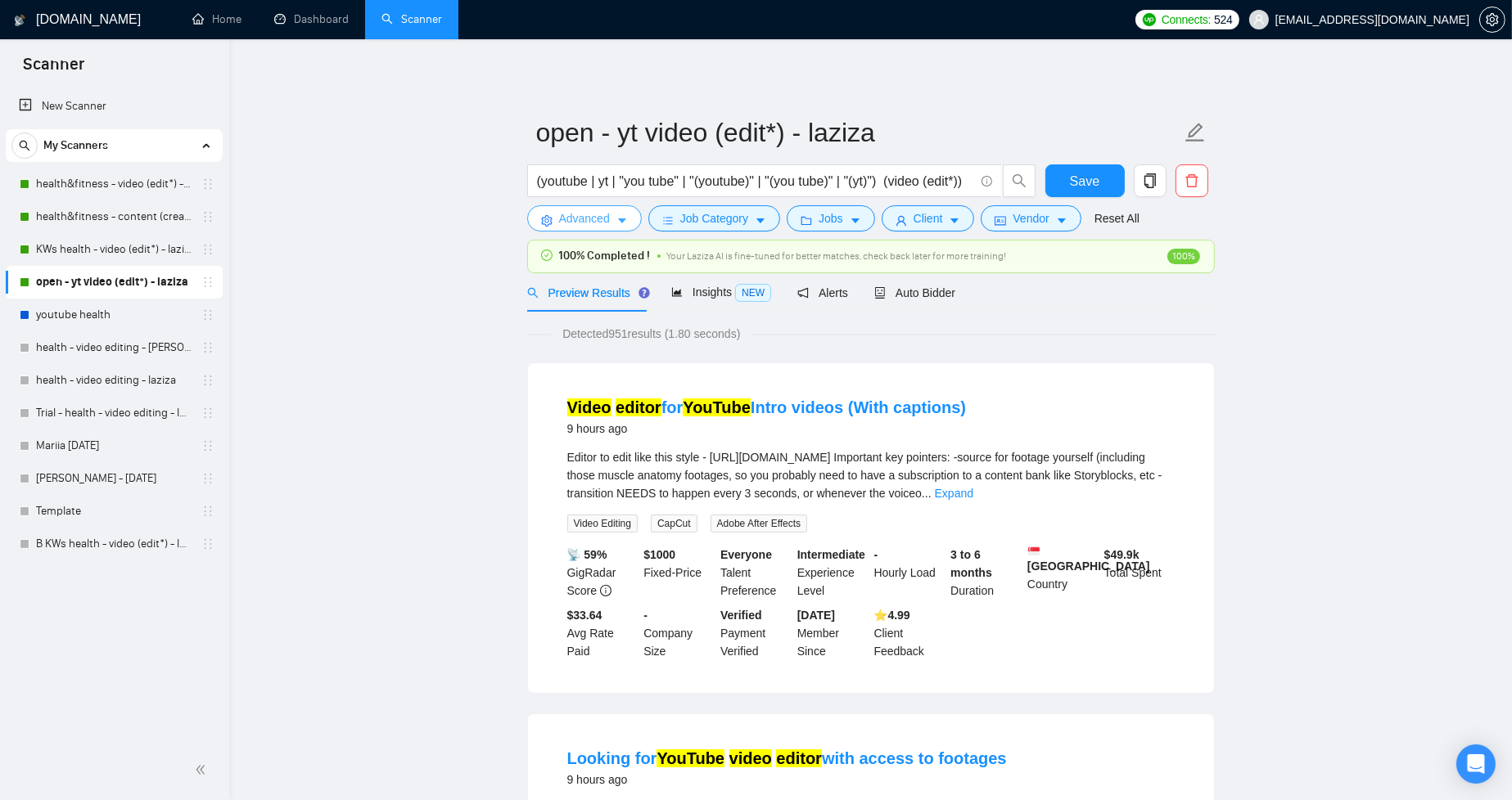
click at [630, 225] on button "Advanced" at bounding box center [585, 218] width 115 height 26
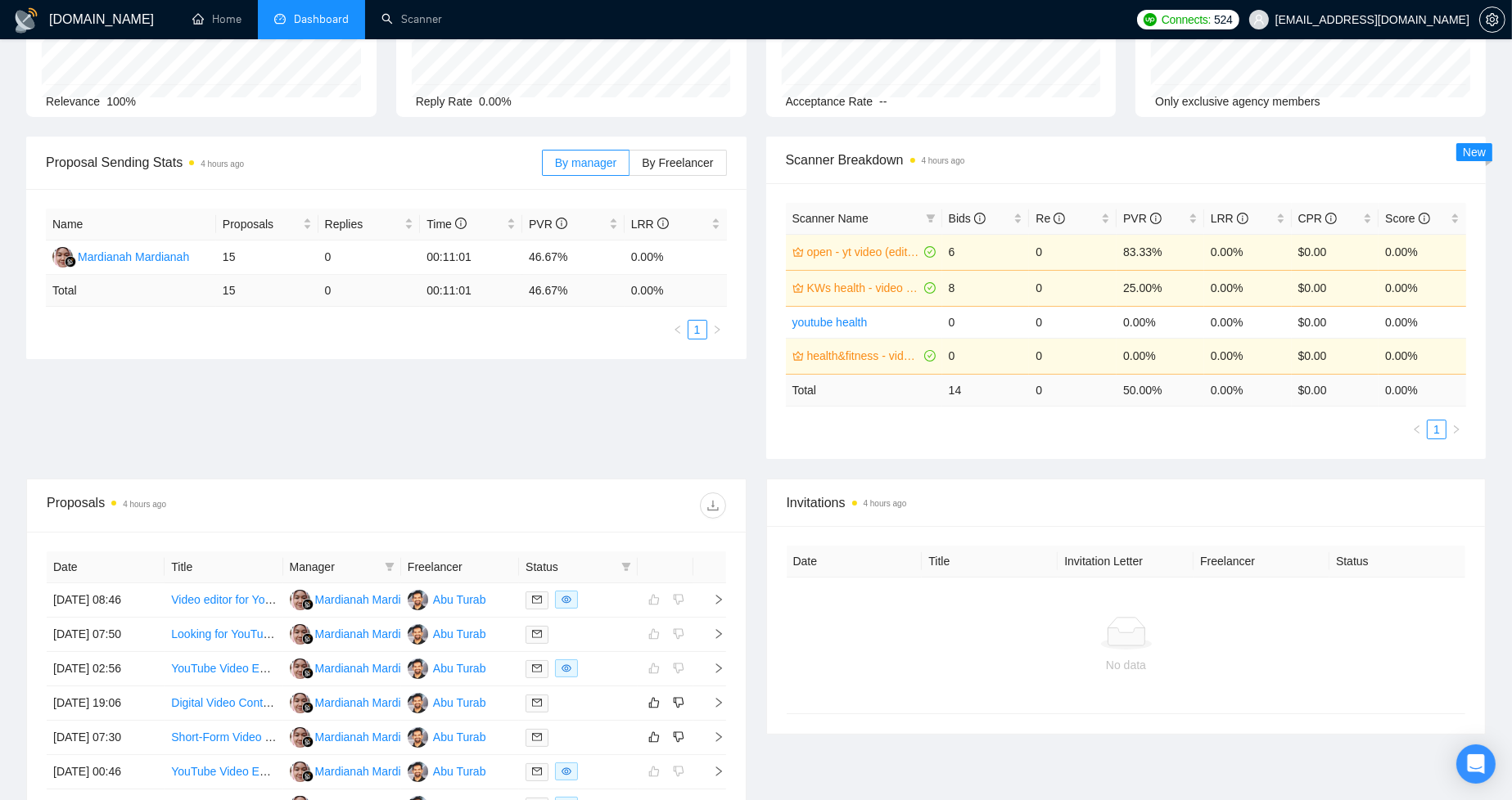
scroll to position [151, 0]
